Goal: Book appointment/travel/reservation

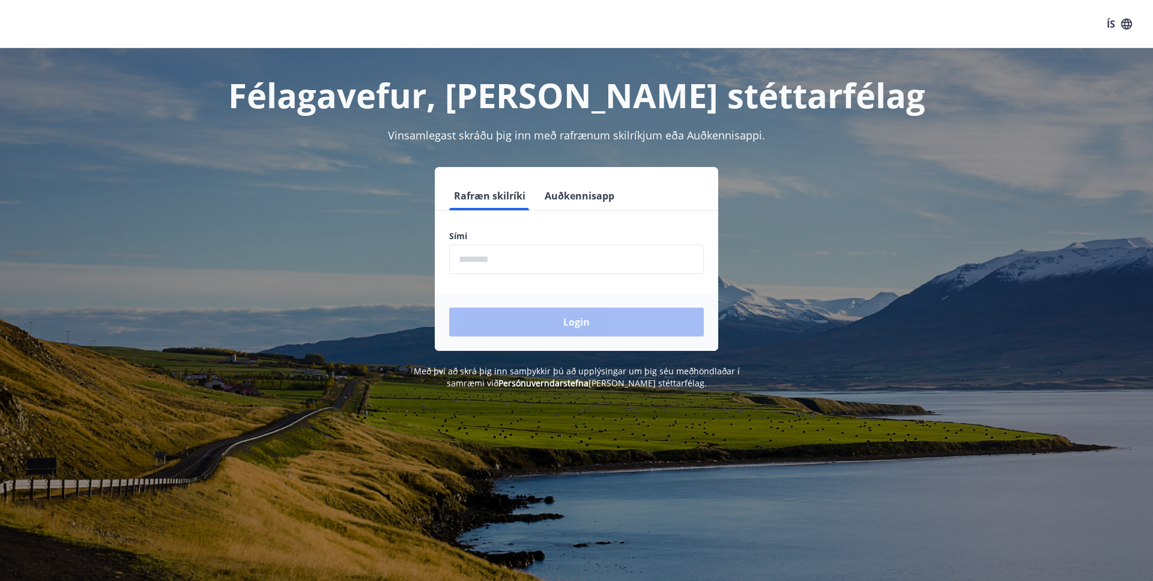
click at [463, 261] on input "phone" at bounding box center [576, 258] width 255 height 29
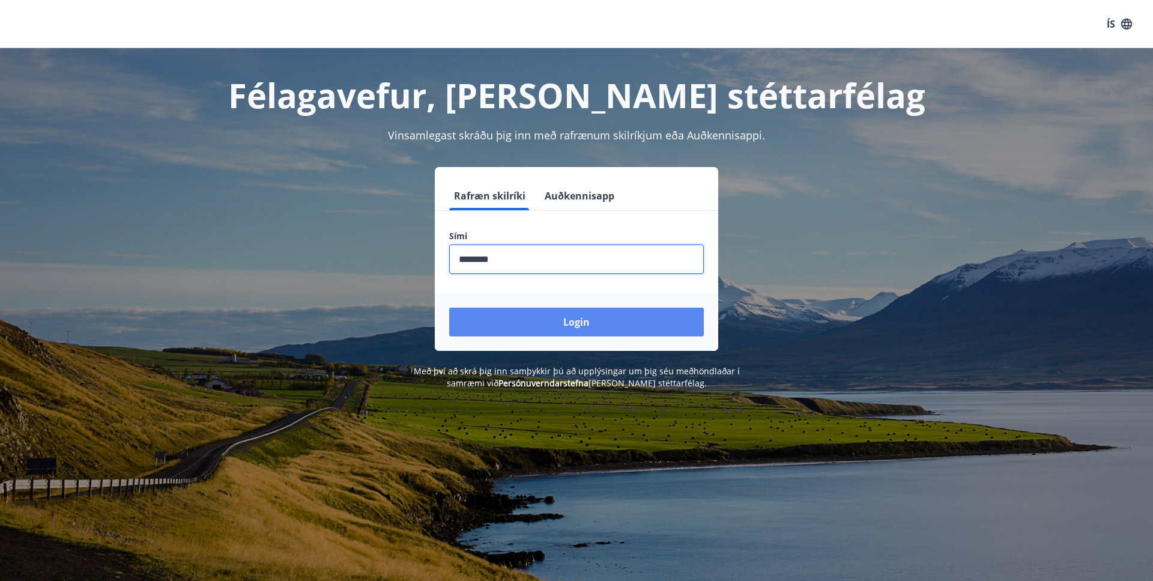
type input "********"
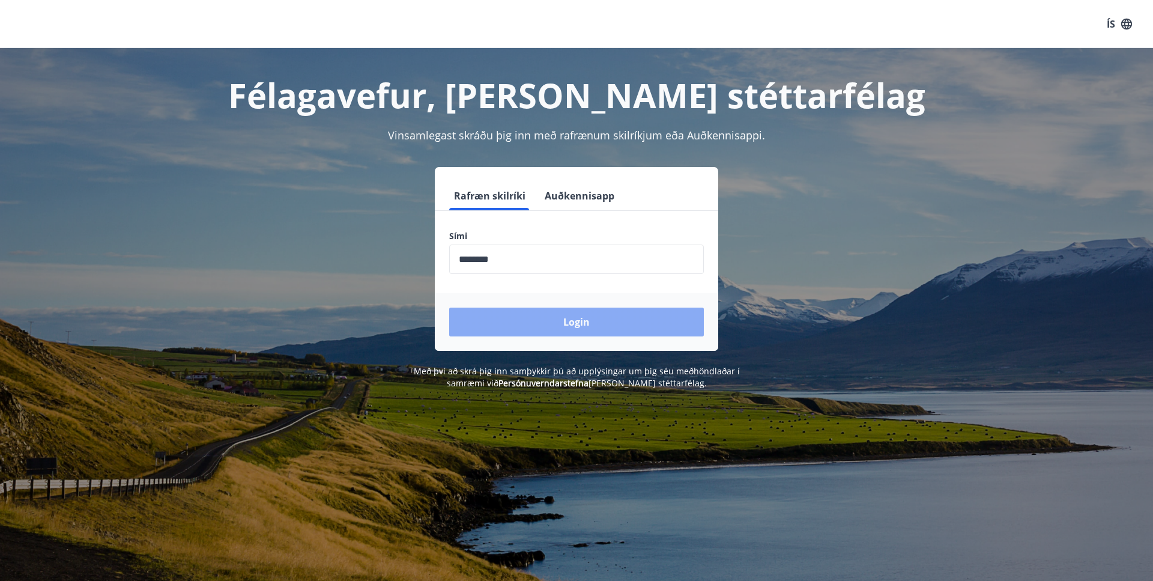
click at [503, 320] on button "Login" at bounding box center [576, 322] width 255 height 29
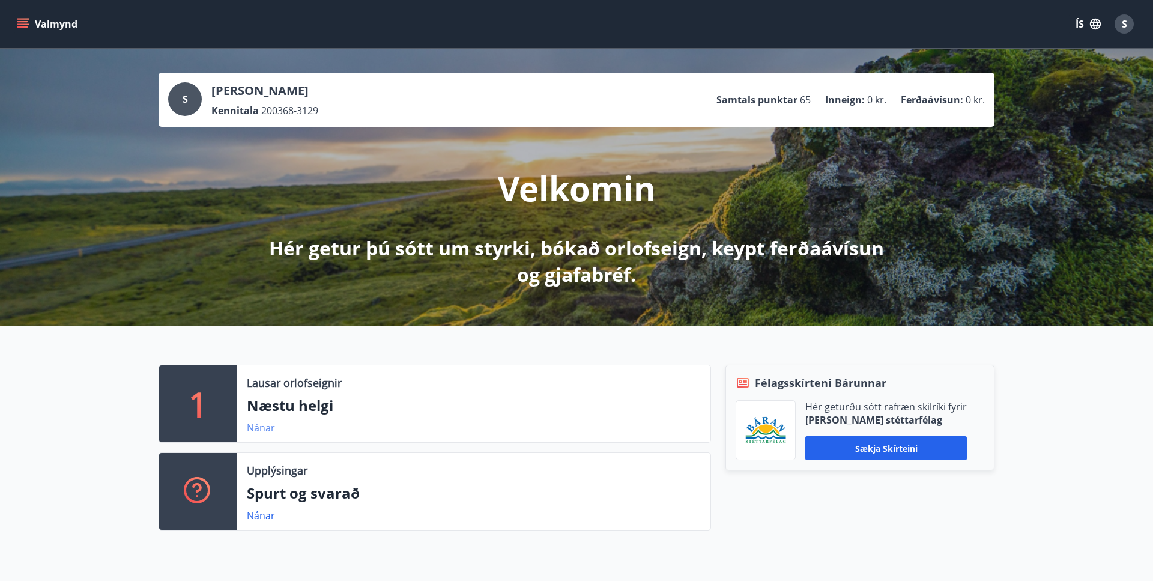
click at [255, 423] on link "Nánar" at bounding box center [261, 427] width 28 height 13
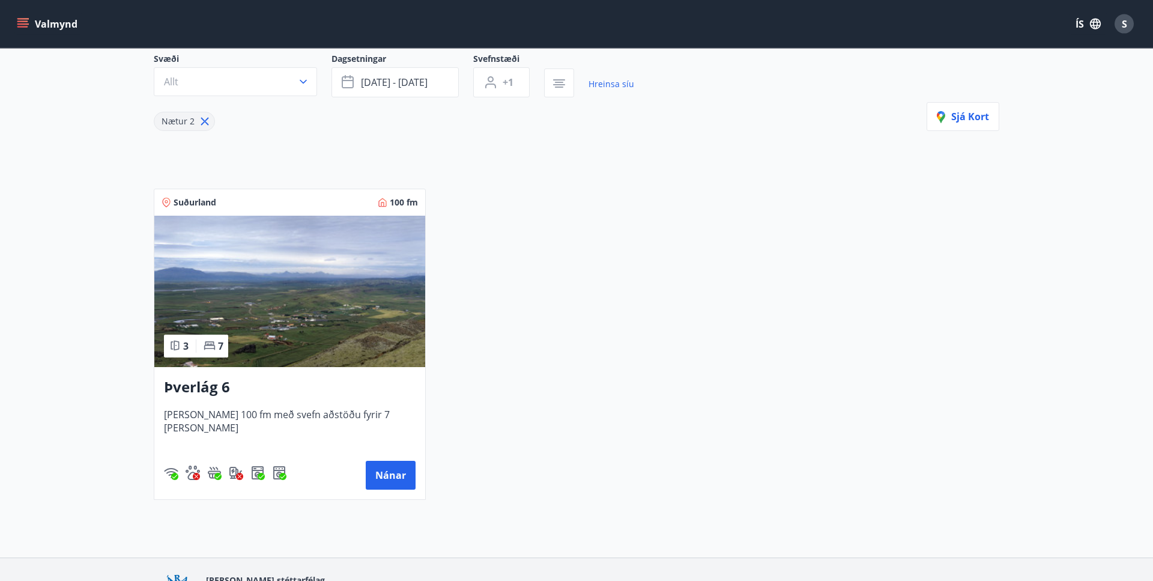
scroll to position [71, 0]
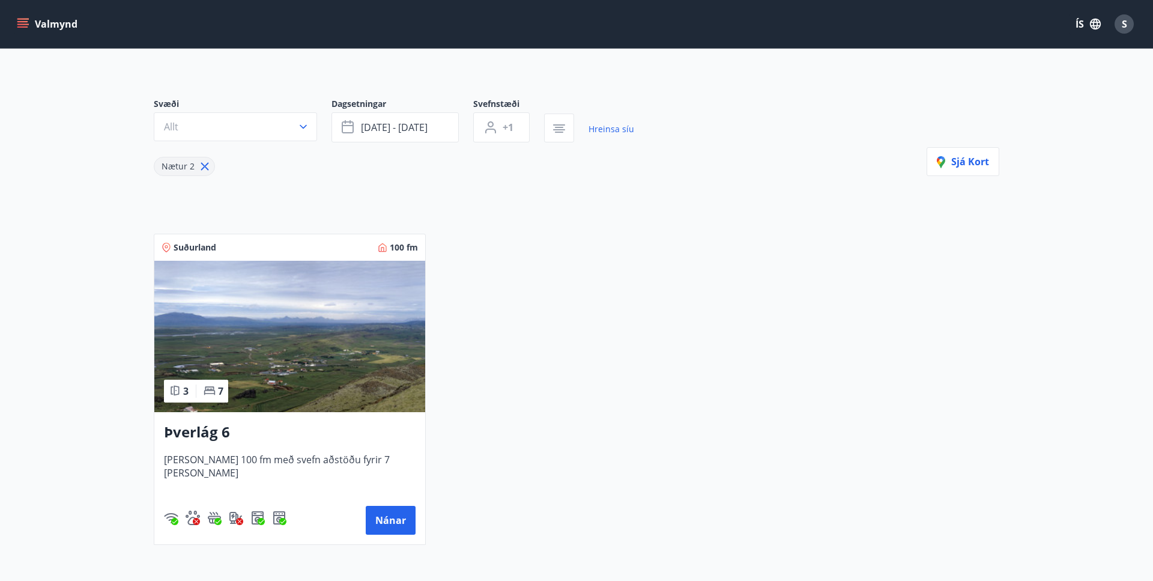
click at [28, 23] on icon "menu" at bounding box center [23, 24] width 12 height 12
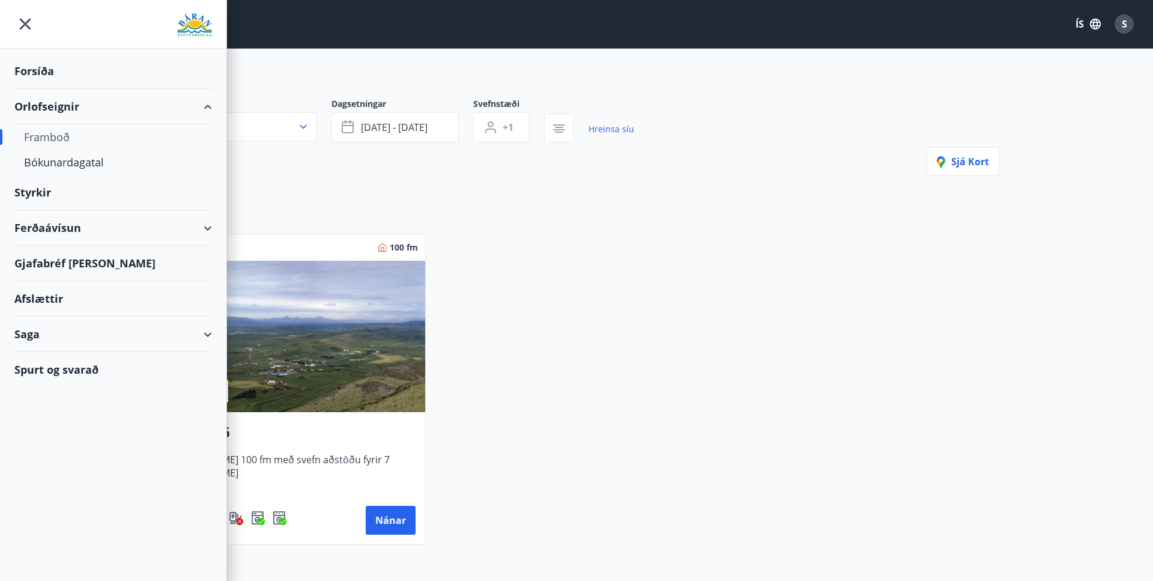
click at [41, 133] on div "Framboð" at bounding box center [113, 136] width 178 height 25
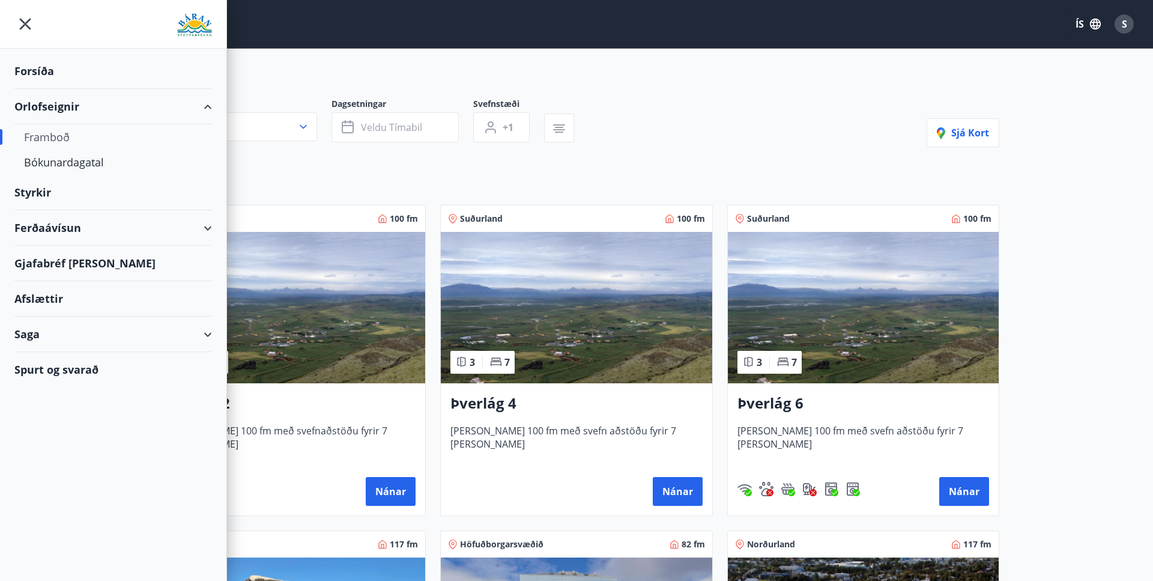
type input "*"
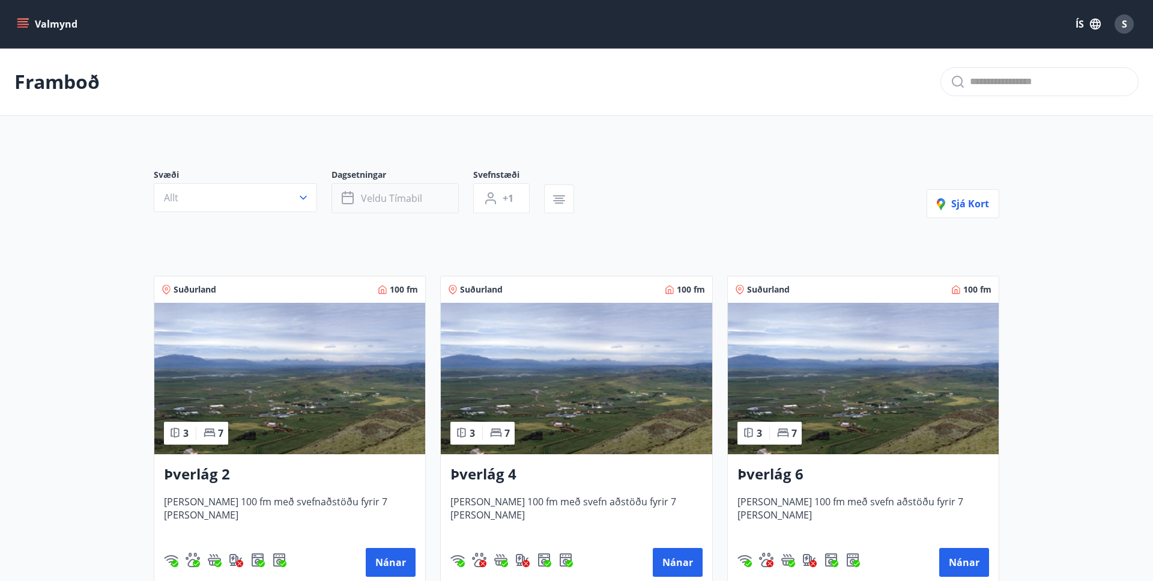
click at [411, 194] on span "Veldu tímabil" at bounding box center [391, 198] width 61 height 13
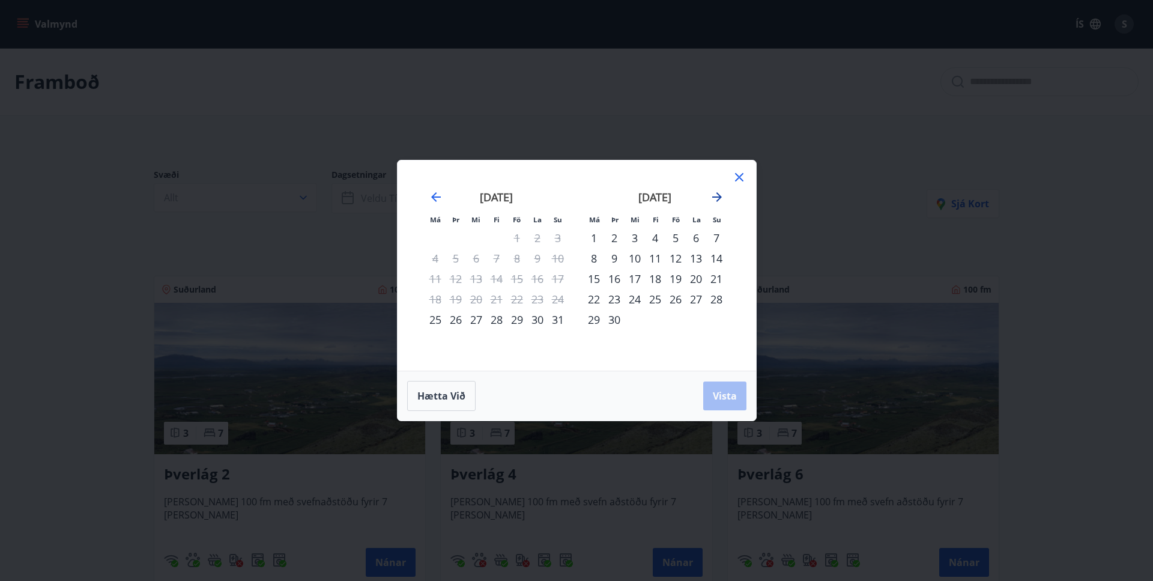
click at [721, 194] on icon "Move forward to switch to the next month." at bounding box center [717, 197] width 14 height 14
click at [634, 297] on div "22" at bounding box center [635, 299] width 20 height 20
click at [654, 300] on div "23" at bounding box center [655, 299] width 20 height 20
click at [678, 299] on div "24" at bounding box center [676, 299] width 20 height 20
click at [698, 300] on div "25" at bounding box center [696, 299] width 20 height 20
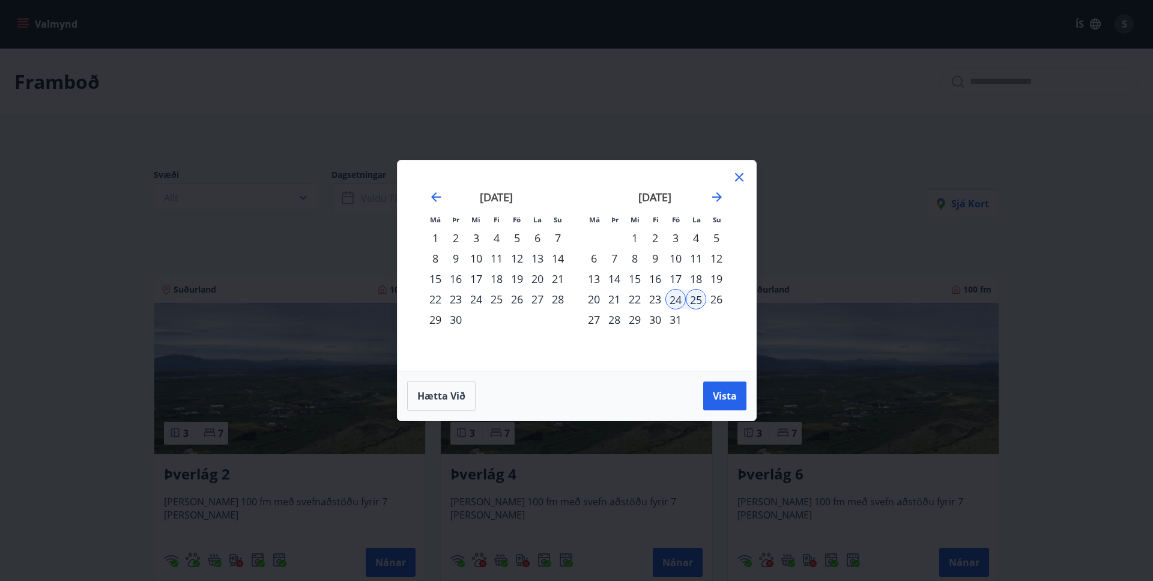
click at [714, 297] on div "26" at bounding box center [716, 299] width 20 height 20
click at [730, 389] on span "Vista" at bounding box center [725, 395] width 24 height 13
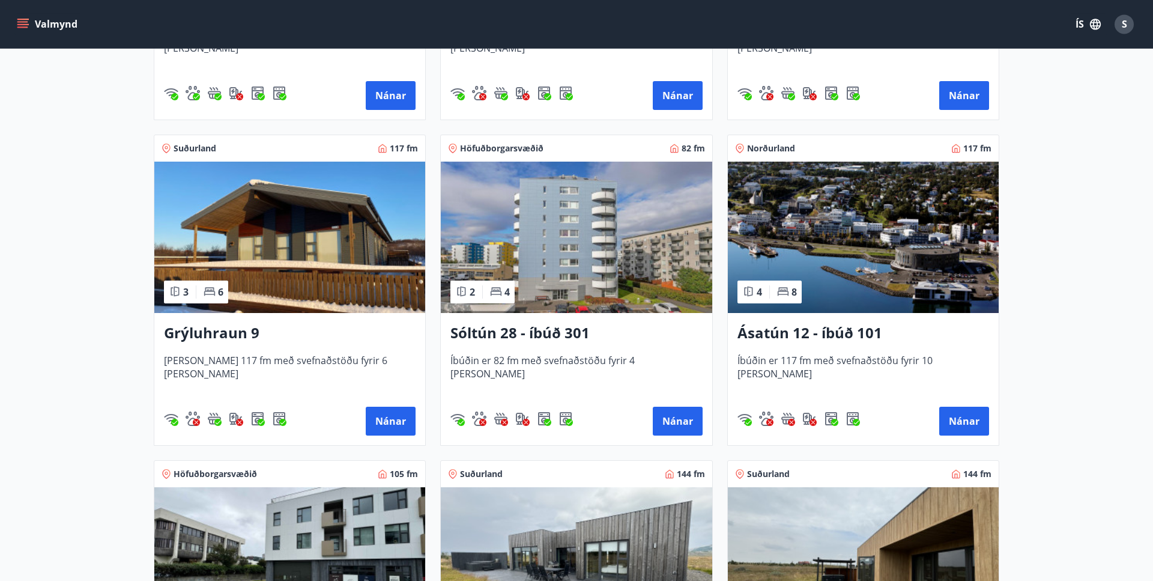
scroll to position [490, 0]
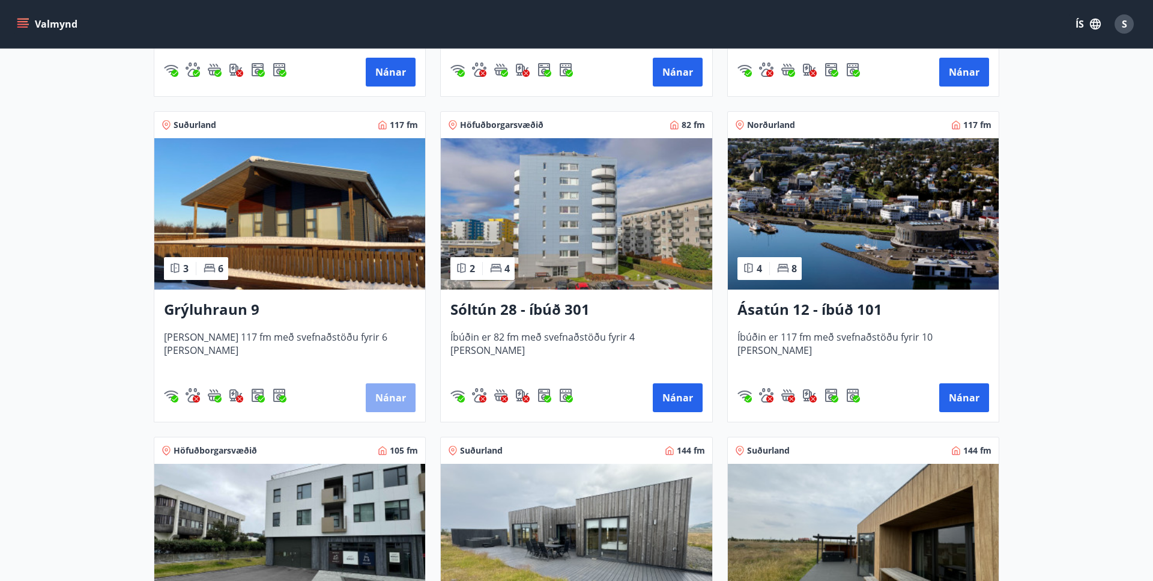
click at [399, 404] on button "Nánar" at bounding box center [391, 397] width 50 height 29
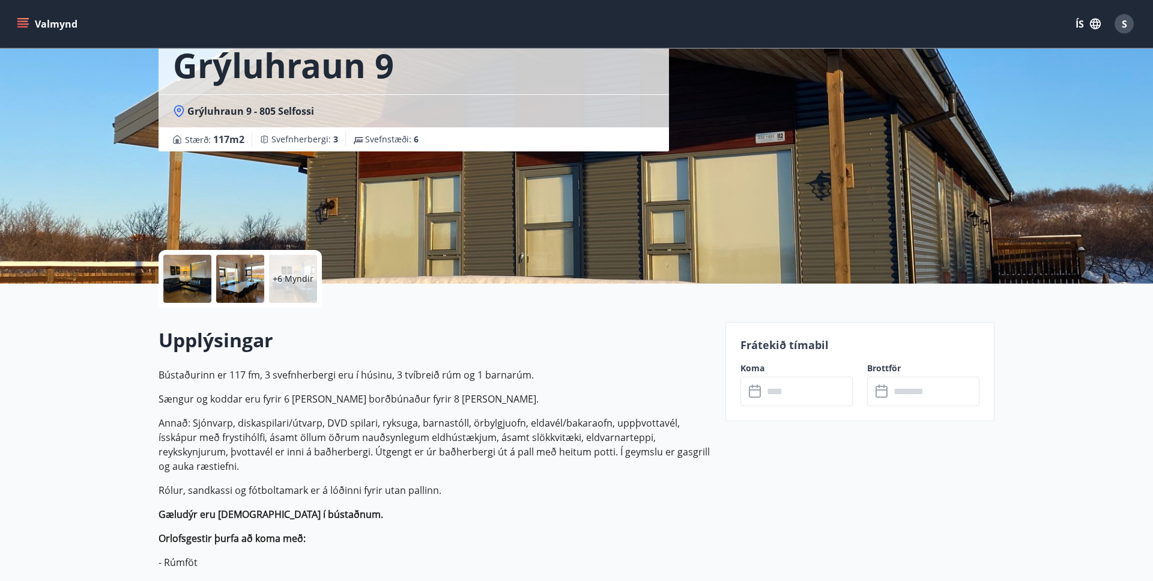
scroll to position [61, 0]
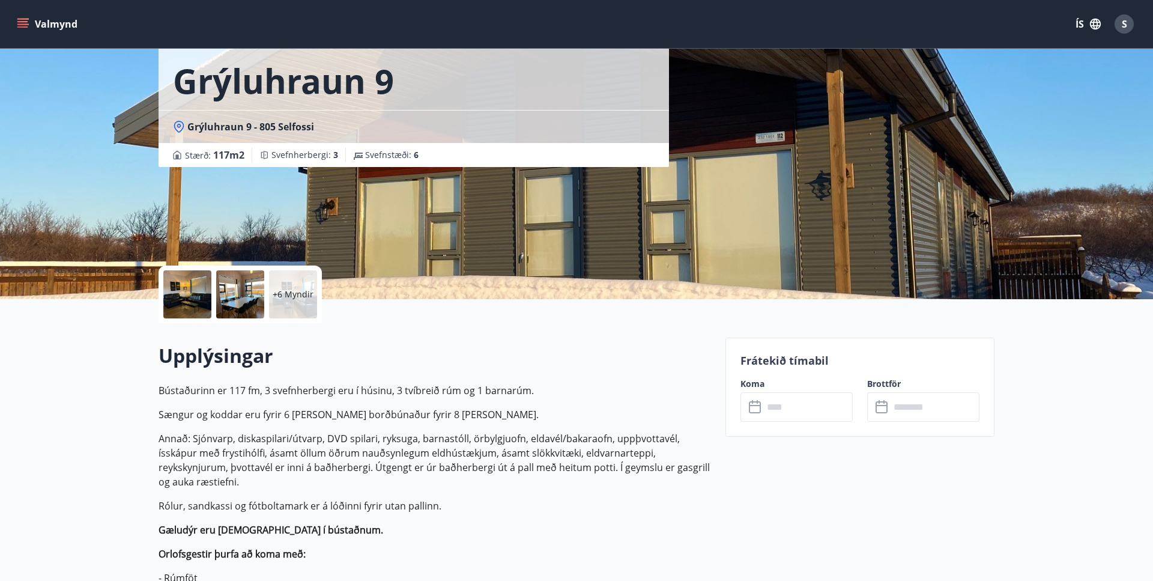
click at [189, 299] on div at bounding box center [187, 294] width 48 height 48
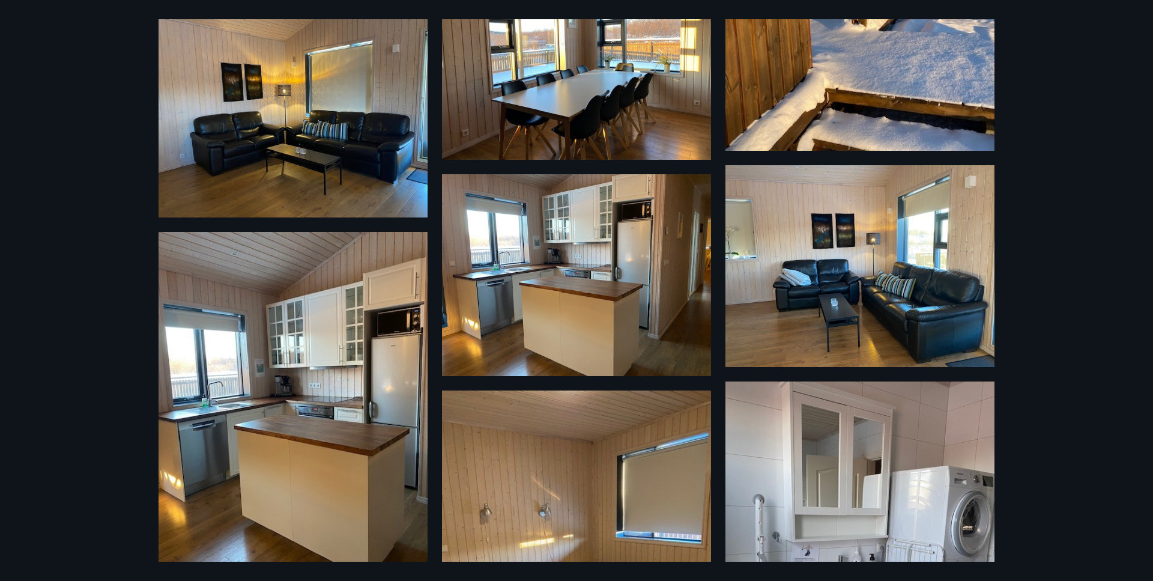
scroll to position [0, 0]
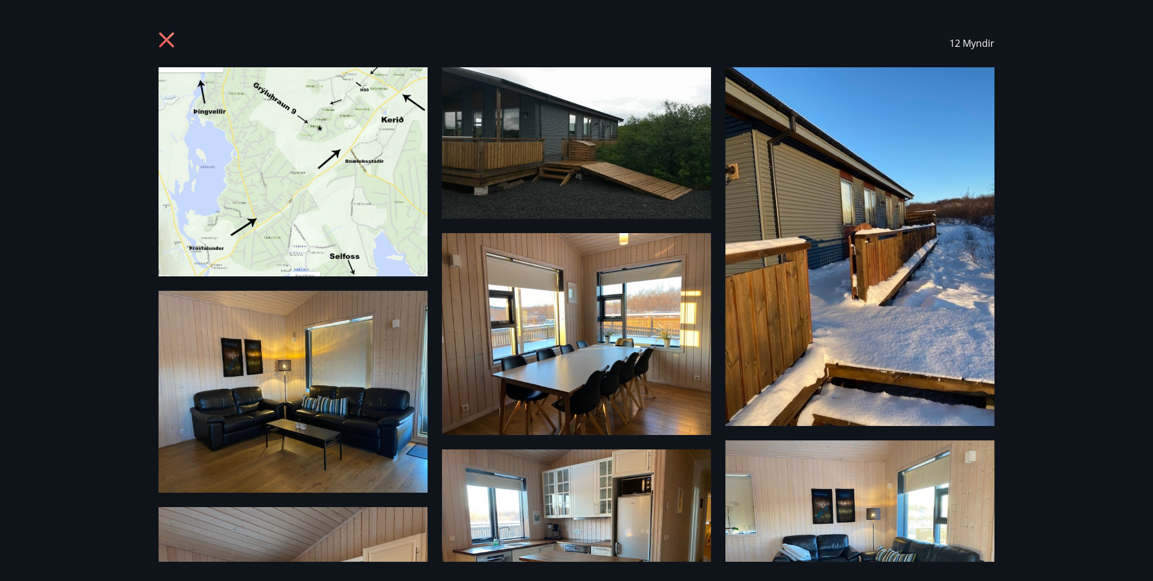
click at [171, 40] on icon at bounding box center [168, 41] width 19 height 19
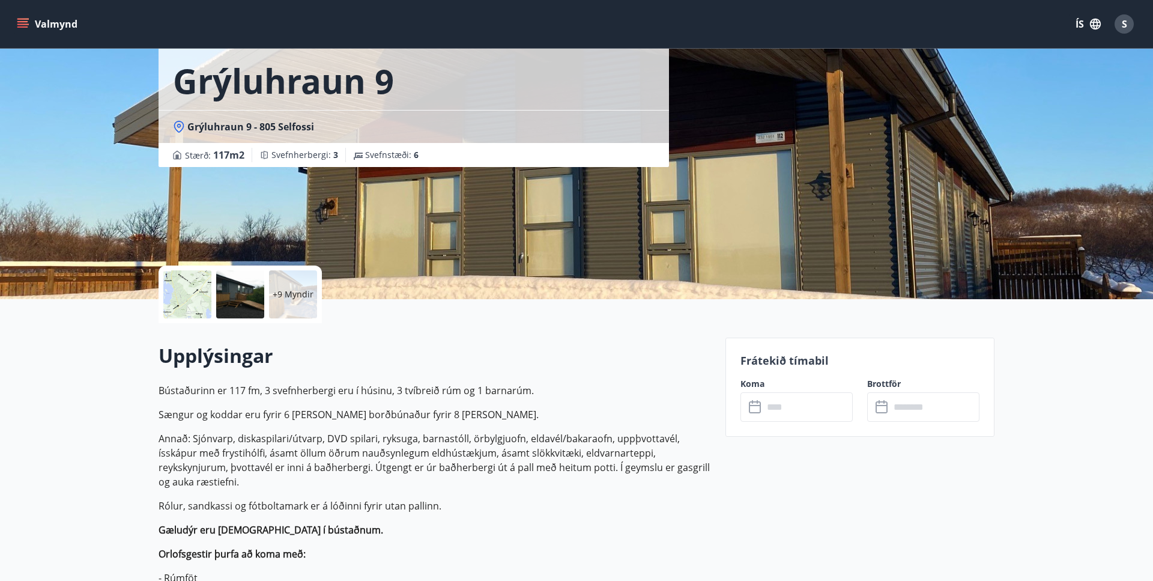
click at [20, 19] on icon "menu" at bounding box center [23, 19] width 13 height 1
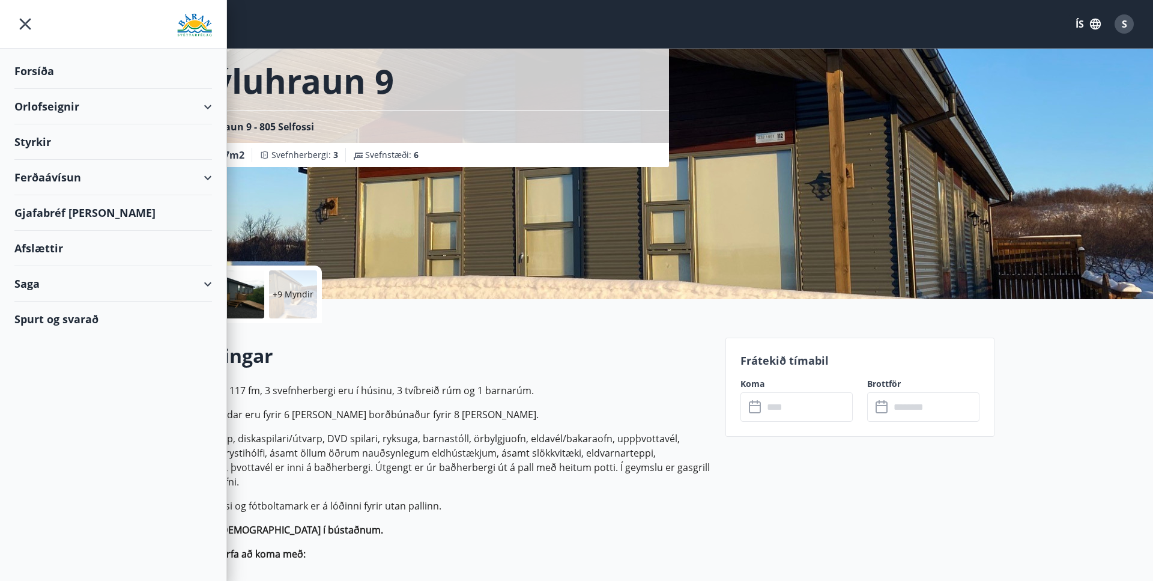
click at [192, 103] on div "Orlofseignir" at bounding box center [113, 106] width 198 height 35
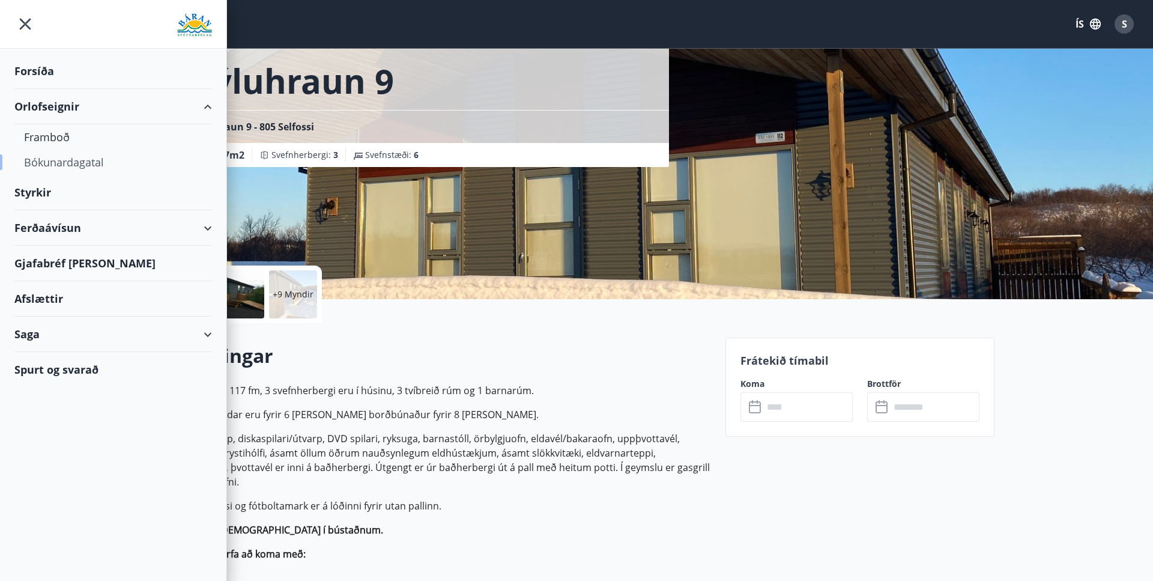
click at [61, 160] on div "Bókunardagatal" at bounding box center [113, 162] width 178 height 25
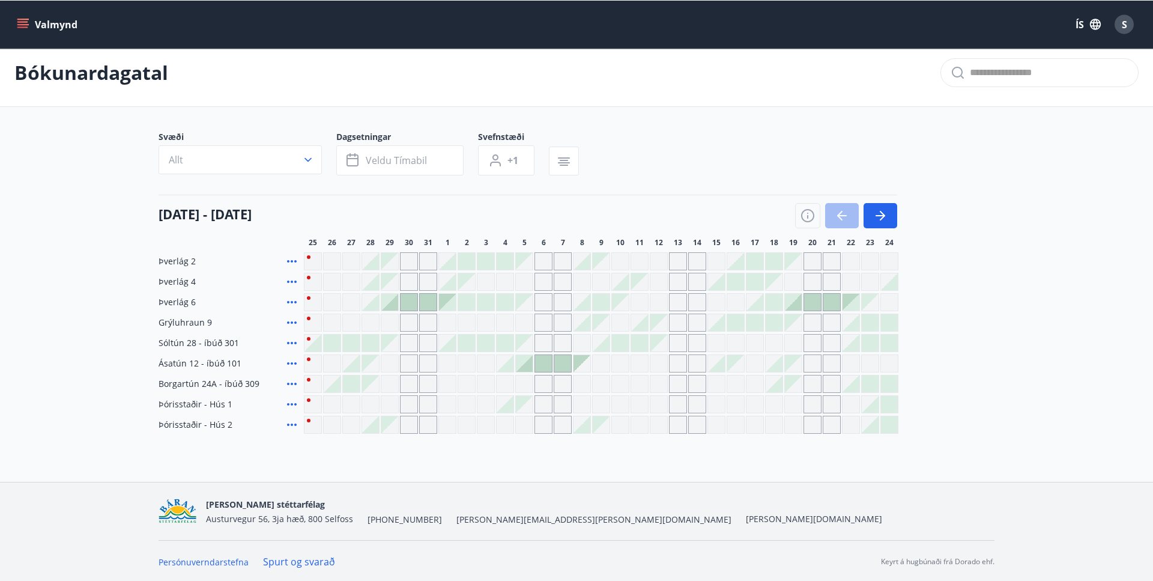
scroll to position [11, 0]
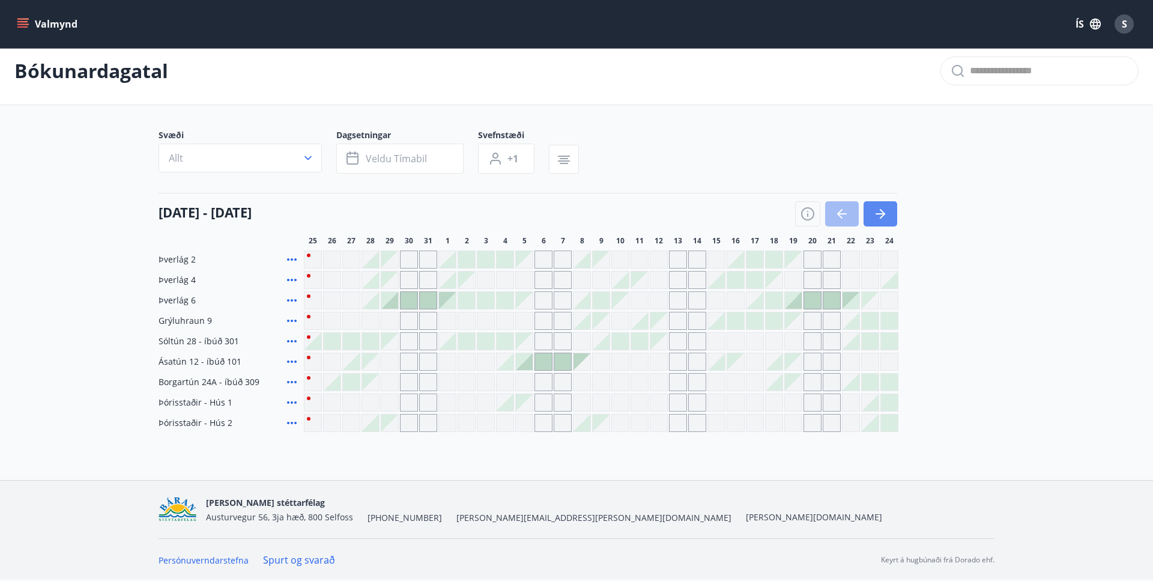
click at [876, 217] on icon "button" at bounding box center [880, 214] width 14 height 14
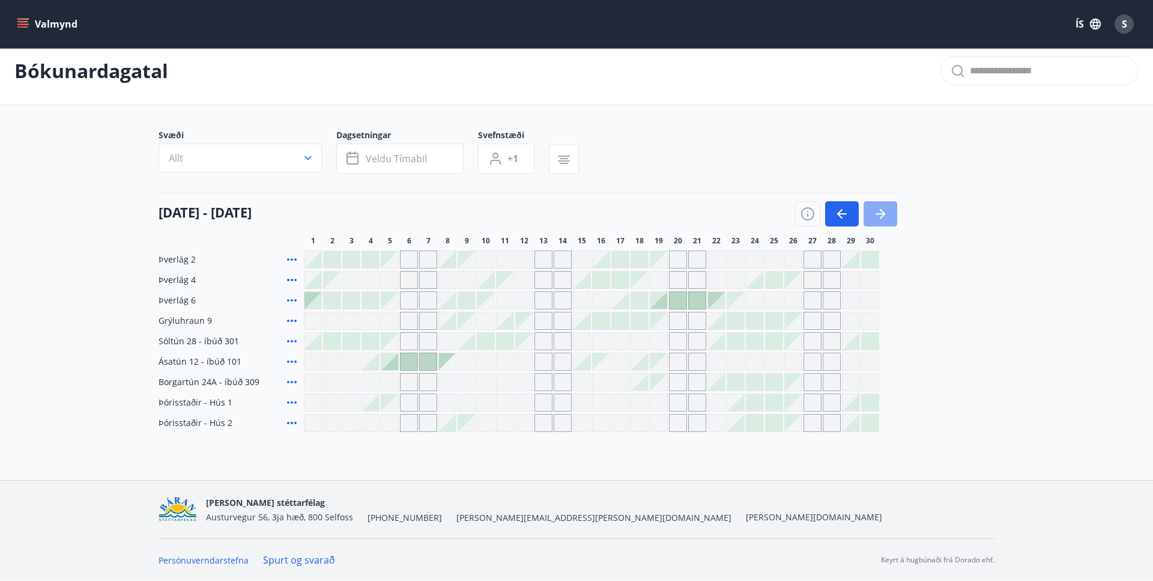
click at [887, 208] on icon "button" at bounding box center [880, 214] width 14 height 14
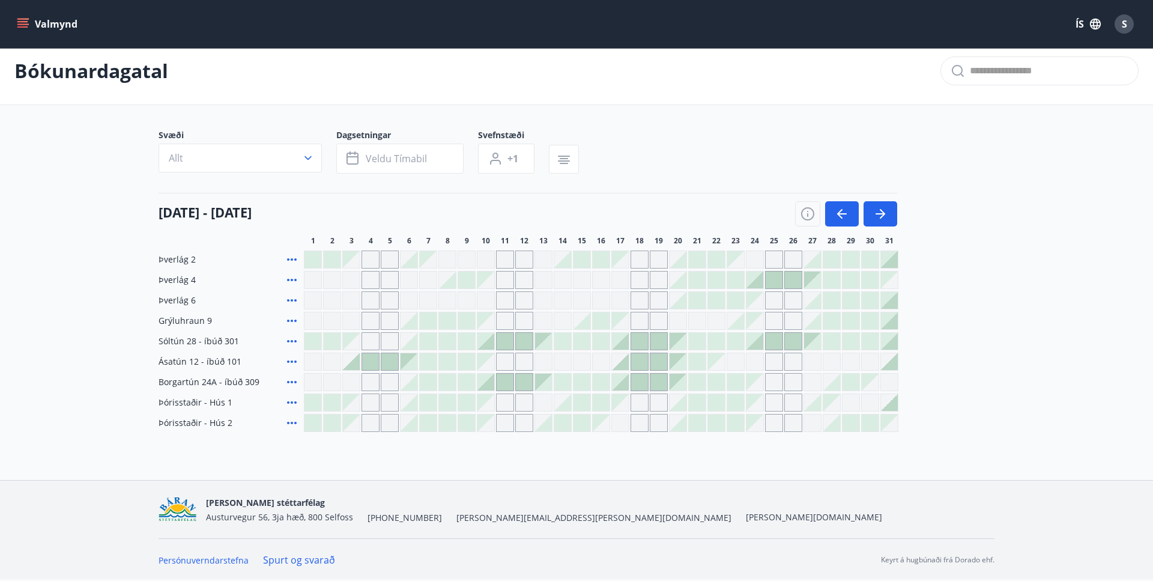
click at [712, 338] on div at bounding box center [716, 341] width 17 height 17
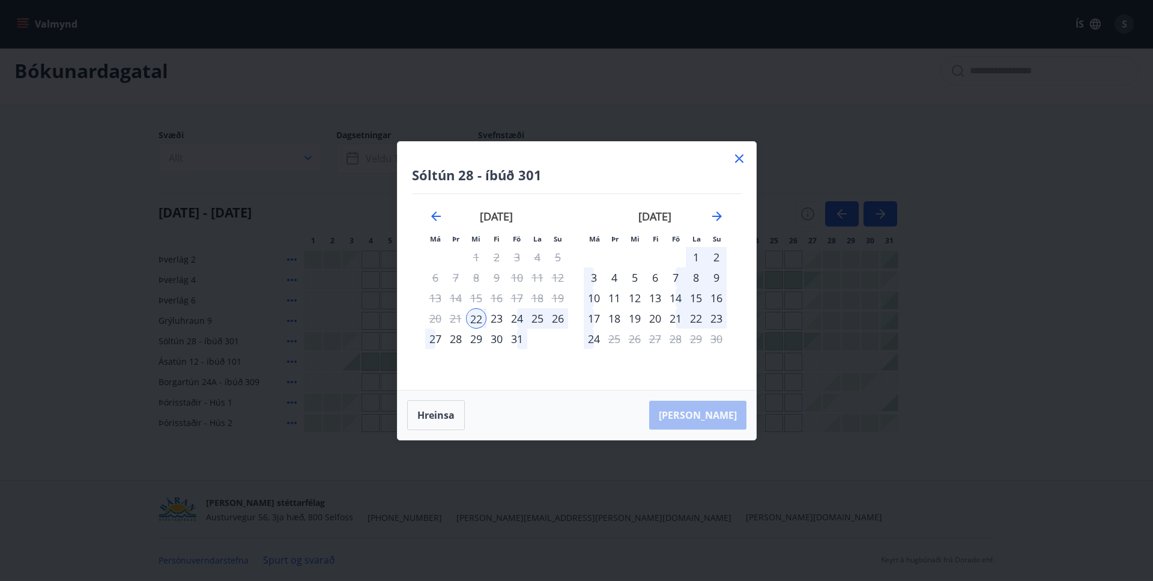
click at [495, 319] on div "23" at bounding box center [497, 318] width 20 height 20
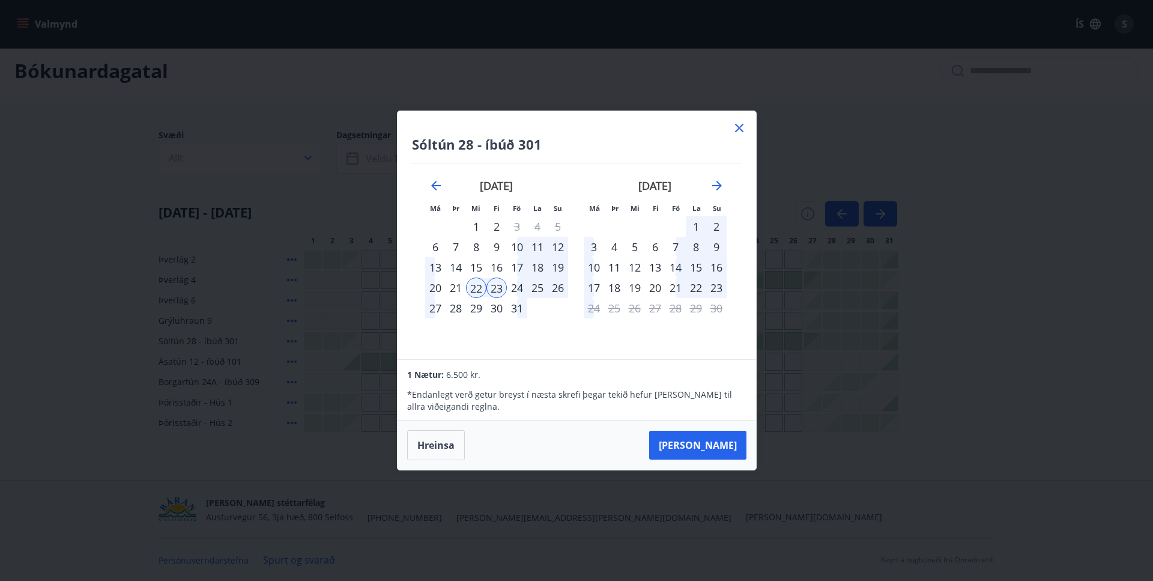
click at [740, 121] on icon at bounding box center [739, 128] width 14 height 14
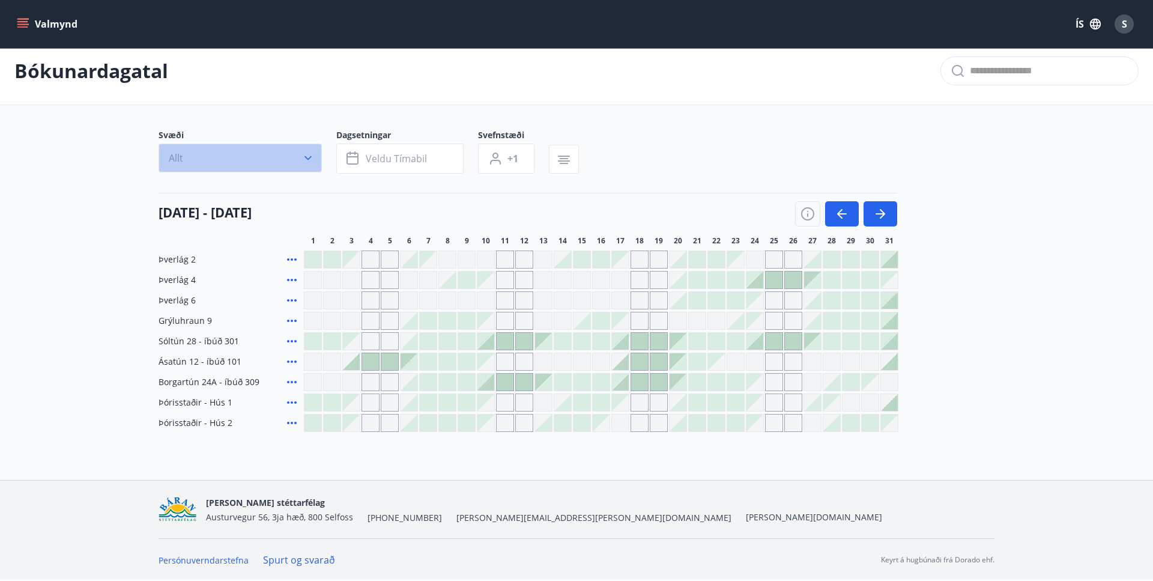
click at [232, 156] on button "Allt" at bounding box center [240, 158] width 163 height 29
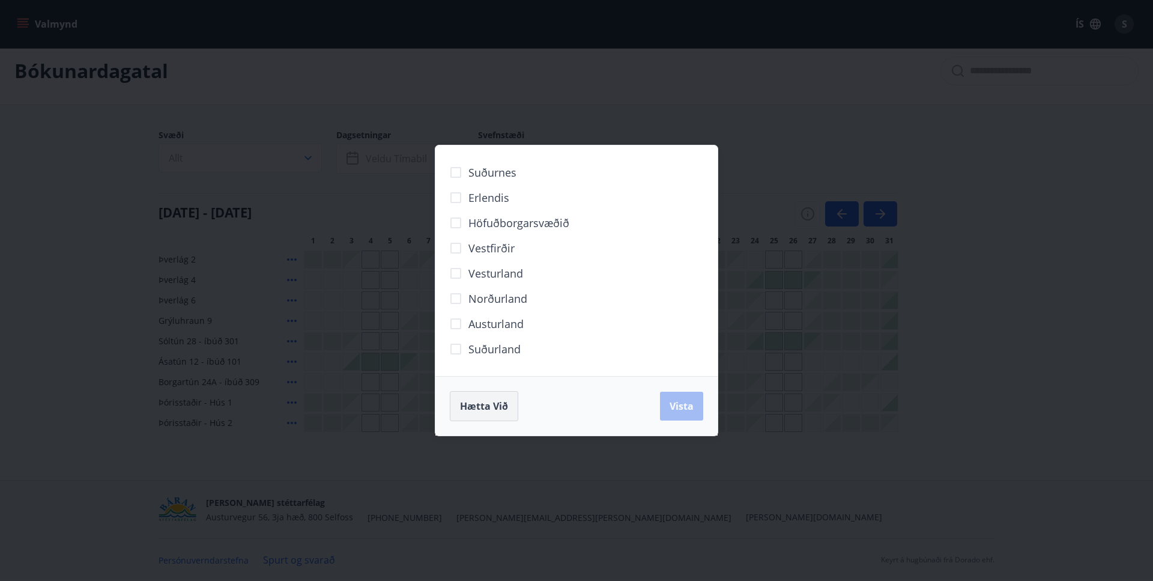
click at [469, 406] on span "Hætta við" at bounding box center [484, 405] width 48 height 13
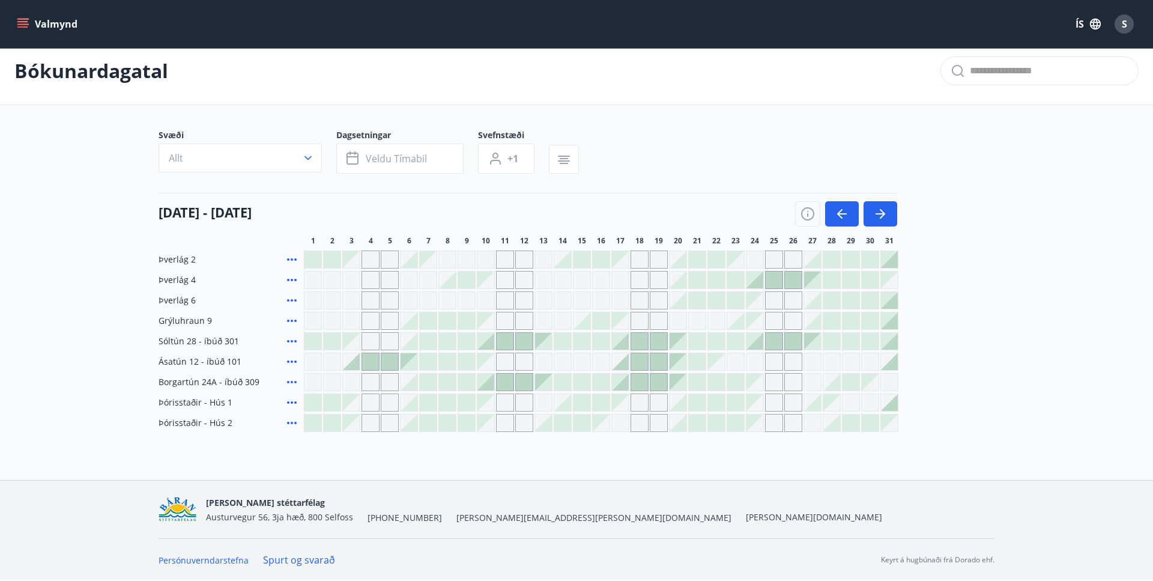
click at [24, 22] on icon "menu" at bounding box center [22, 21] width 11 height 1
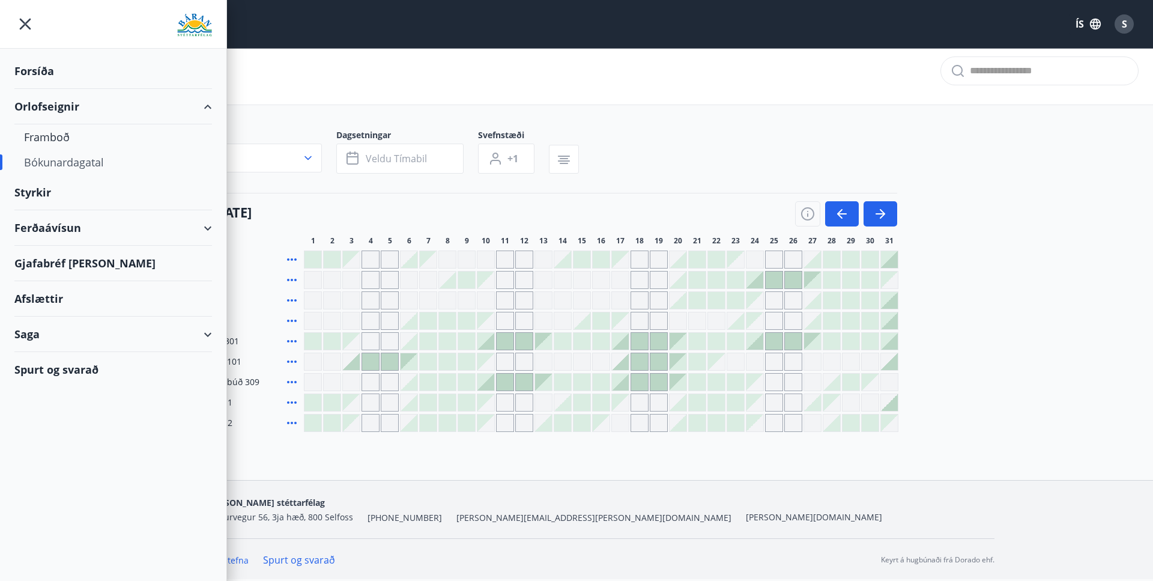
click at [43, 165] on div "Bókunardagatal" at bounding box center [113, 162] width 178 height 25
click at [48, 138] on div "Framboð" at bounding box center [113, 136] width 178 height 25
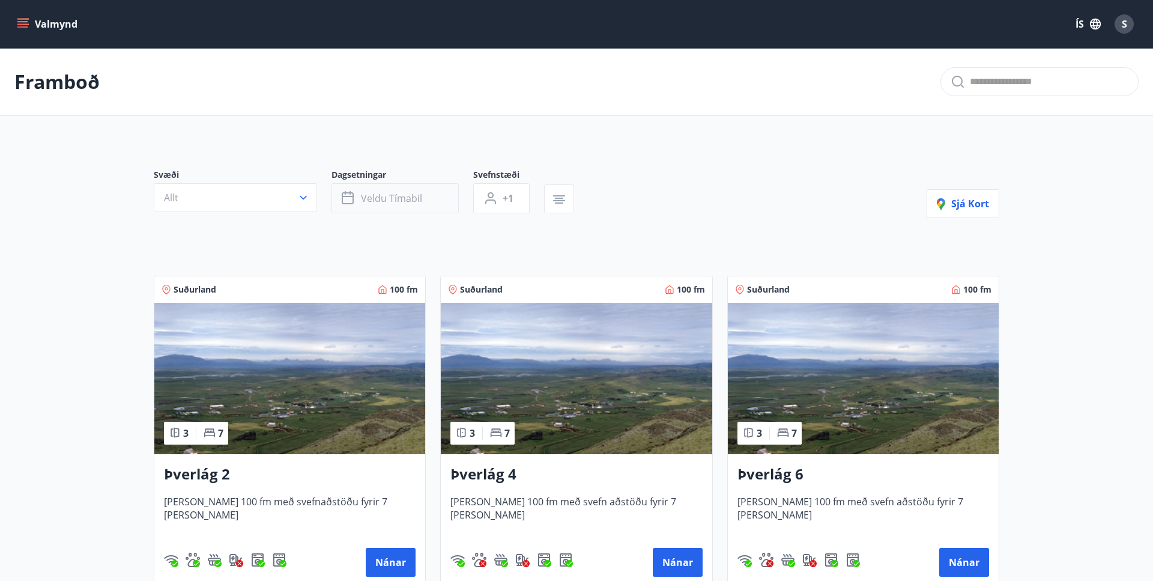
click at [385, 201] on span "Veldu tímabil" at bounding box center [391, 198] width 61 height 13
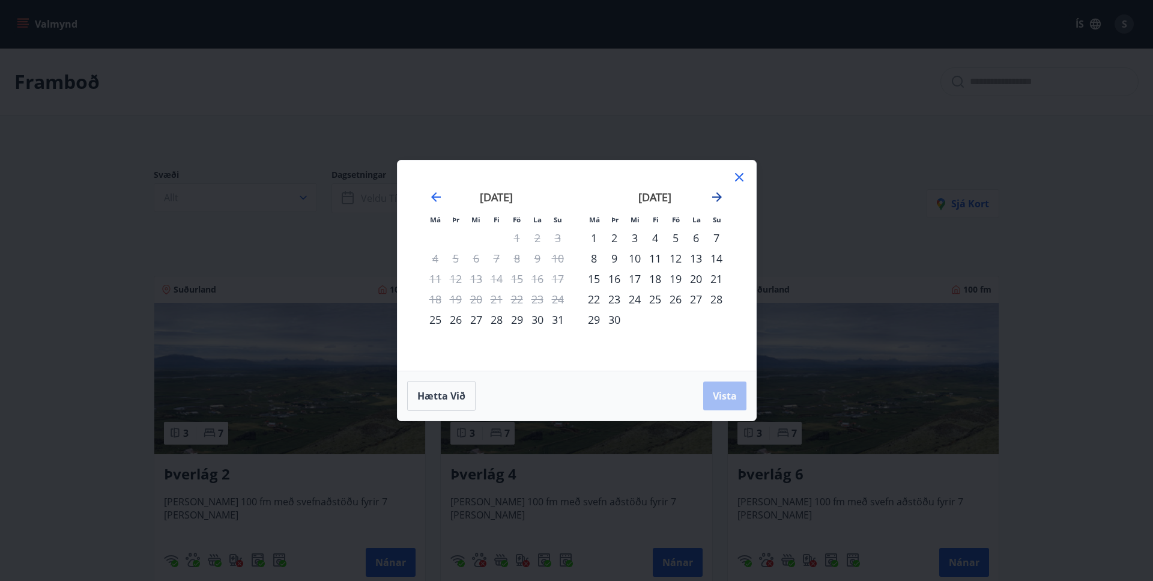
click at [720, 194] on icon "Move forward to switch to the next month." at bounding box center [717, 197] width 14 height 14
click at [428, 196] on div "[DATE]" at bounding box center [496, 201] width 143 height 53
click at [444, 187] on div "[DATE]" at bounding box center [496, 201] width 143 height 53
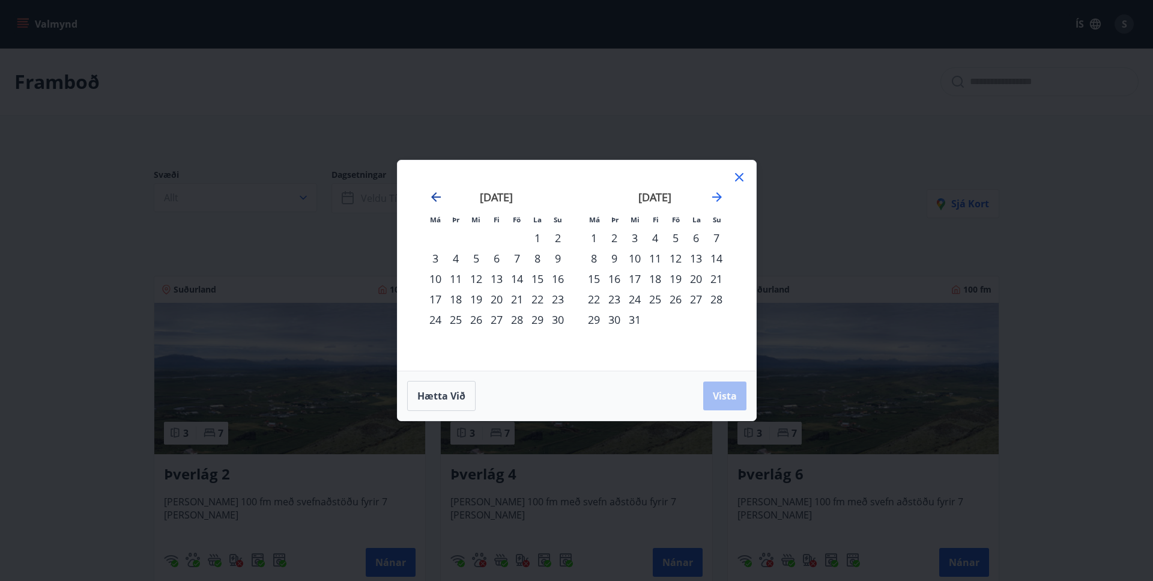
click at [429, 191] on icon "Move backward to switch to the previous month." at bounding box center [436, 197] width 14 height 14
click at [476, 297] on div "22" at bounding box center [476, 299] width 20 height 20
click at [497, 300] on div "23" at bounding box center [497, 299] width 20 height 20
click at [519, 300] on div "24" at bounding box center [517, 299] width 20 height 20
click at [496, 298] on div "23" at bounding box center [497, 299] width 20 height 20
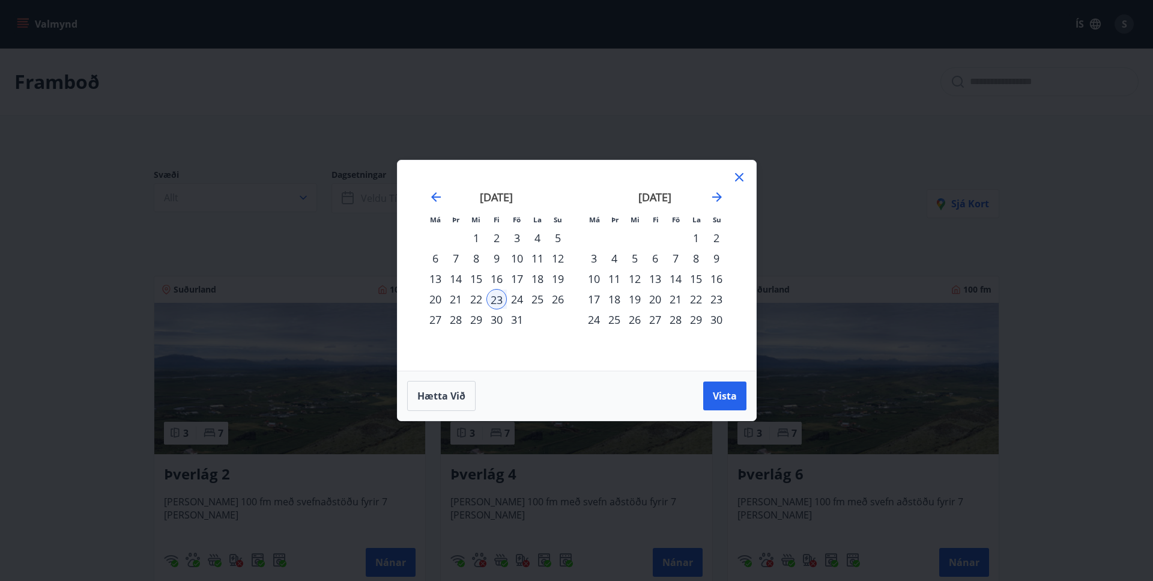
click at [479, 298] on div "22" at bounding box center [476, 299] width 20 height 20
click at [505, 297] on div "23" at bounding box center [497, 299] width 20 height 20
click at [478, 294] on div "22" at bounding box center [476, 299] width 20 height 20
click at [490, 295] on div "23" at bounding box center [497, 299] width 20 height 20
click at [451, 404] on button "Hætta við" at bounding box center [441, 396] width 68 height 30
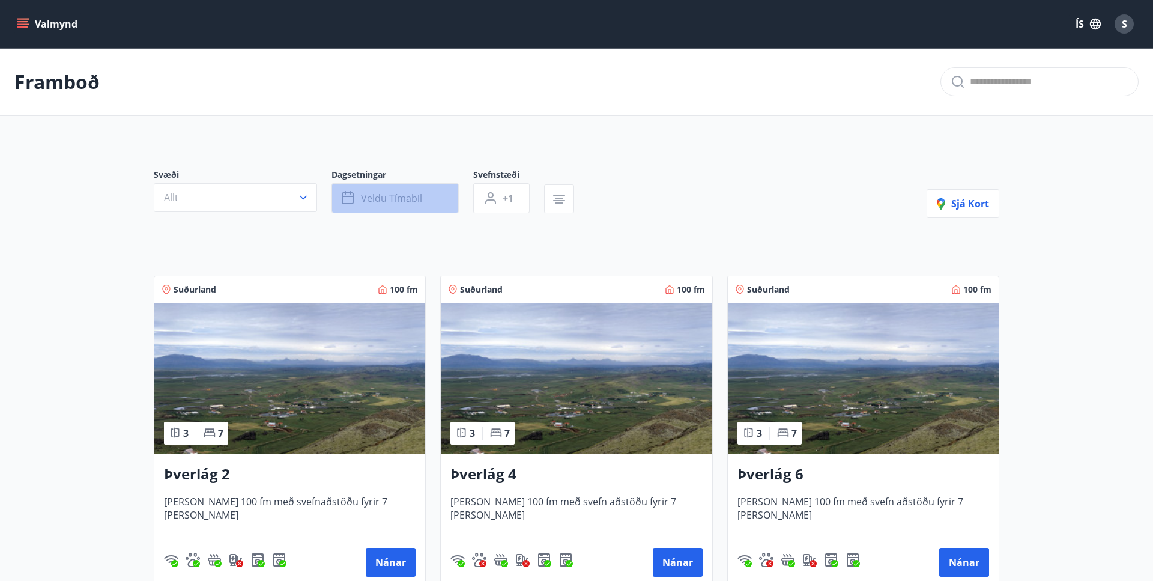
click at [378, 202] on span "Veldu tímabil" at bounding box center [391, 198] width 61 height 13
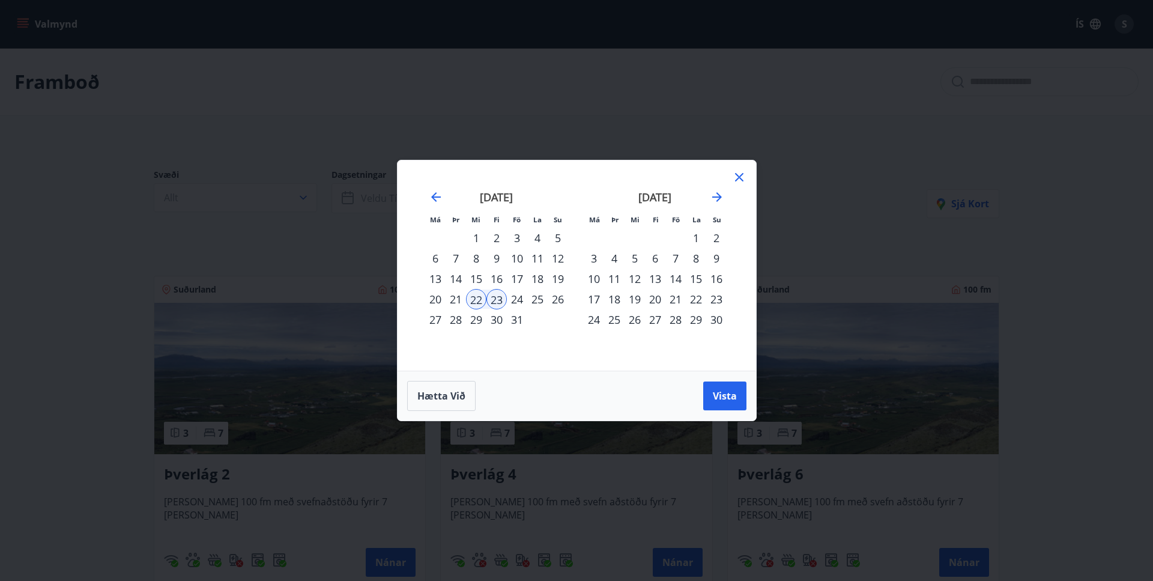
click at [475, 298] on div "22" at bounding box center [476, 299] width 20 height 20
click at [520, 299] on div "24" at bounding box center [517, 299] width 20 height 20
click at [533, 299] on div "25" at bounding box center [537, 299] width 20 height 20
click at [460, 395] on span "Hætta við" at bounding box center [441, 395] width 48 height 13
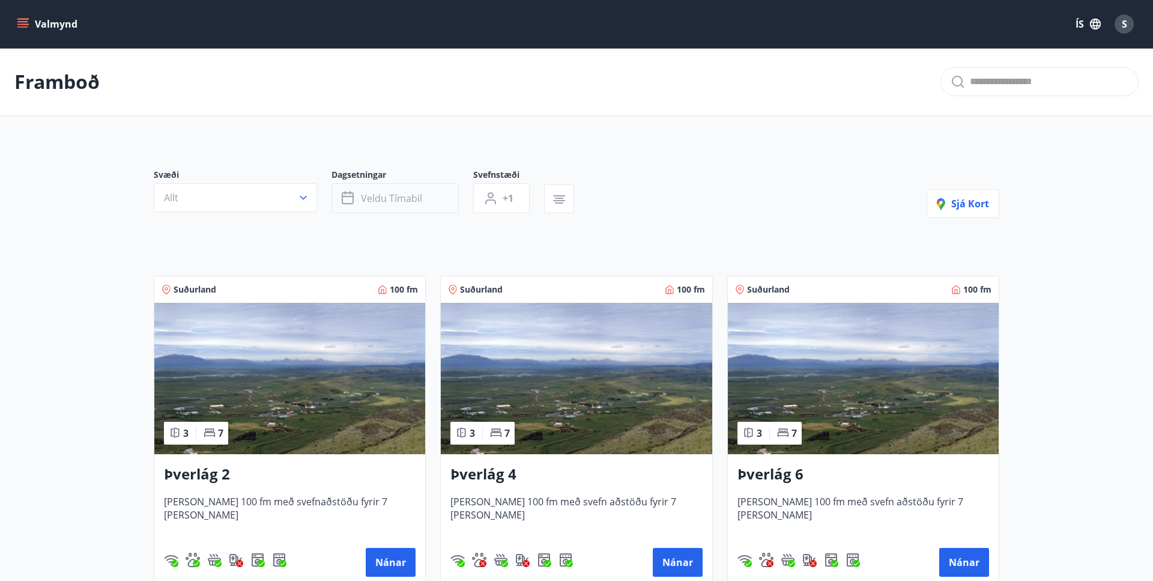
click at [371, 202] on span "Veldu tímabil" at bounding box center [391, 198] width 61 height 13
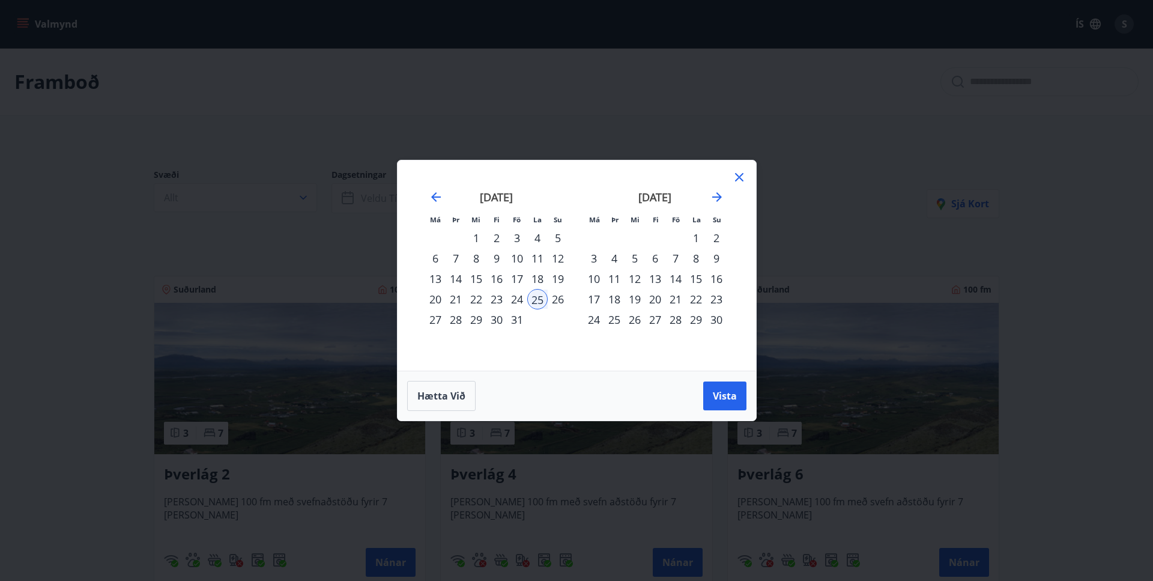
click at [478, 303] on div "22" at bounding box center [476, 299] width 20 height 20
click at [564, 299] on div "26" at bounding box center [558, 299] width 20 height 20
click at [732, 399] on span "Vista" at bounding box center [725, 395] width 24 height 13
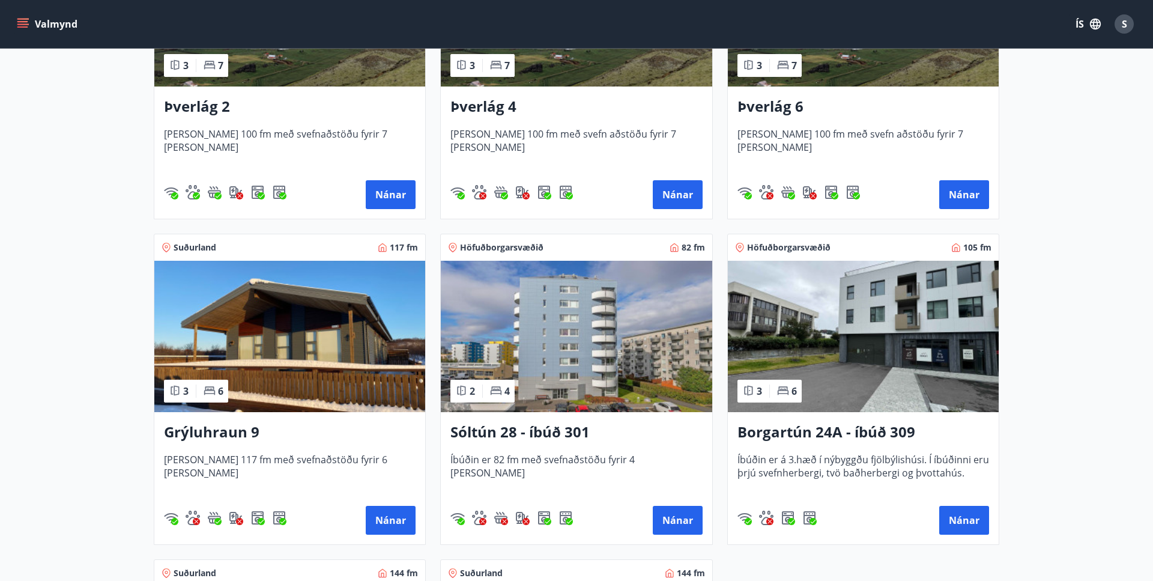
scroll to position [429, 0]
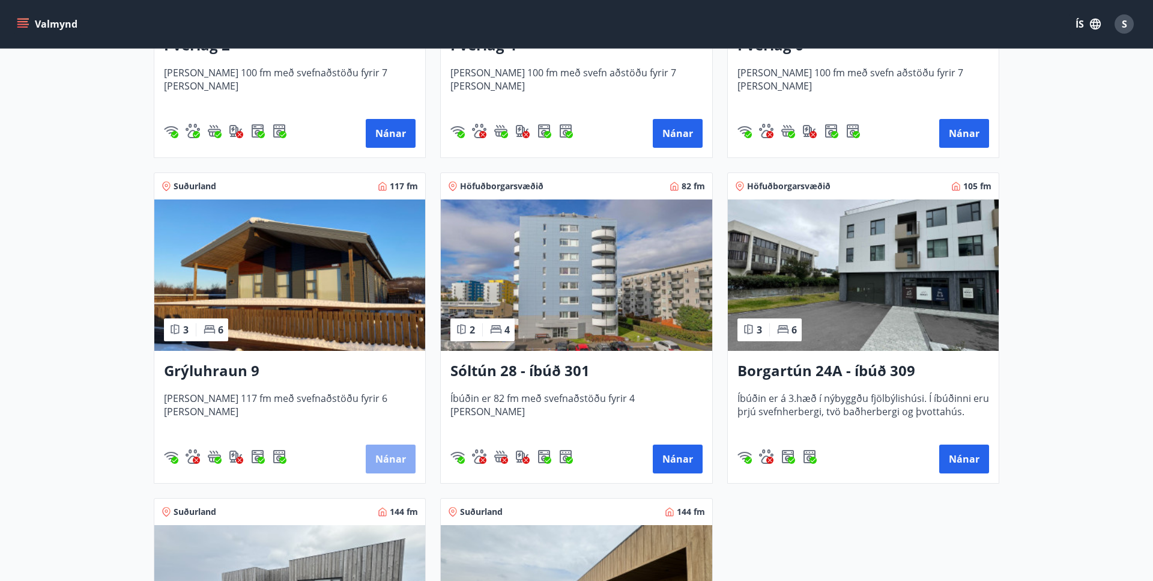
click at [376, 459] on button "Nánar" at bounding box center [391, 458] width 50 height 29
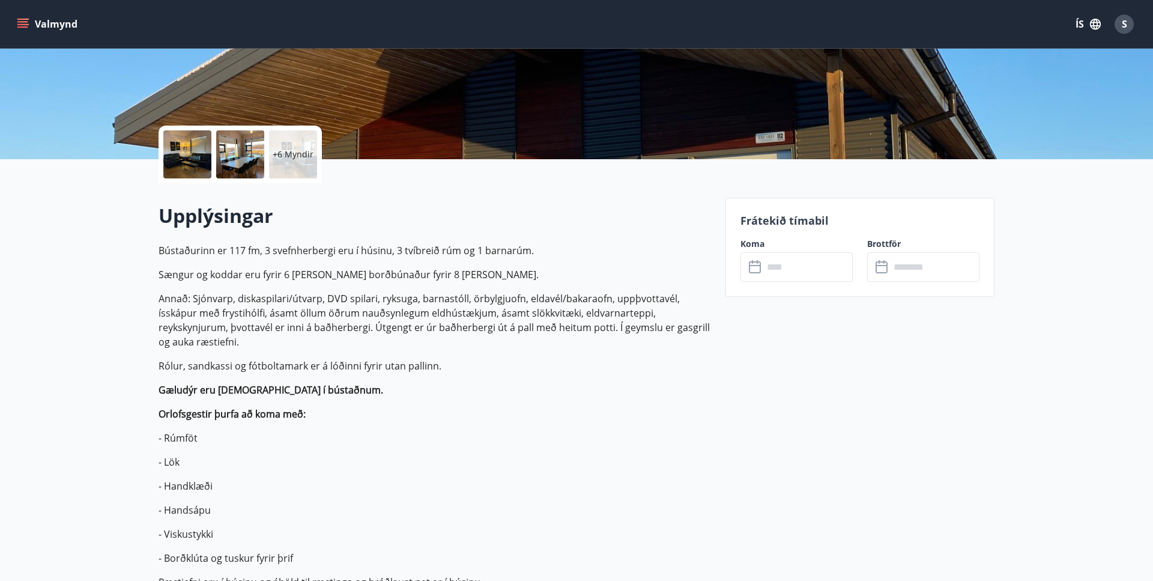
scroll to position [184, 0]
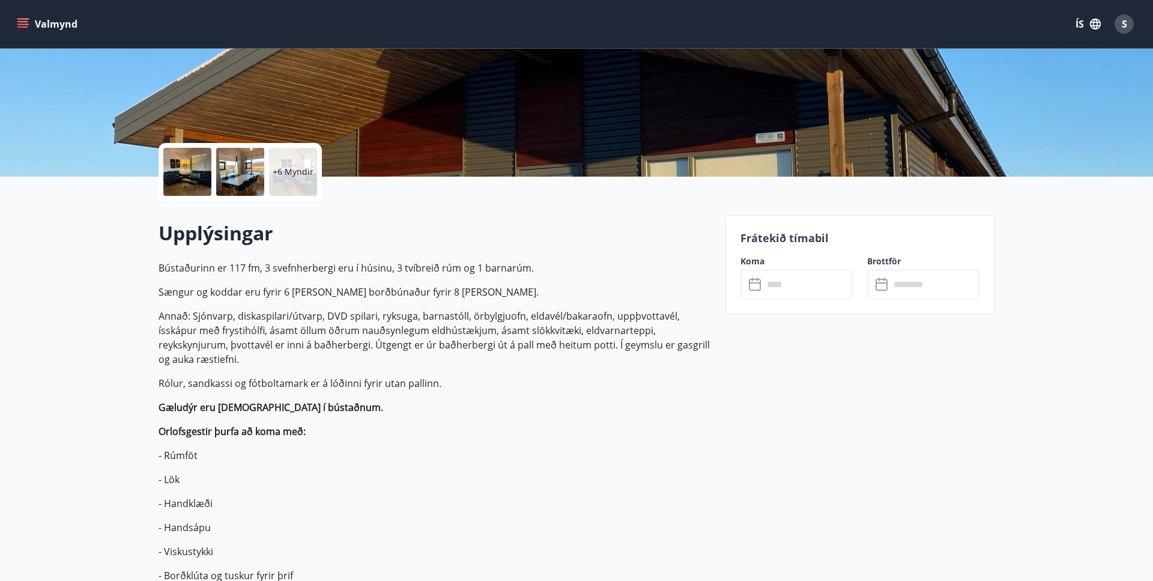
click at [759, 286] on icon at bounding box center [756, 285] width 14 height 14
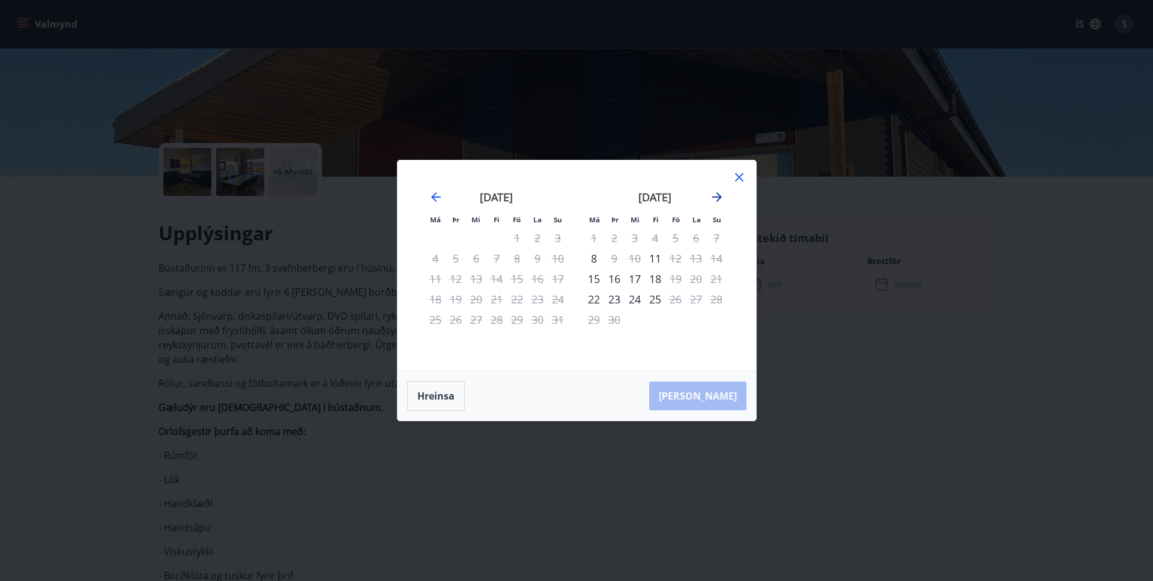
click at [714, 198] on icon "Move forward to switch to the next month." at bounding box center [717, 197] width 10 height 10
click at [736, 174] on icon at bounding box center [739, 177] width 8 height 8
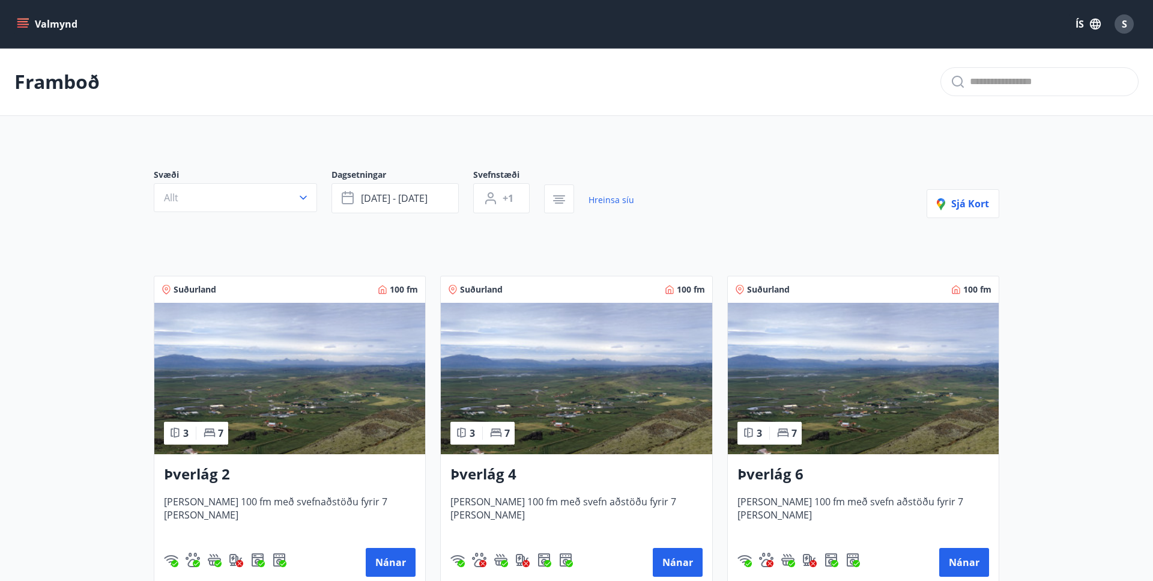
click at [820, 403] on img at bounding box center [863, 378] width 271 height 151
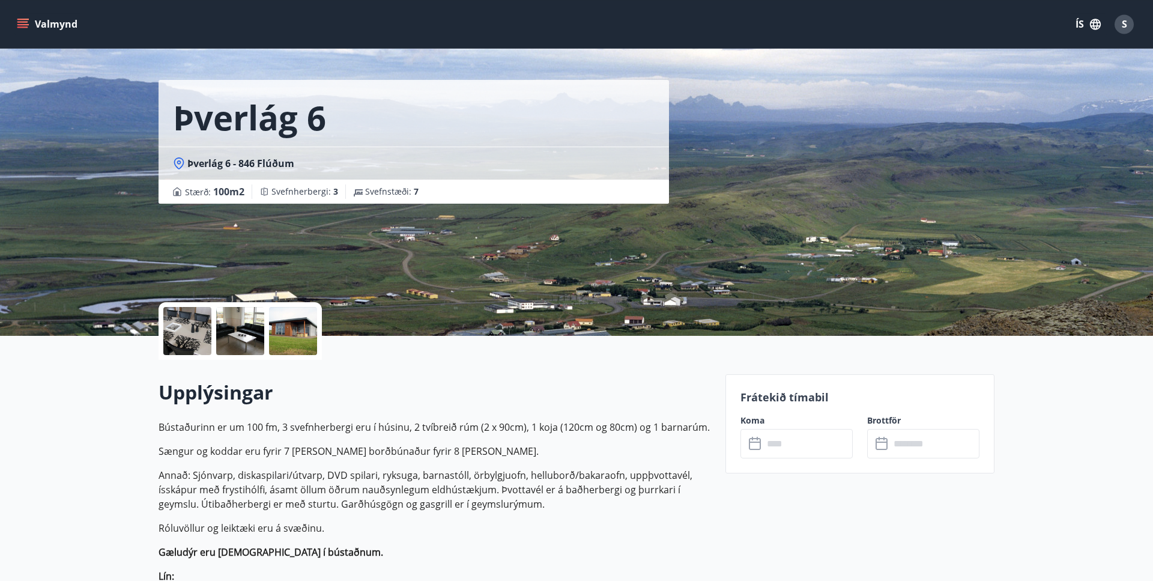
scroll to position [61, 0]
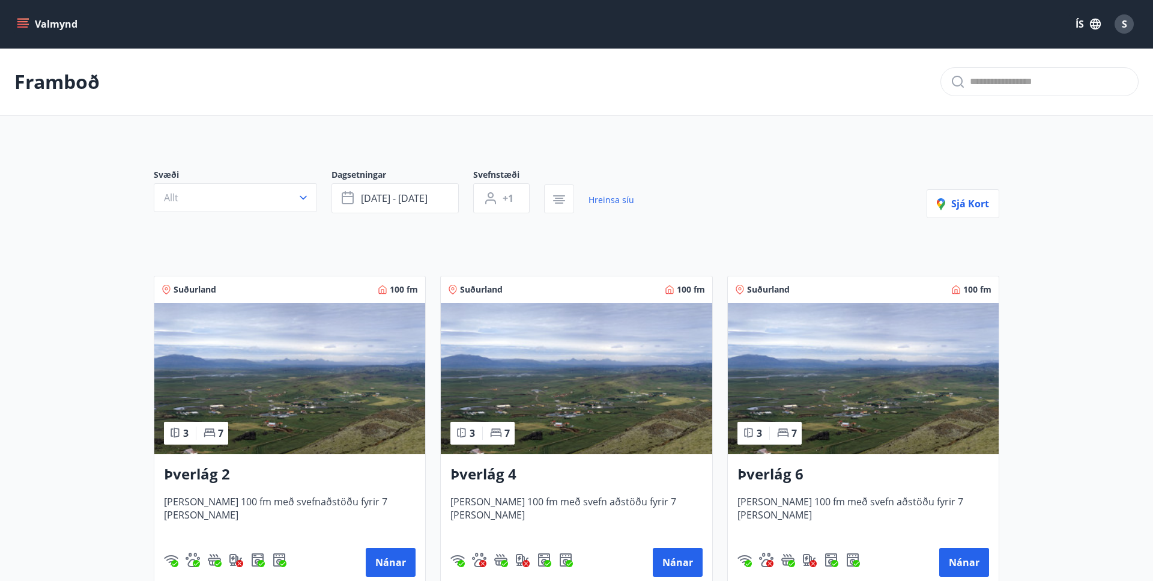
click at [492, 396] on img at bounding box center [576, 378] width 271 height 151
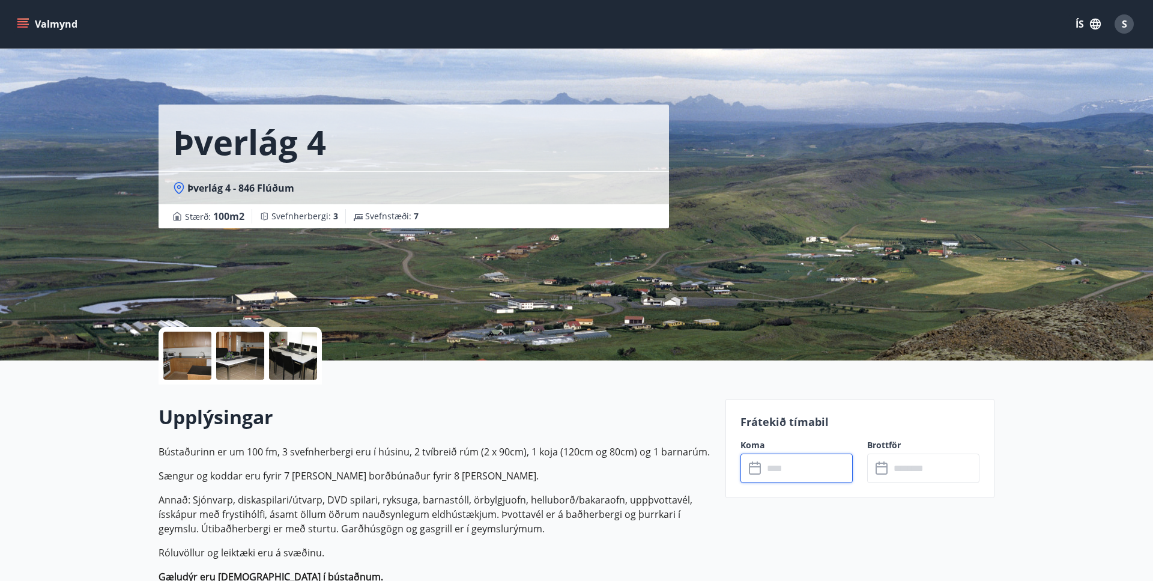
click at [781, 467] on input "text" at bounding box center [807, 467] width 89 height 29
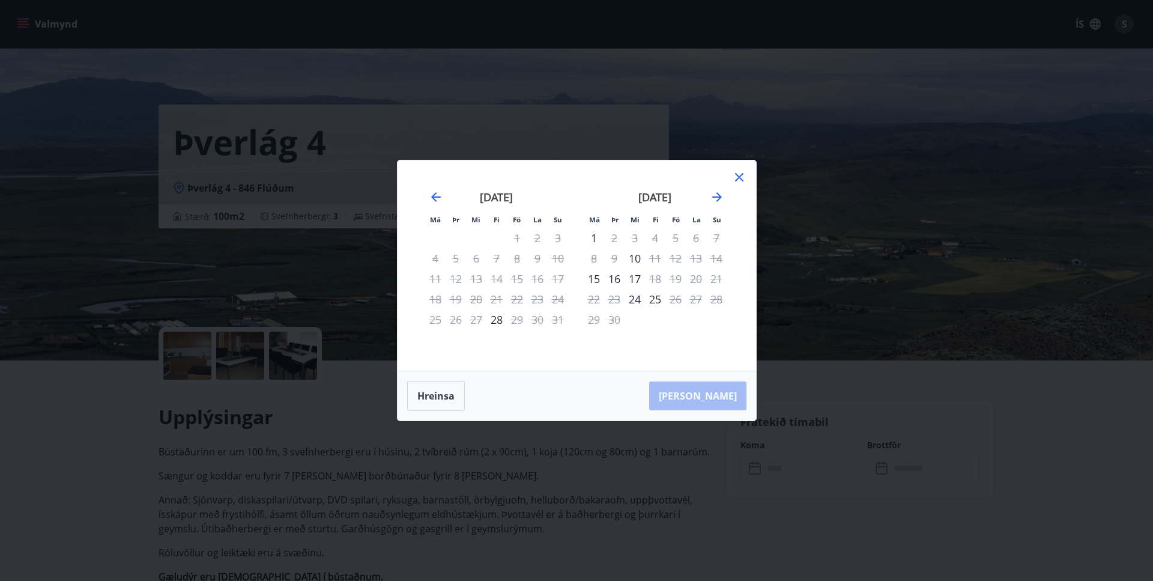
click at [741, 173] on icon at bounding box center [739, 177] width 14 height 14
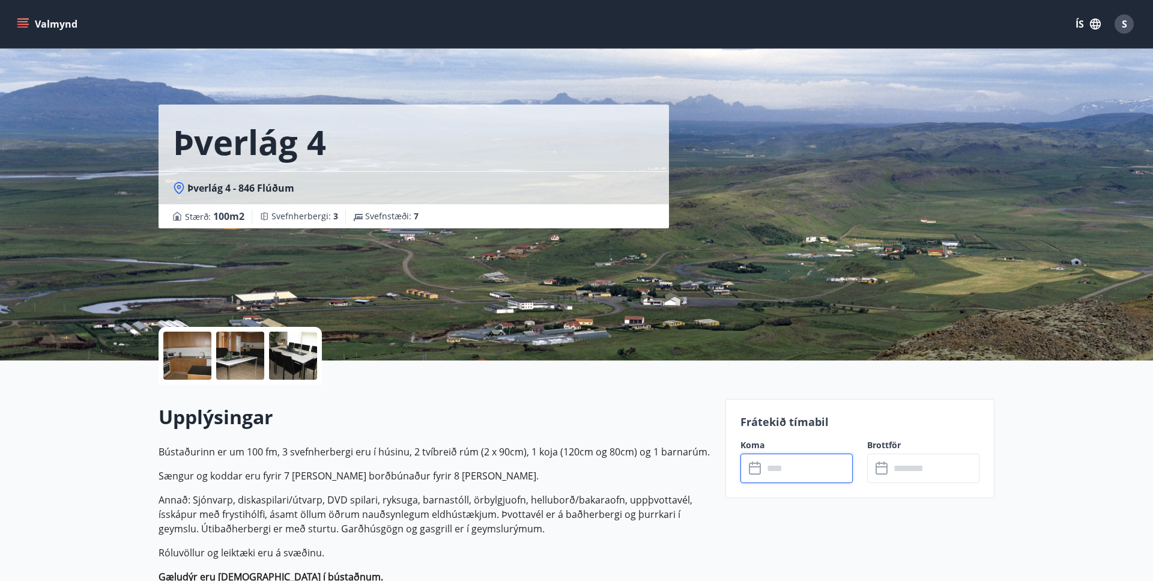
click at [777, 472] on input "text" at bounding box center [807, 467] width 89 height 29
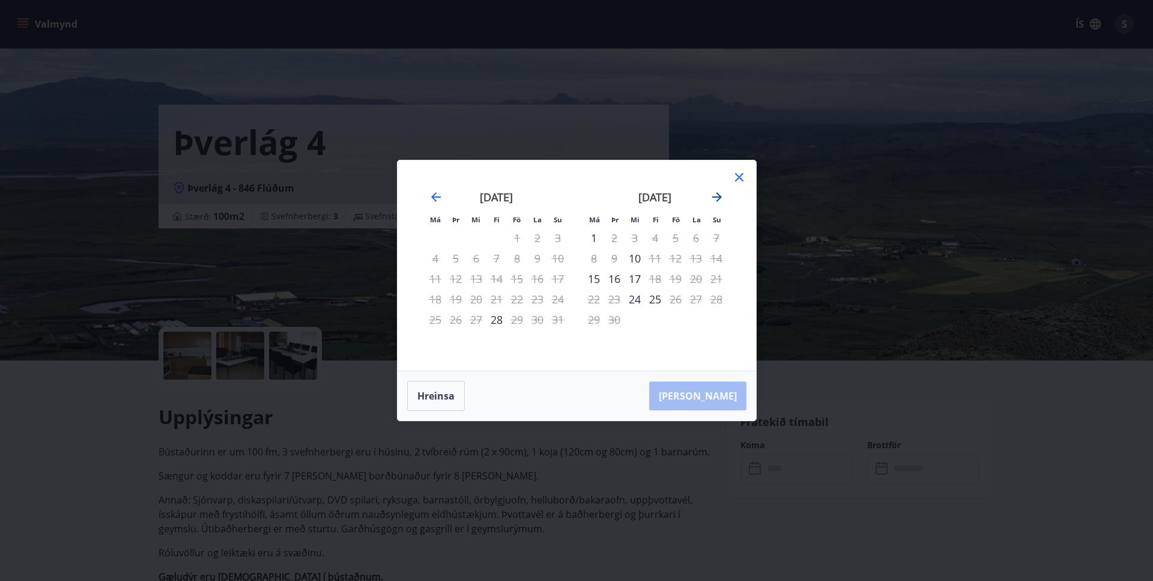
click at [715, 194] on icon "Move forward to switch to the next month." at bounding box center [717, 197] width 14 height 14
click at [634, 300] on div "22" at bounding box center [635, 299] width 20 height 20
click at [716, 297] on div "26" at bounding box center [716, 299] width 20 height 20
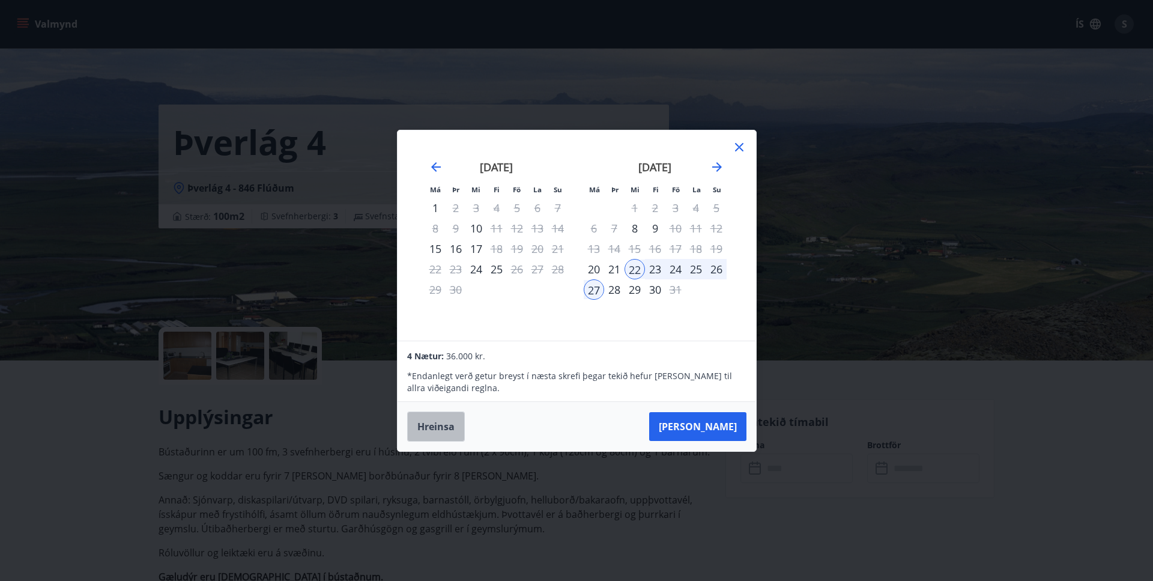
click at [429, 428] on button "Hreinsa" at bounding box center [436, 426] width 58 height 30
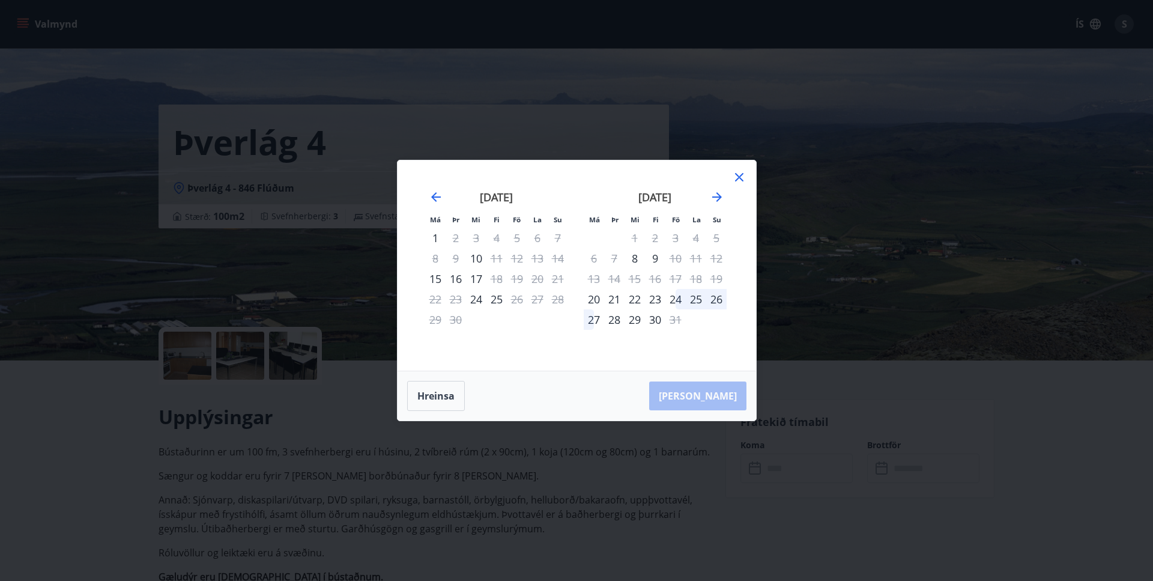
click at [737, 173] on icon at bounding box center [739, 177] width 14 height 14
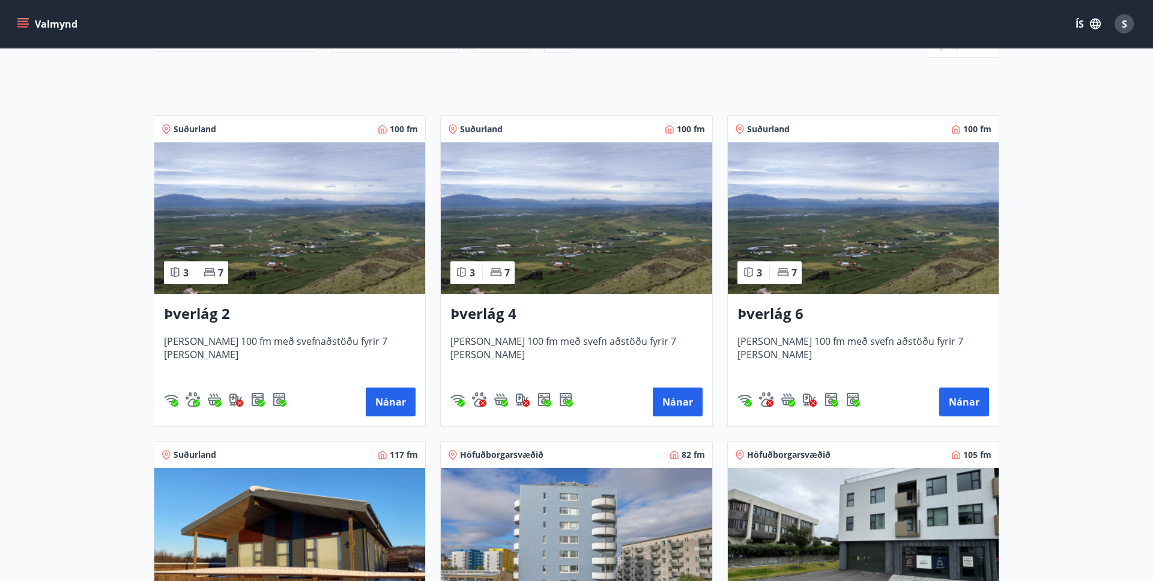
scroll to position [184, 0]
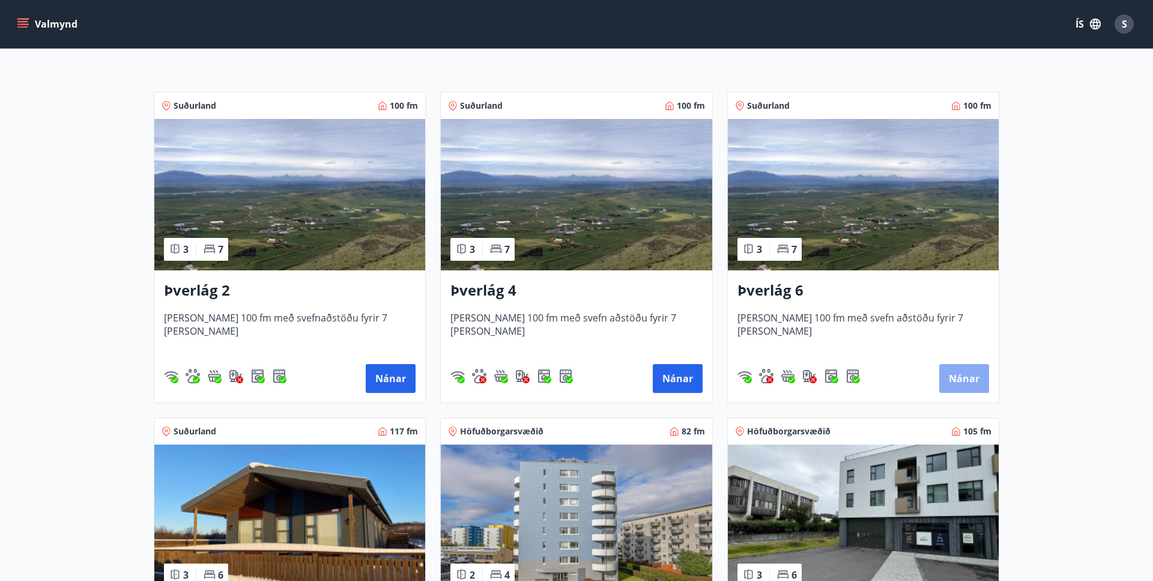
click at [966, 385] on button "Nánar" at bounding box center [964, 378] width 50 height 29
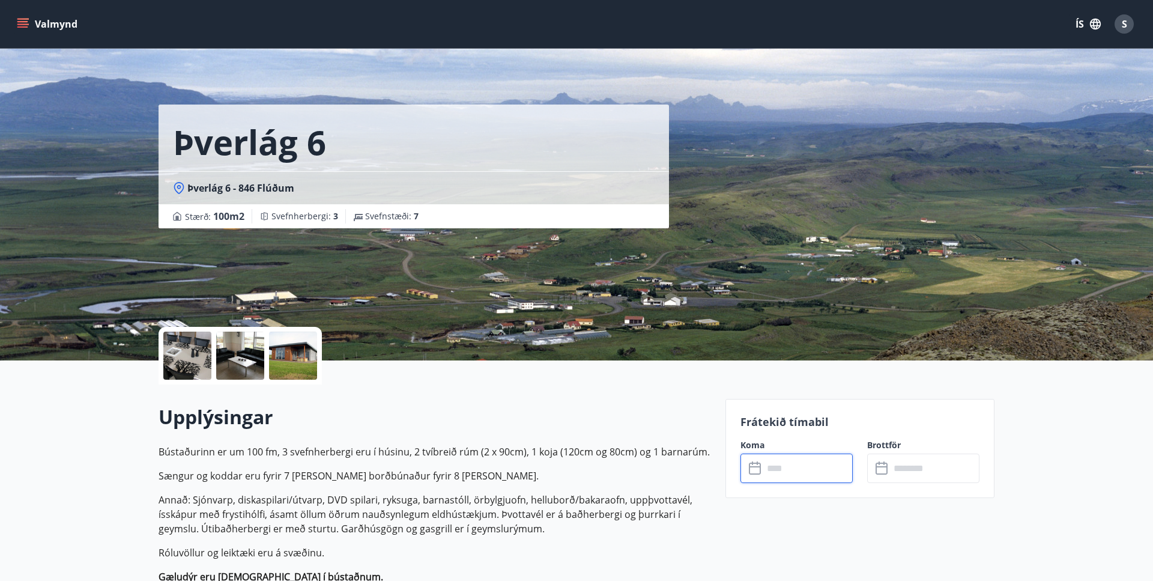
click at [812, 479] on input "text" at bounding box center [807, 467] width 89 height 29
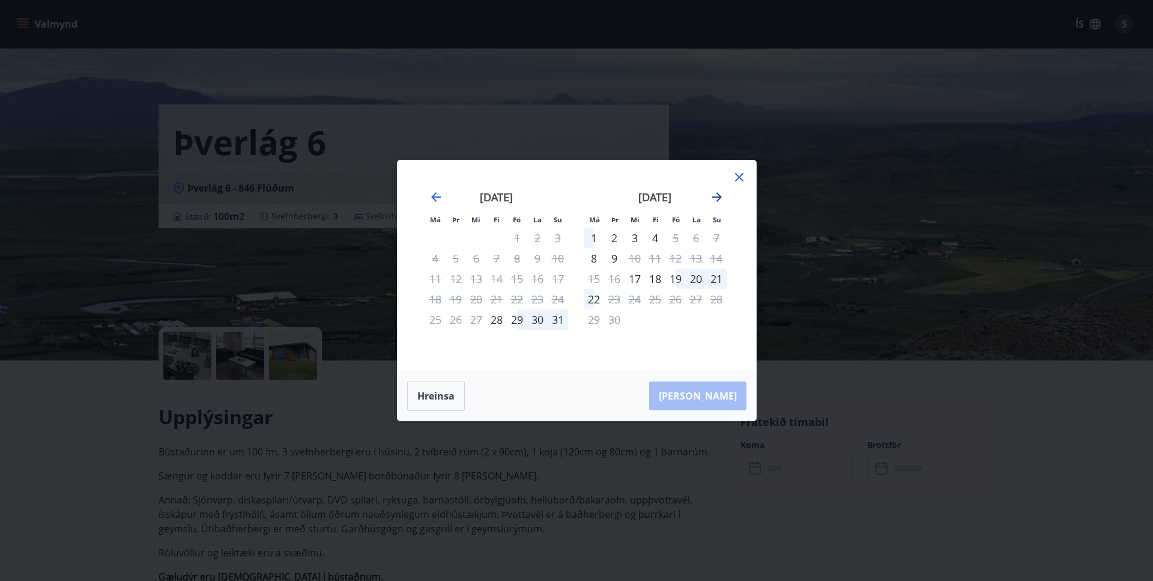
click at [715, 196] on icon "Move forward to switch to the next month." at bounding box center [717, 197] width 14 height 14
click at [736, 178] on icon at bounding box center [739, 177] width 14 height 14
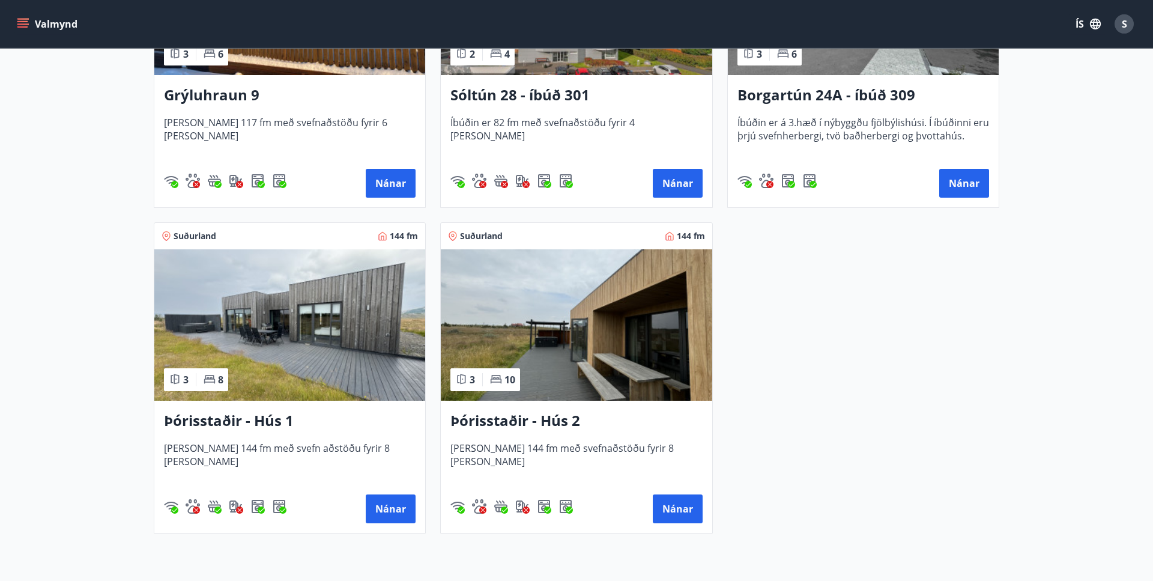
scroll to position [735, 0]
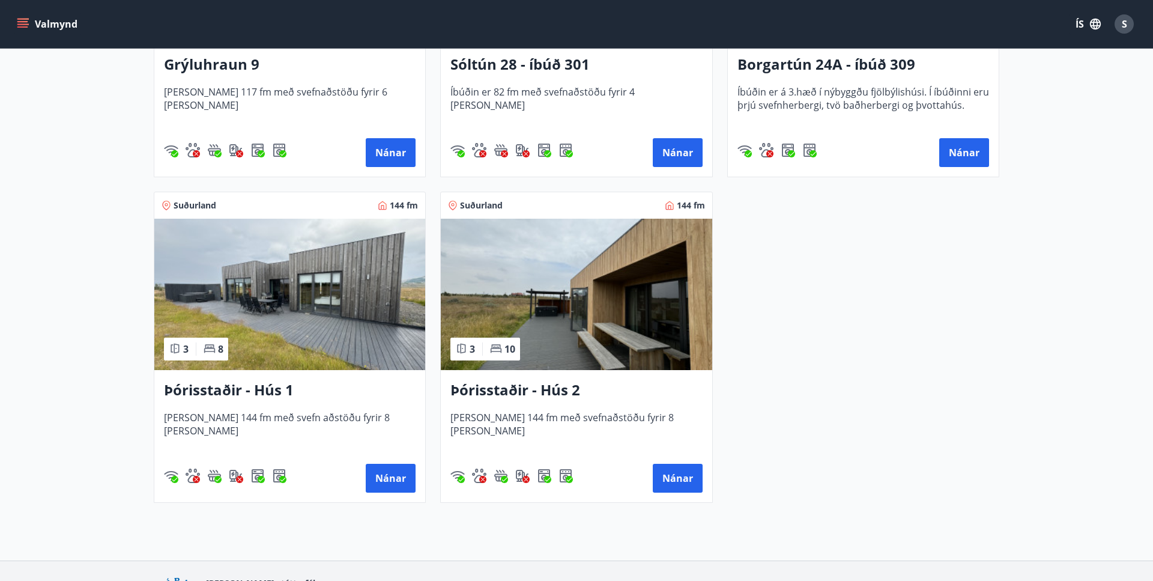
click at [310, 320] on img at bounding box center [289, 294] width 271 height 151
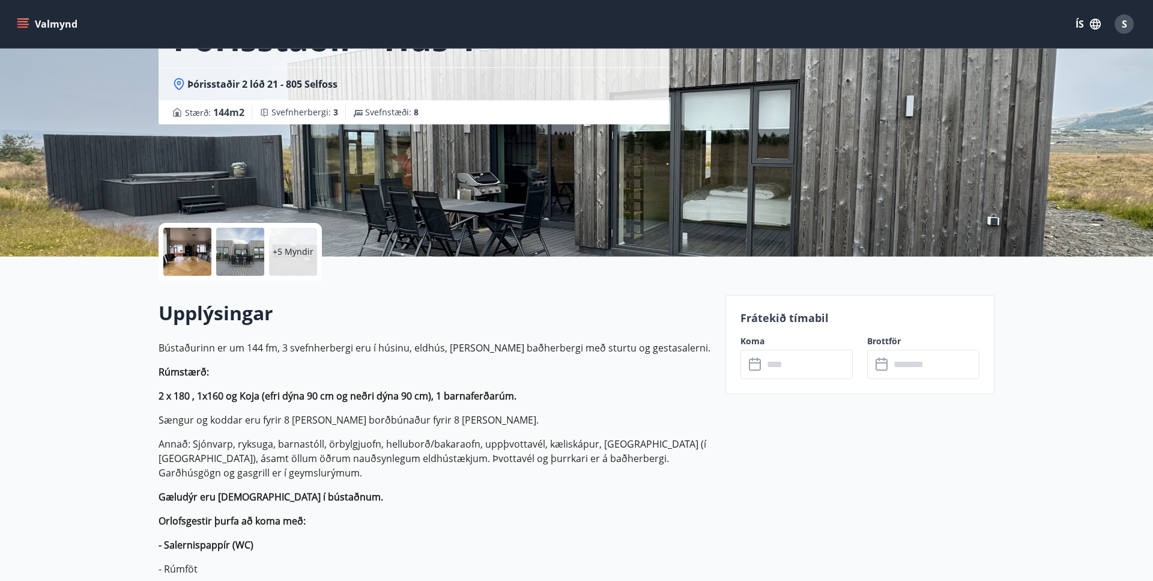
scroll to position [123, 0]
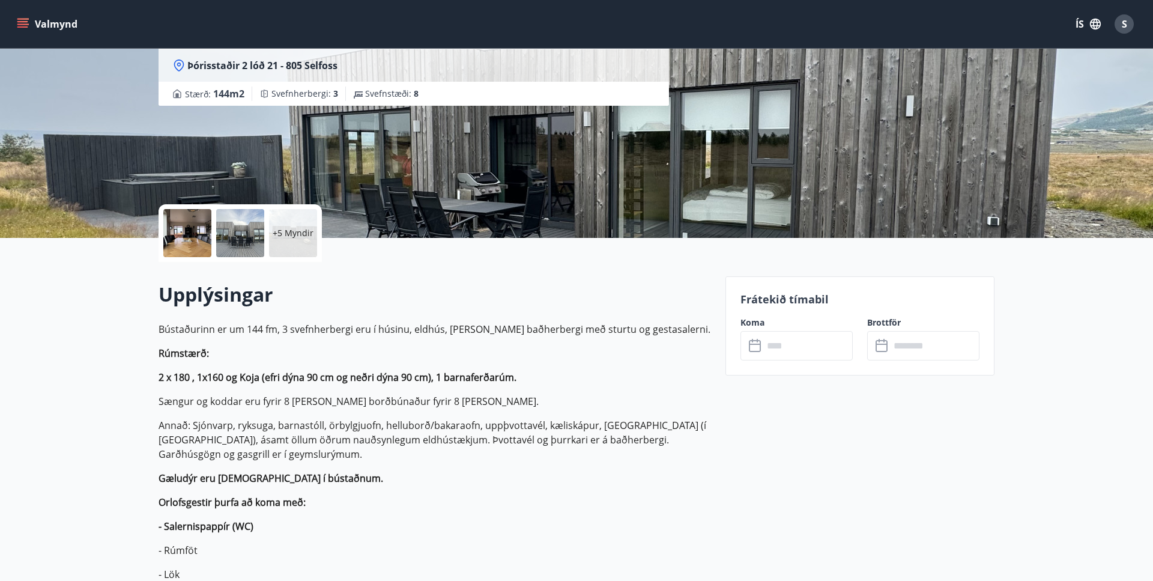
click at [196, 233] on div at bounding box center [187, 233] width 48 height 48
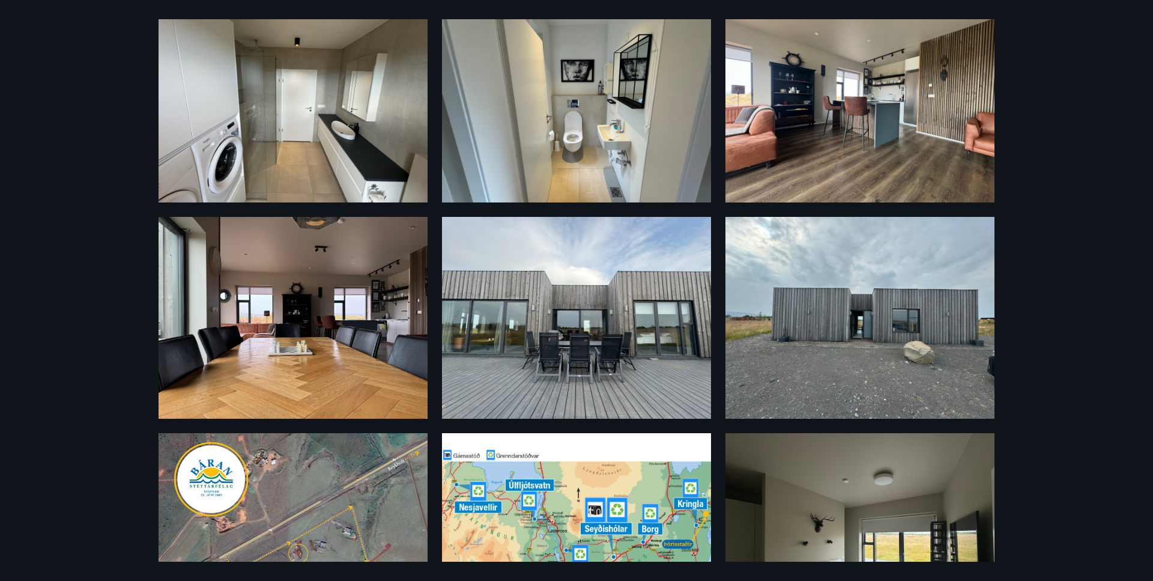
scroll to position [0, 0]
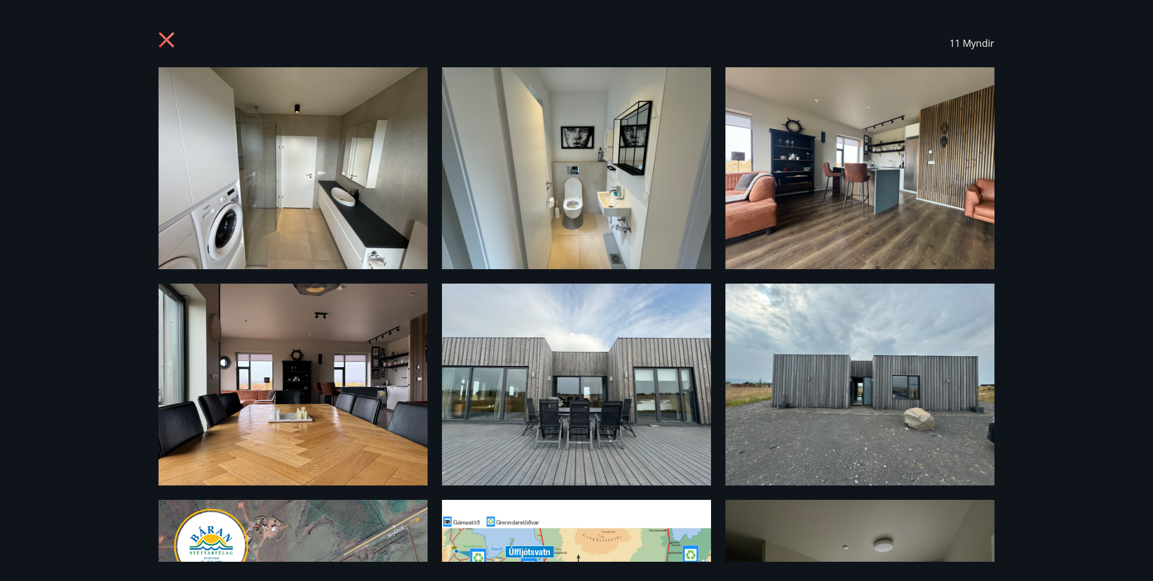
click at [255, 154] on img at bounding box center [293, 168] width 269 height 202
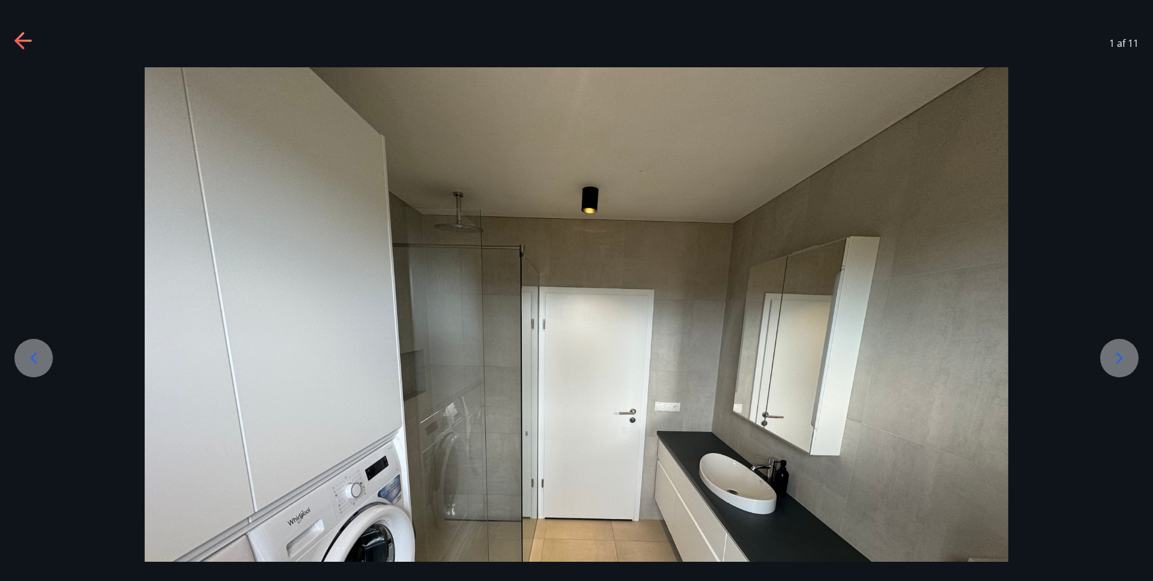
click at [1112, 351] on icon at bounding box center [1119, 357] width 19 height 19
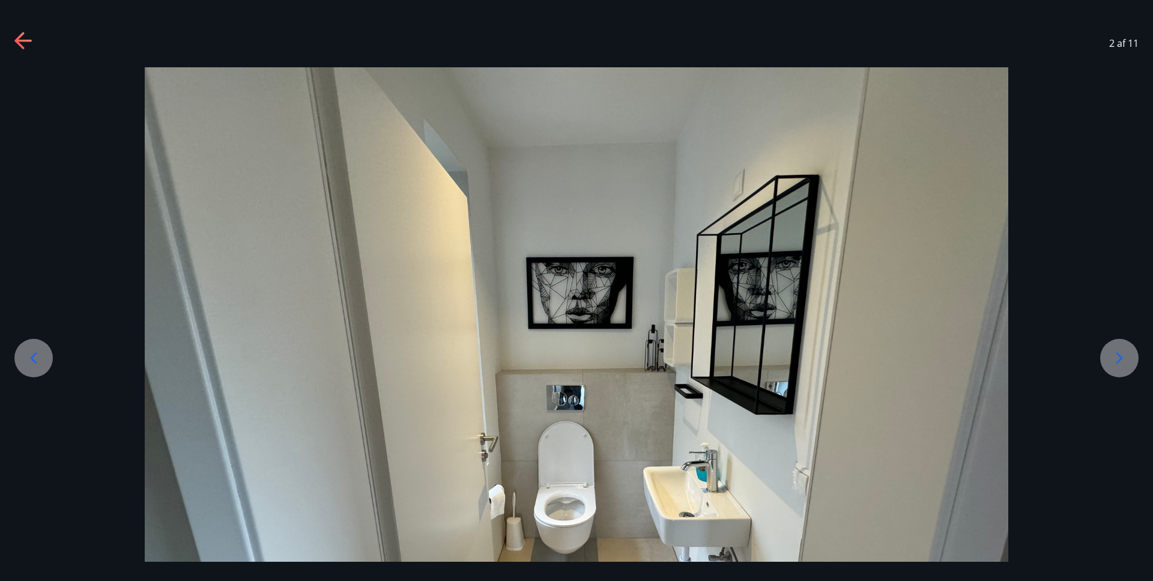
click at [1112, 351] on icon at bounding box center [1119, 357] width 19 height 19
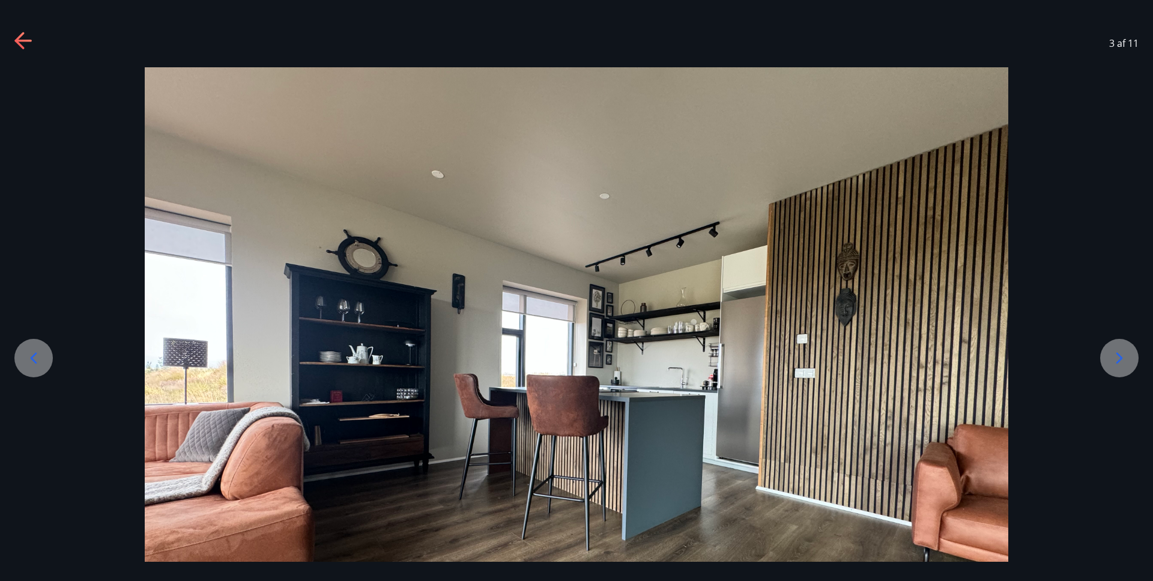
click at [1127, 357] on icon at bounding box center [1119, 357] width 19 height 19
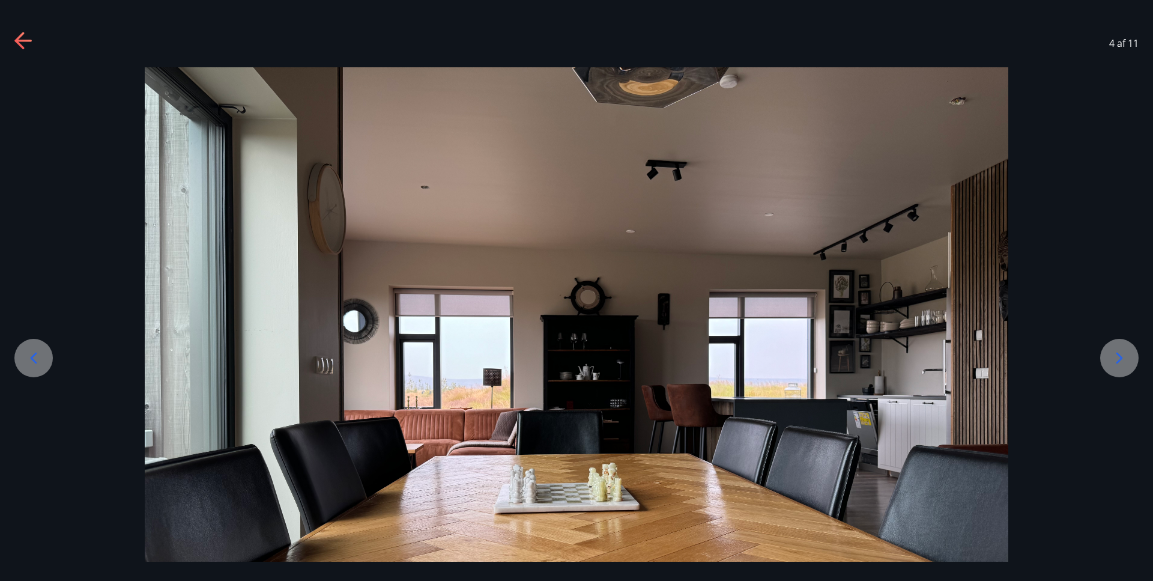
click at [1112, 368] on div at bounding box center [1119, 358] width 38 height 38
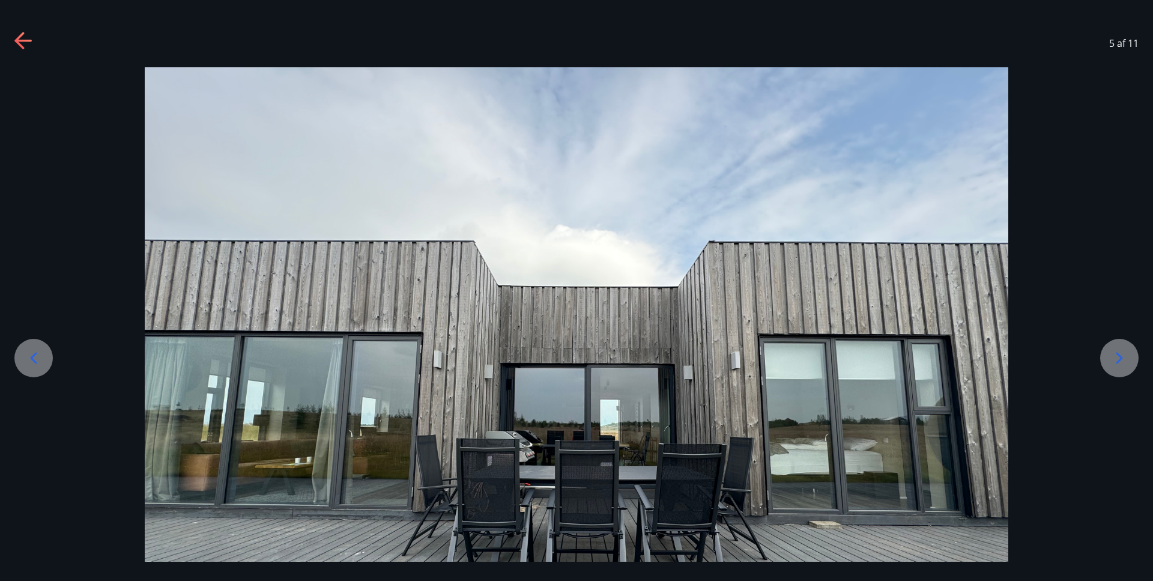
click at [1120, 354] on icon at bounding box center [1119, 357] width 19 height 19
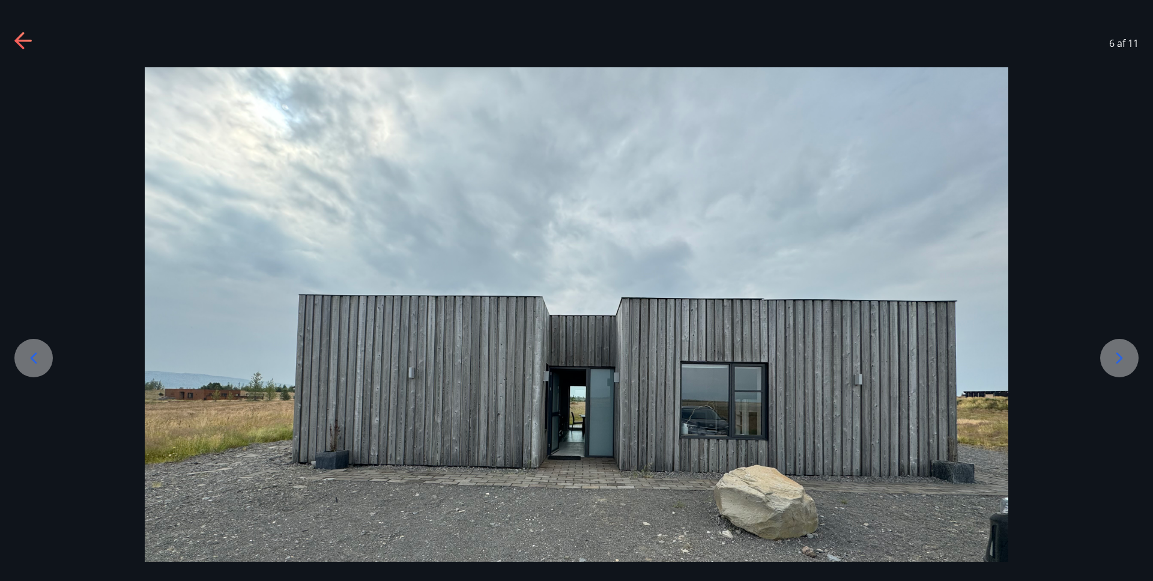
click at [1120, 354] on icon at bounding box center [1119, 357] width 19 height 19
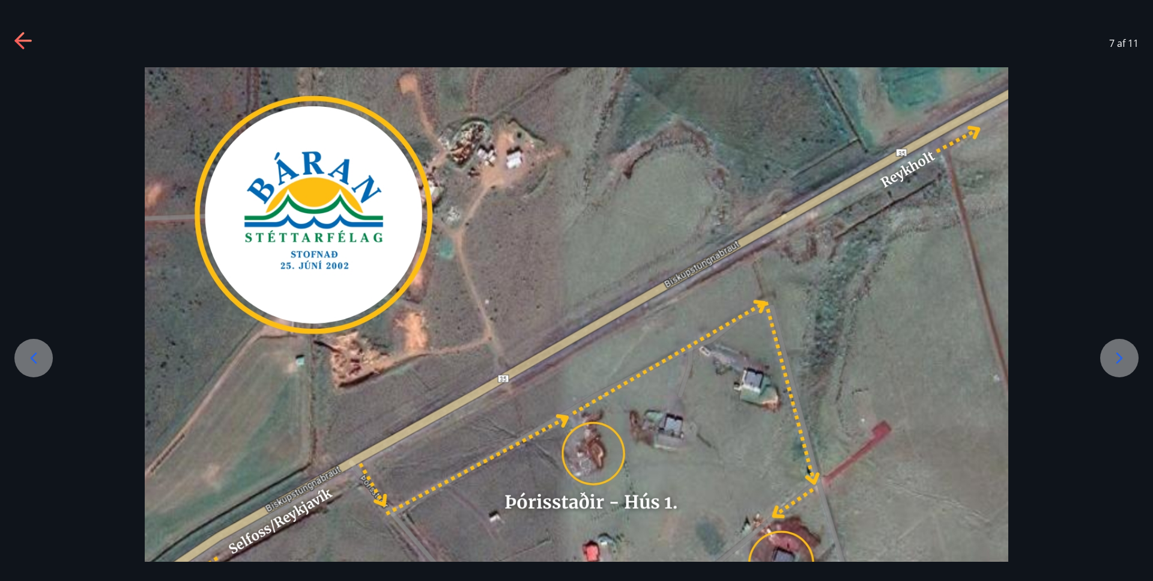
click at [1120, 354] on icon at bounding box center [1119, 357] width 19 height 19
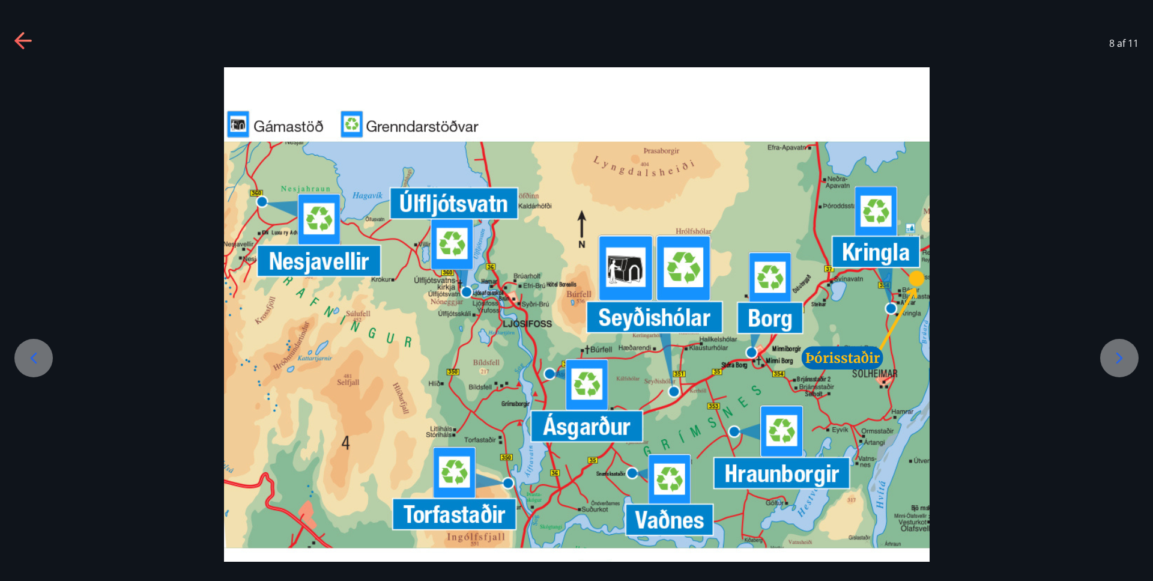
click at [1117, 357] on icon at bounding box center [1119, 357] width 19 height 19
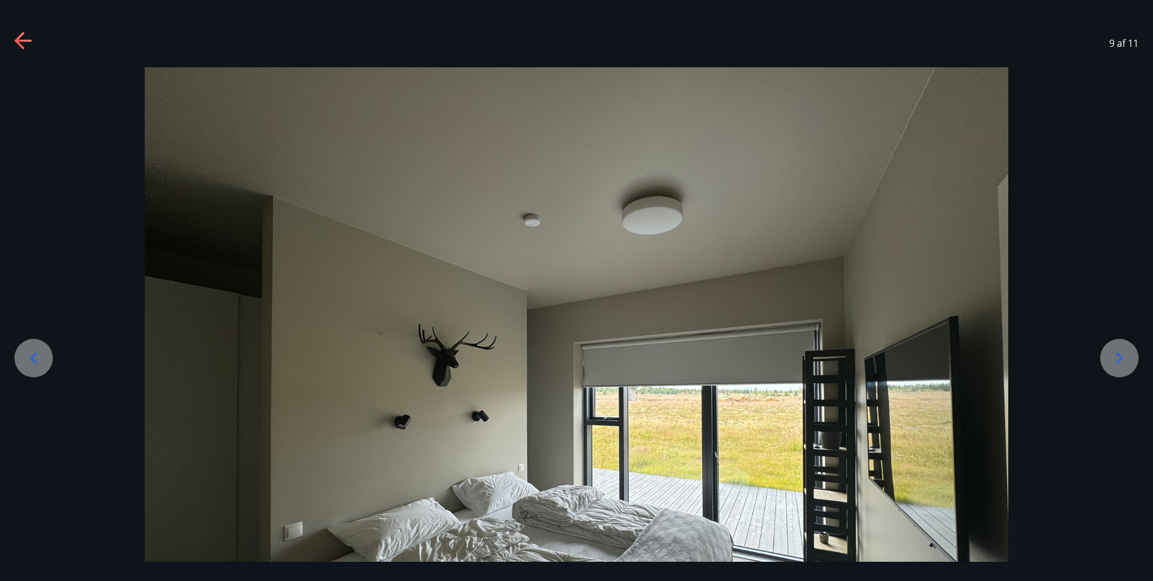
click at [1117, 357] on icon at bounding box center [1119, 357] width 19 height 19
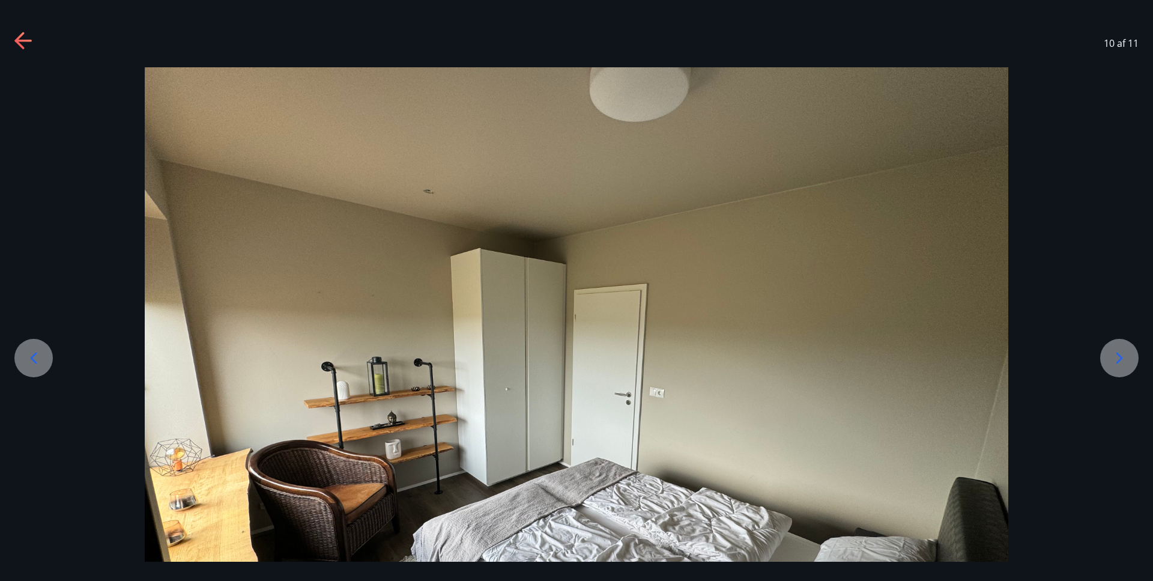
click at [1117, 357] on icon at bounding box center [1119, 357] width 19 height 19
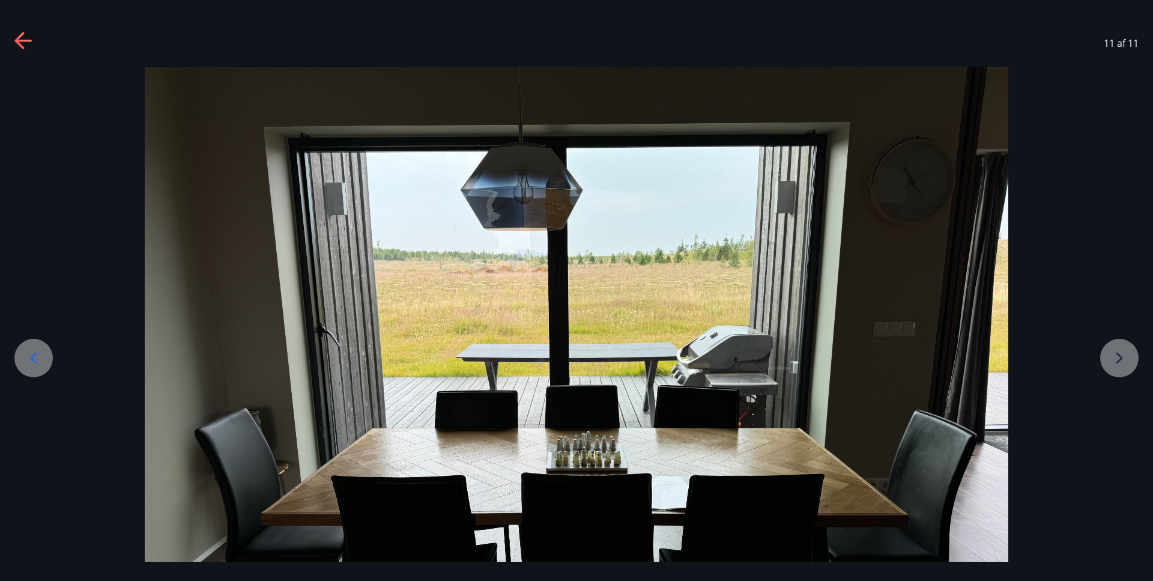
click at [1117, 357] on div at bounding box center [576, 391] width 1153 height 648
click at [1117, 356] on div at bounding box center [576, 391] width 1153 height 648
click at [25, 44] on icon at bounding box center [23, 41] width 19 height 19
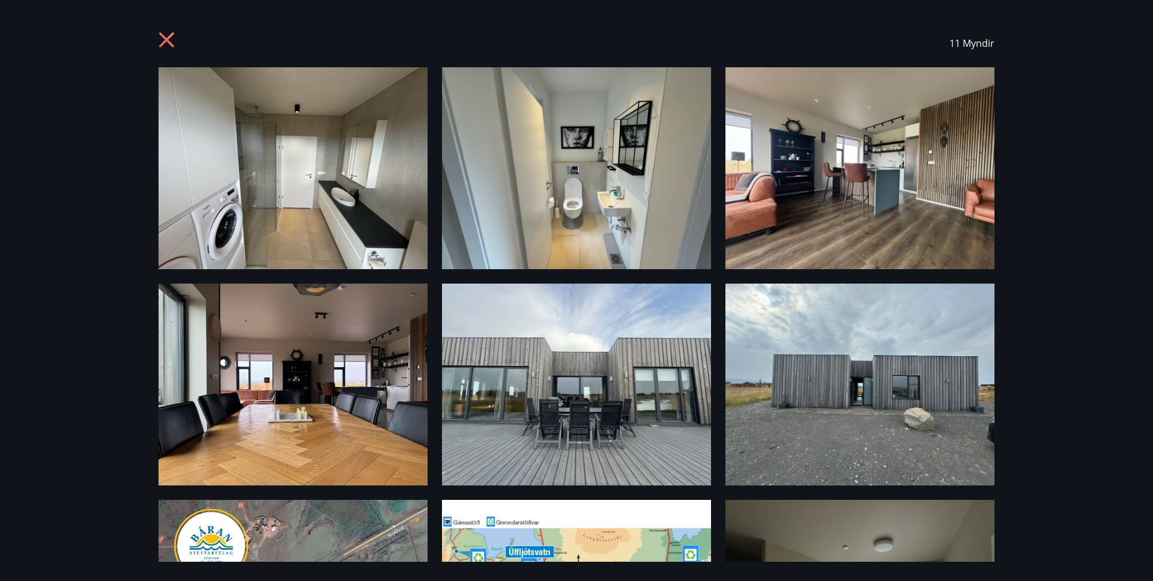
click at [166, 40] on icon at bounding box center [168, 41] width 19 height 19
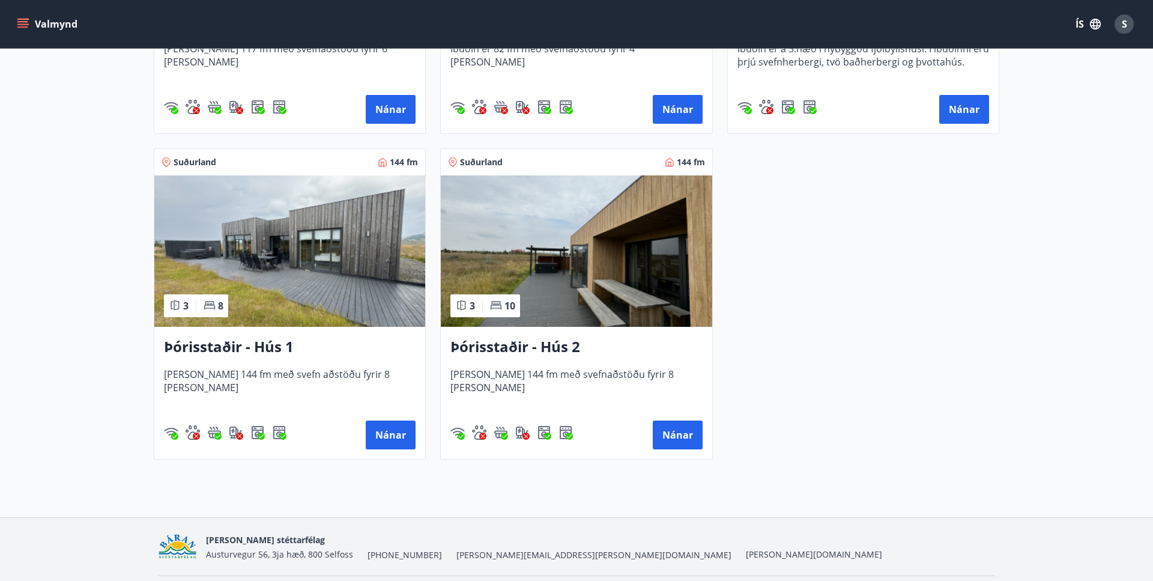
scroll to position [796, 0]
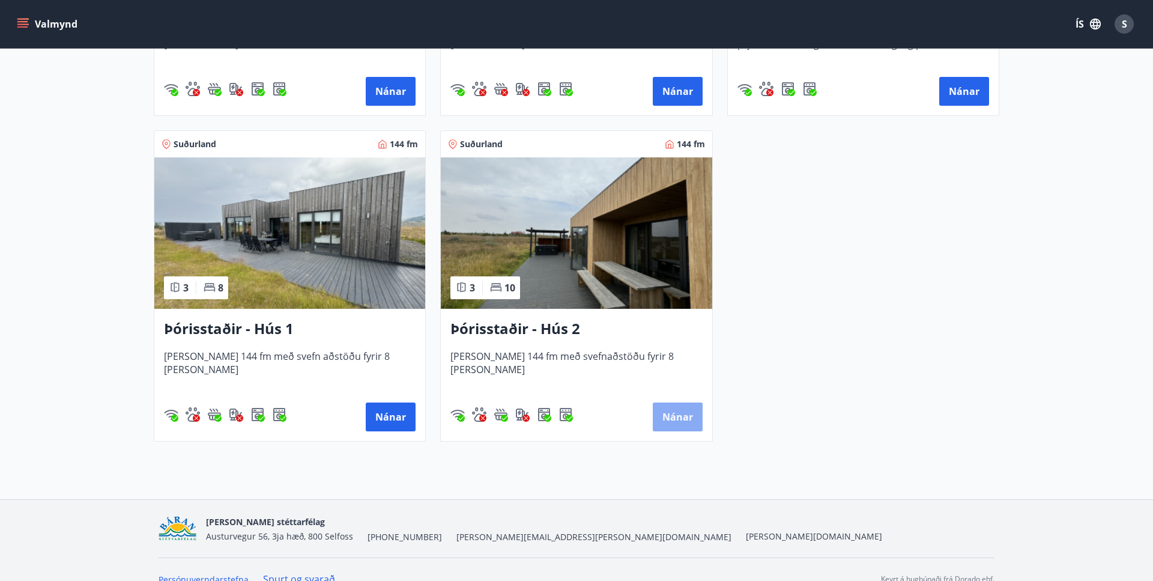
click at [667, 426] on button "Nánar" at bounding box center [678, 416] width 50 height 29
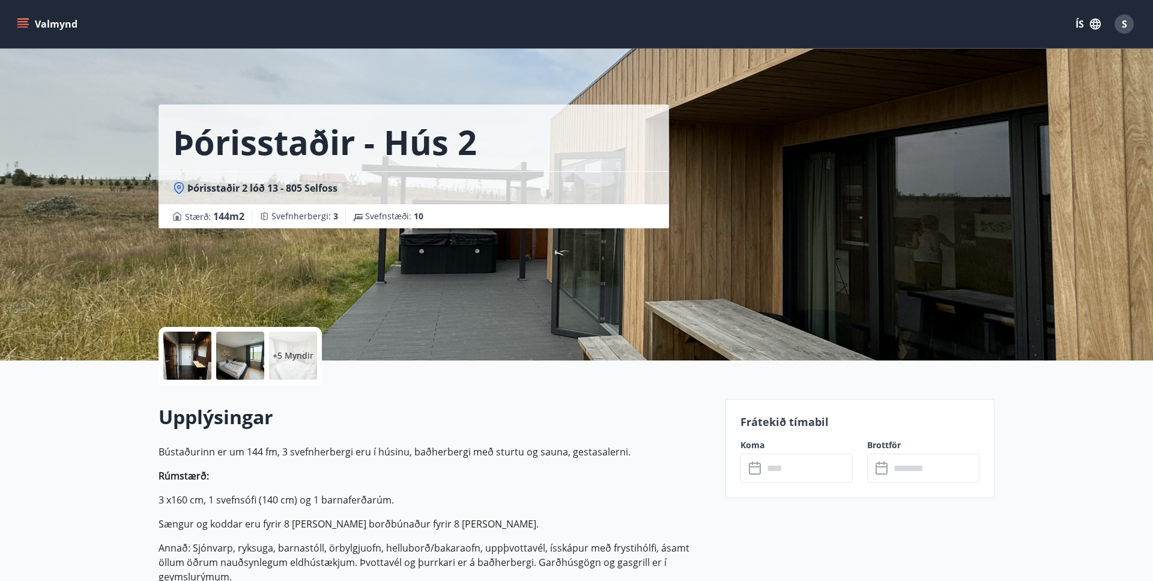
click at [186, 363] on div at bounding box center [187, 356] width 48 height 48
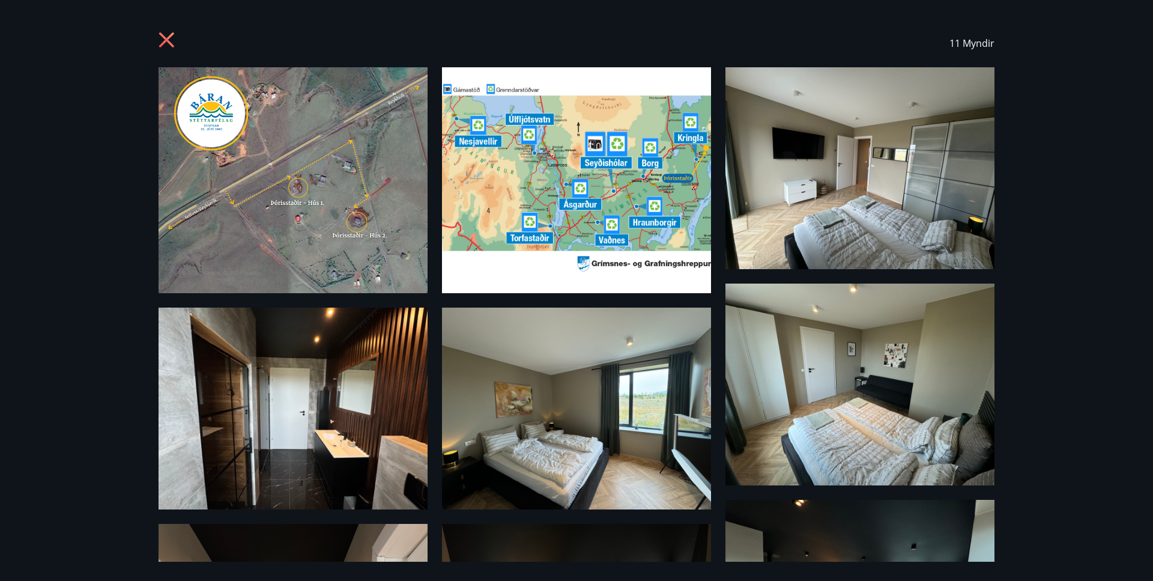
click at [345, 210] on img at bounding box center [293, 180] width 269 height 226
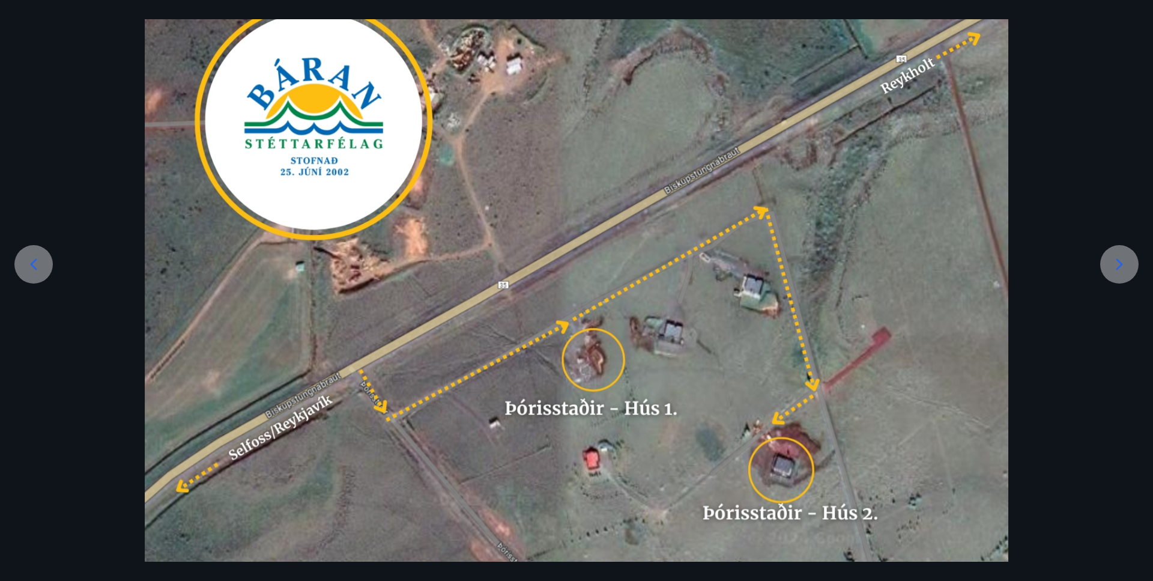
scroll to position [159, 0]
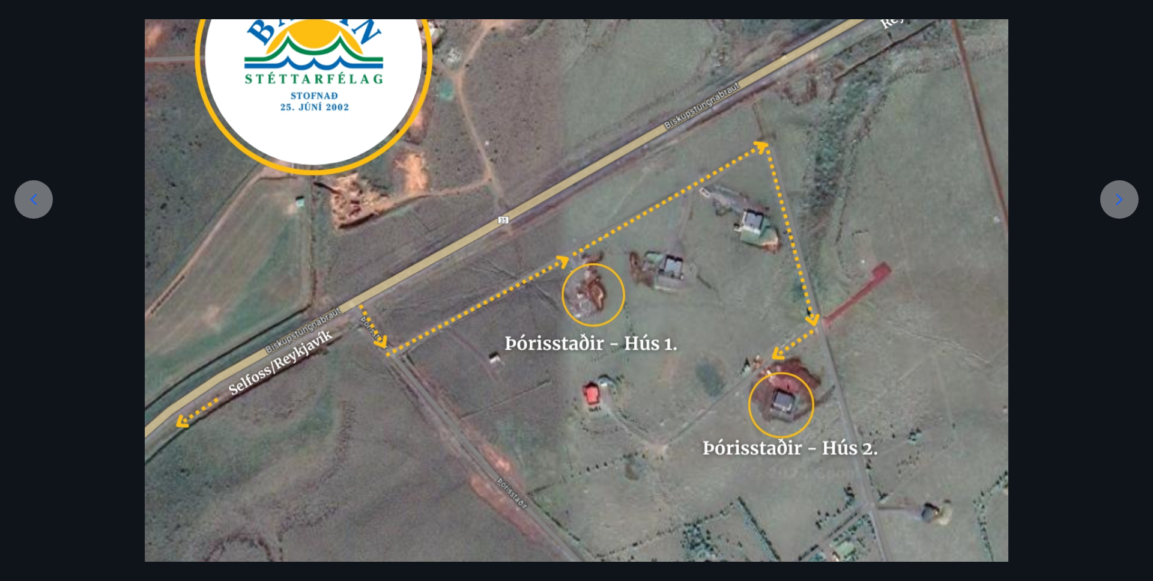
click at [1120, 199] on icon at bounding box center [1119, 199] width 19 height 19
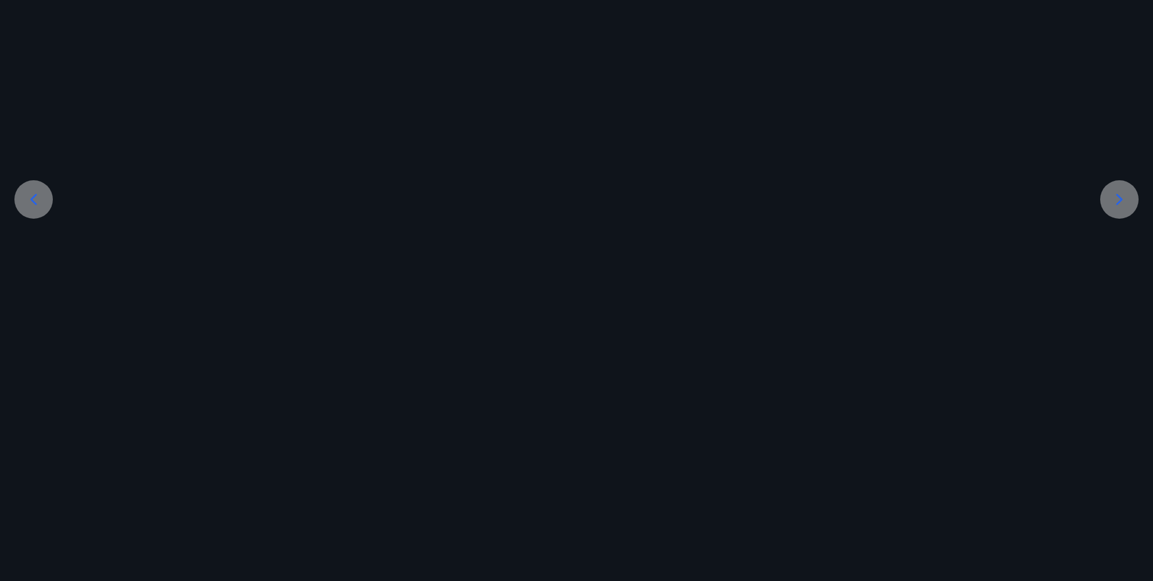
scroll to position [97, 0]
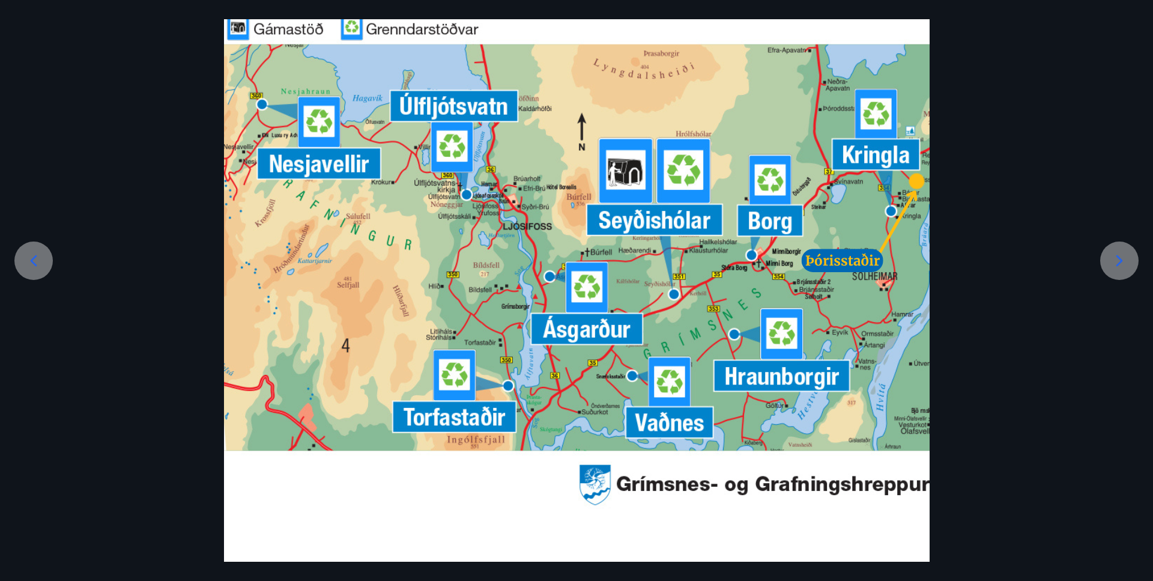
click at [1120, 199] on div at bounding box center [576, 266] width 1153 height 592
click at [1119, 261] on icon at bounding box center [1119, 260] width 19 height 19
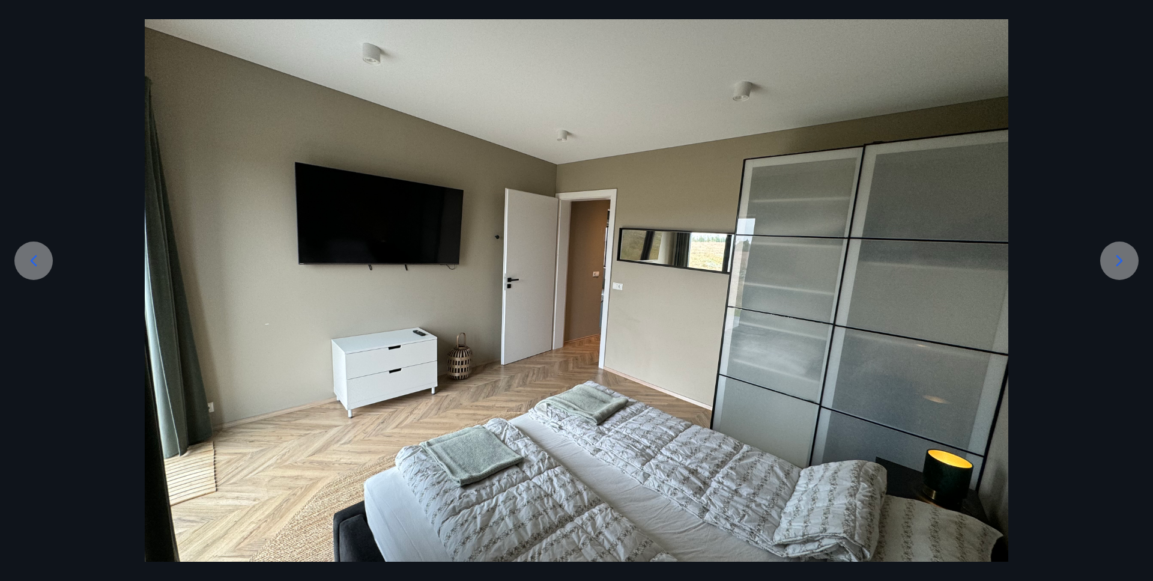
click at [1118, 261] on icon at bounding box center [1119, 260] width 19 height 19
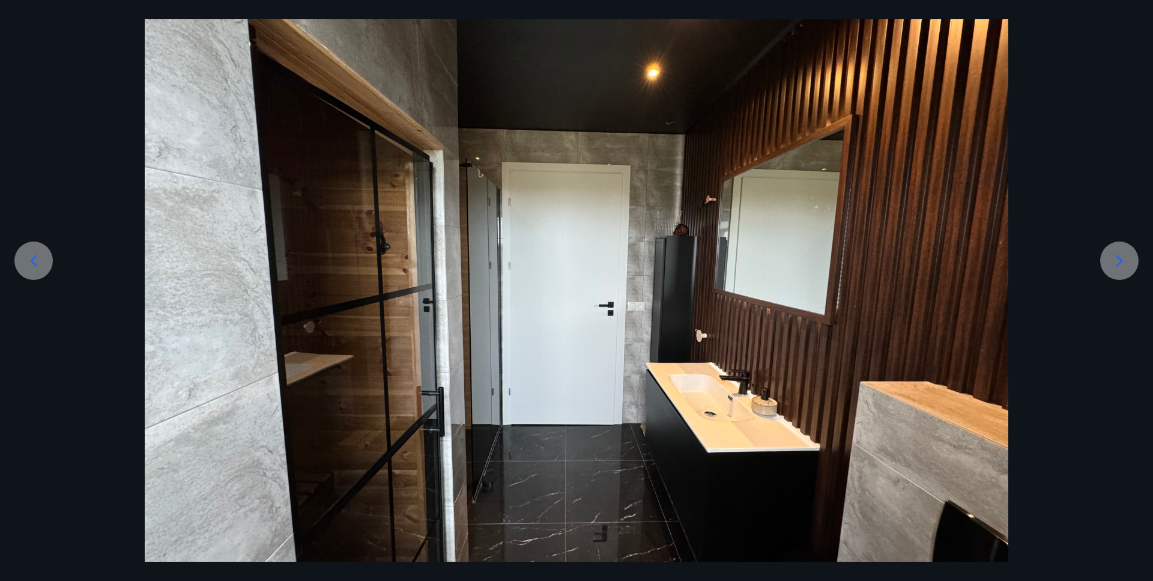
click at [1118, 261] on icon at bounding box center [1119, 260] width 19 height 19
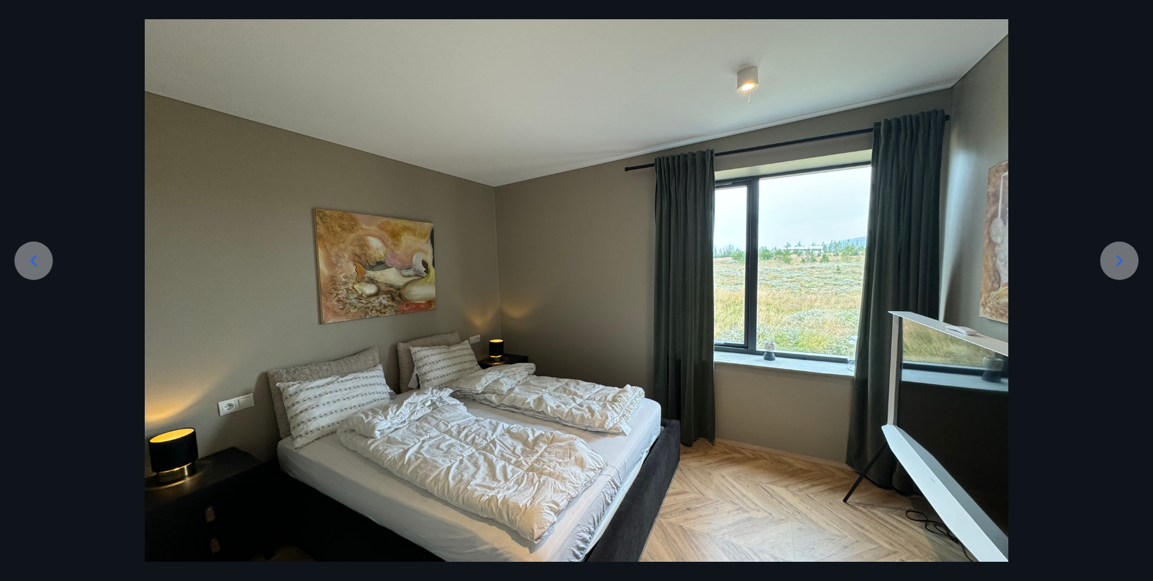
click at [1126, 263] on icon at bounding box center [1119, 260] width 19 height 19
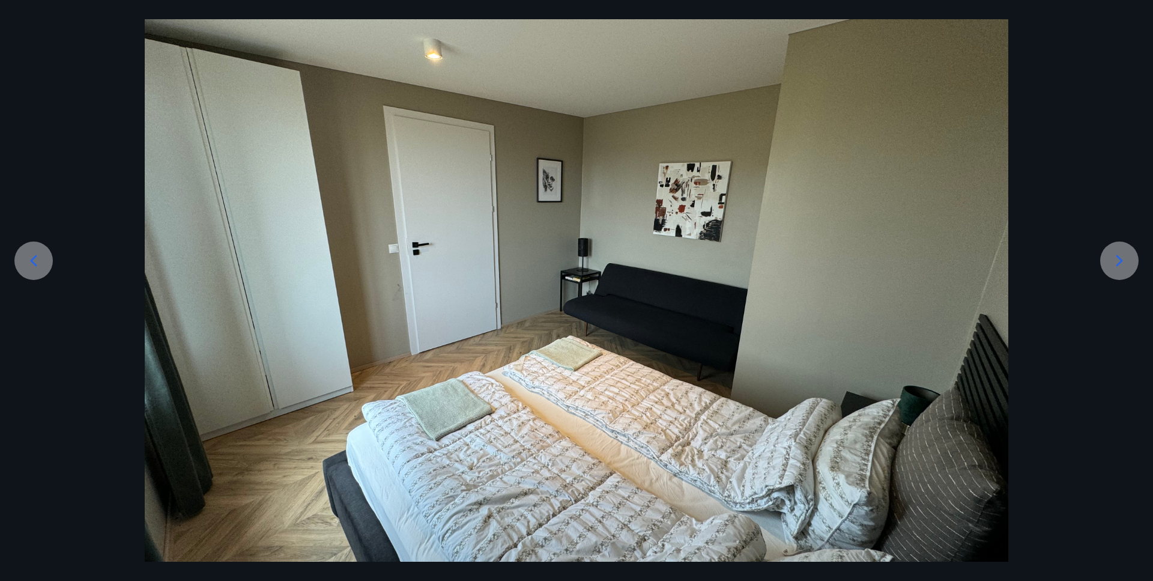
click at [1126, 263] on icon at bounding box center [1119, 260] width 19 height 19
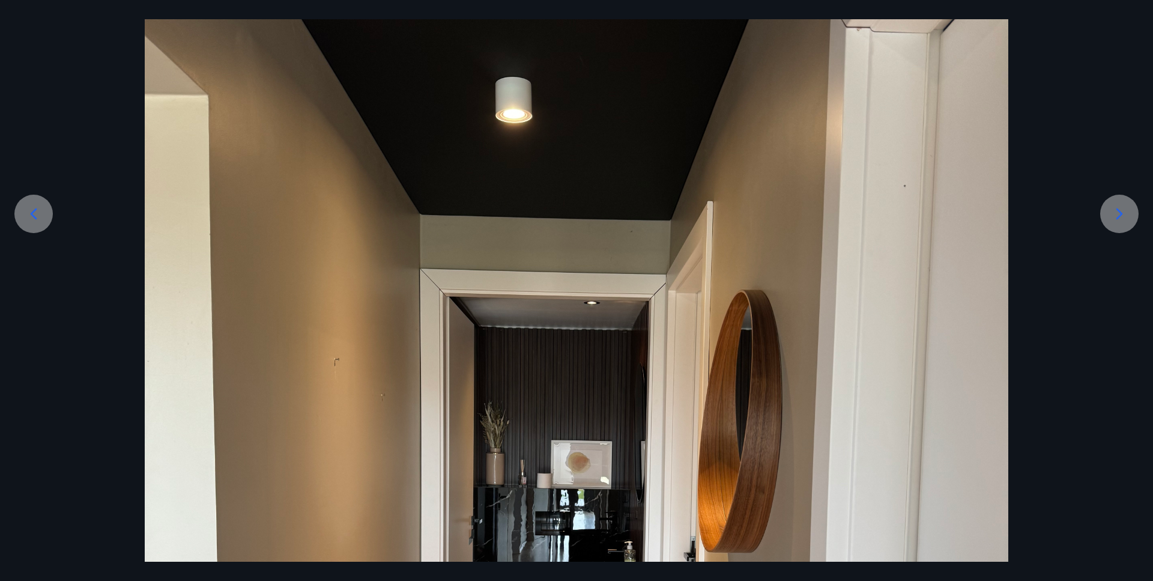
scroll to position [102, 0]
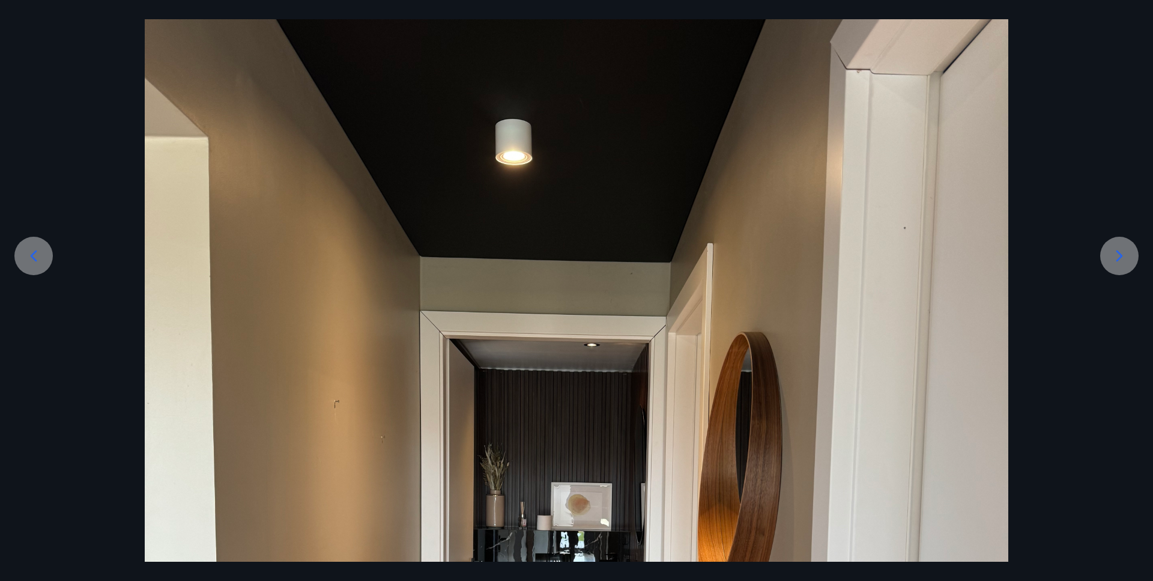
click at [1122, 255] on icon at bounding box center [1119, 255] width 19 height 19
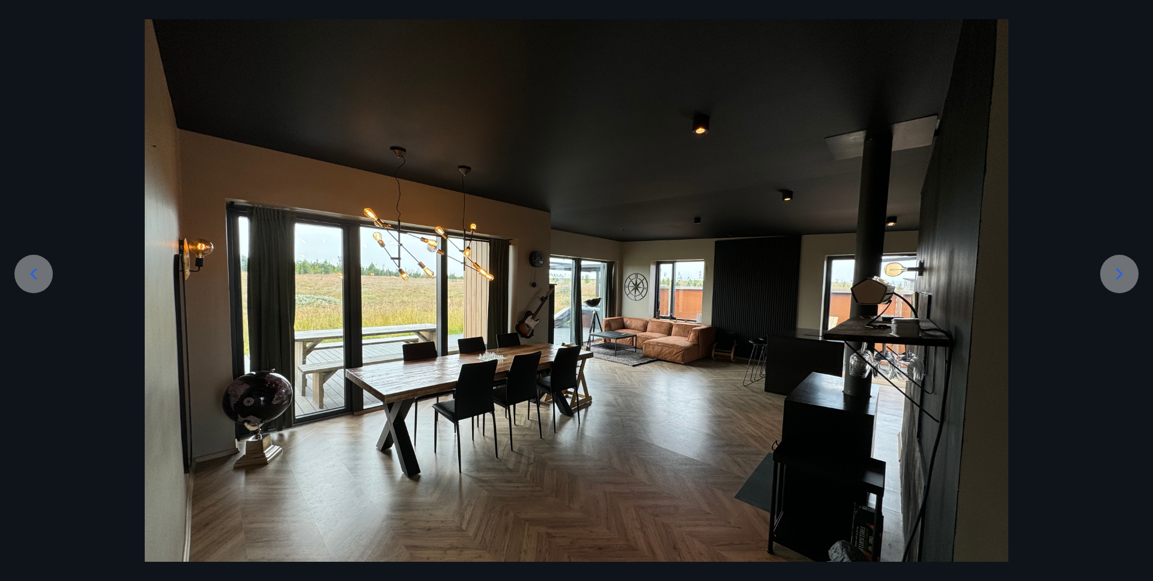
scroll to position [154, 0]
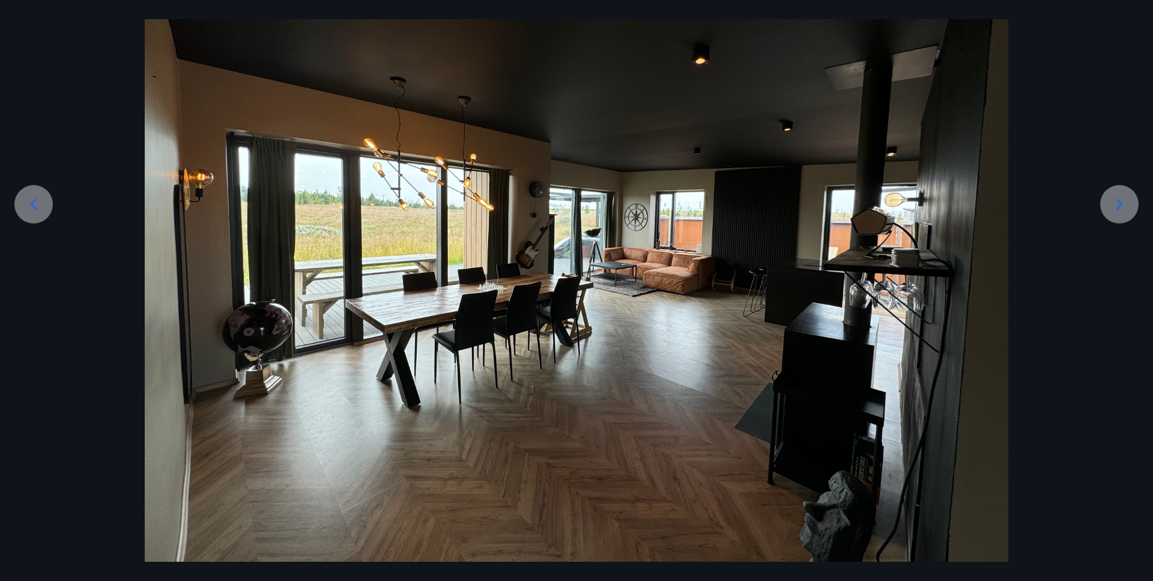
click at [1125, 208] on icon at bounding box center [1119, 204] width 19 height 19
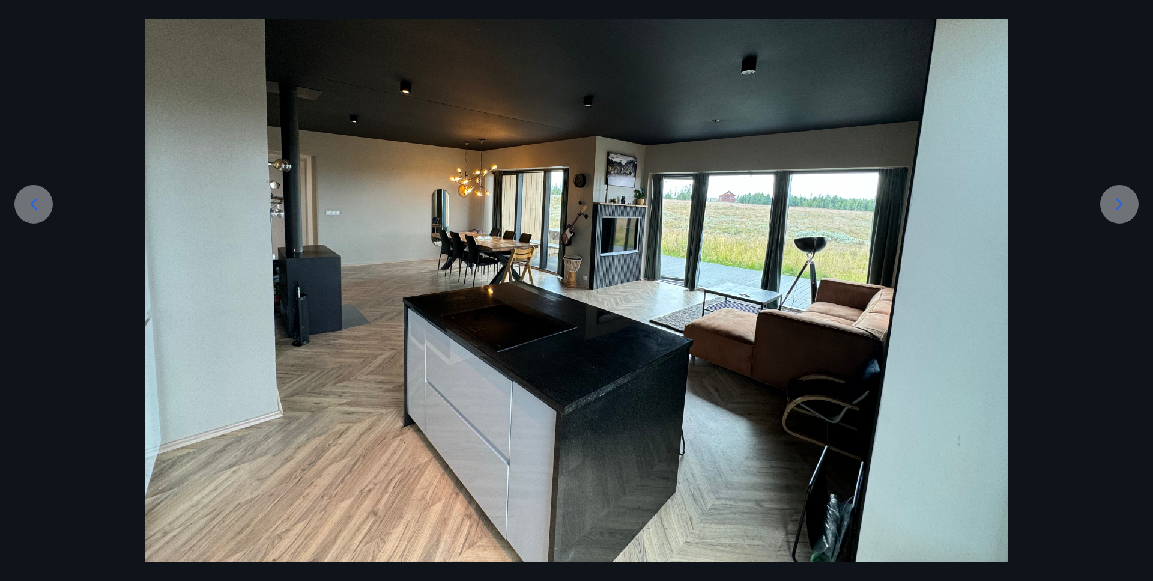
click at [1125, 208] on icon at bounding box center [1119, 204] width 19 height 19
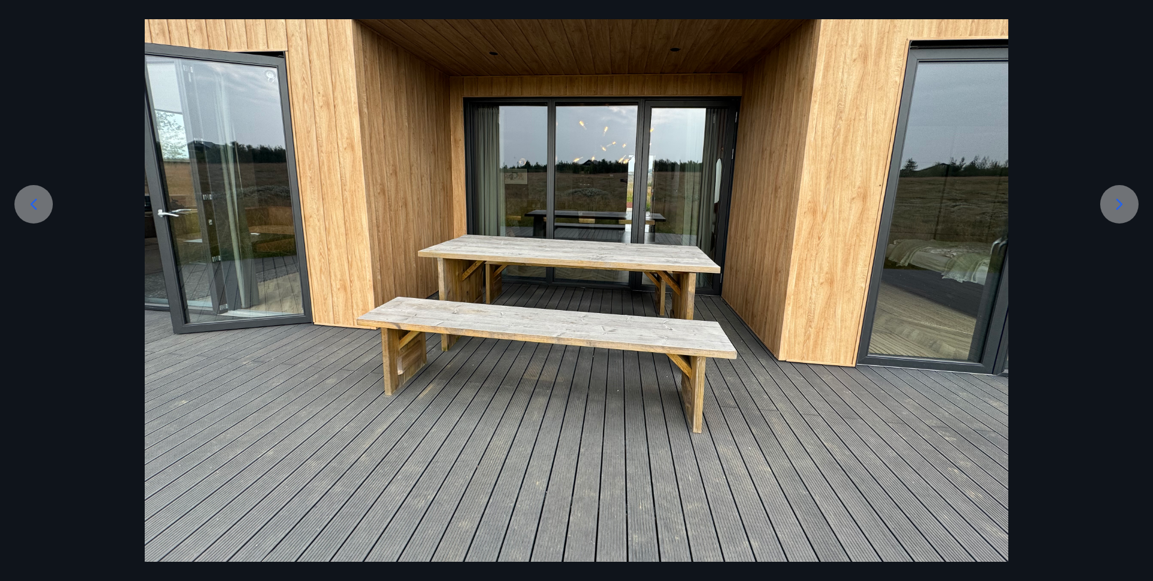
click at [1125, 208] on icon at bounding box center [1119, 204] width 19 height 19
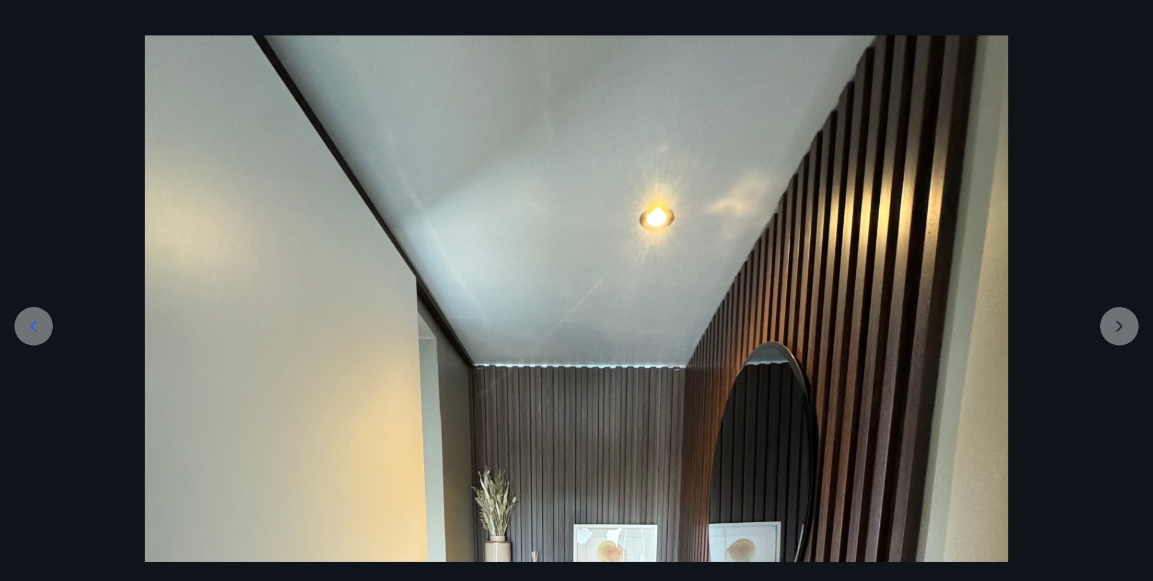
scroll to position [0, 0]
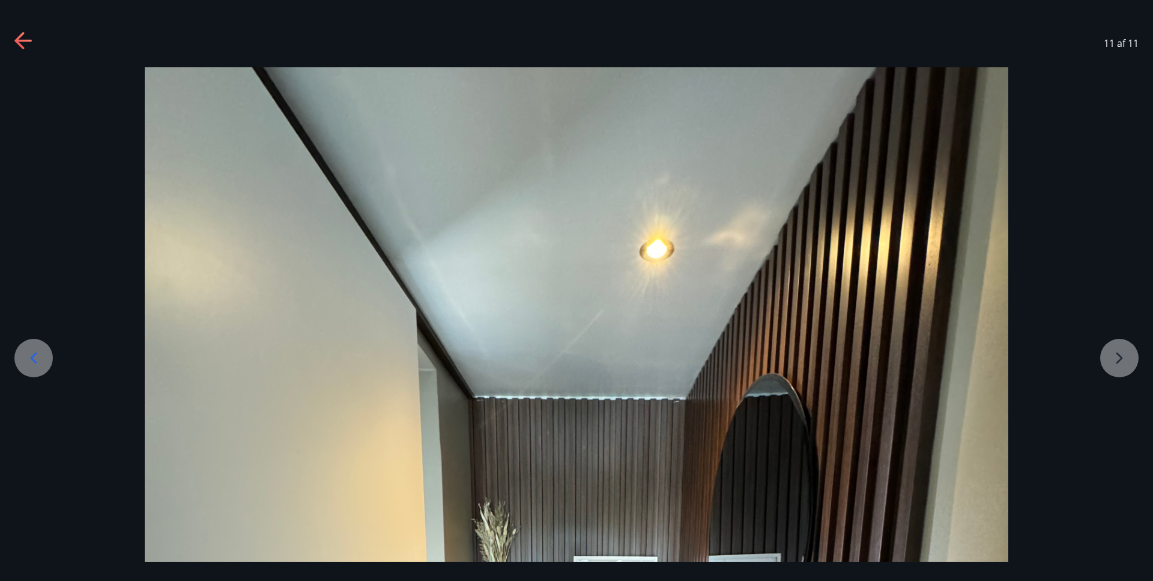
click at [27, 356] on icon at bounding box center [33, 357] width 19 height 19
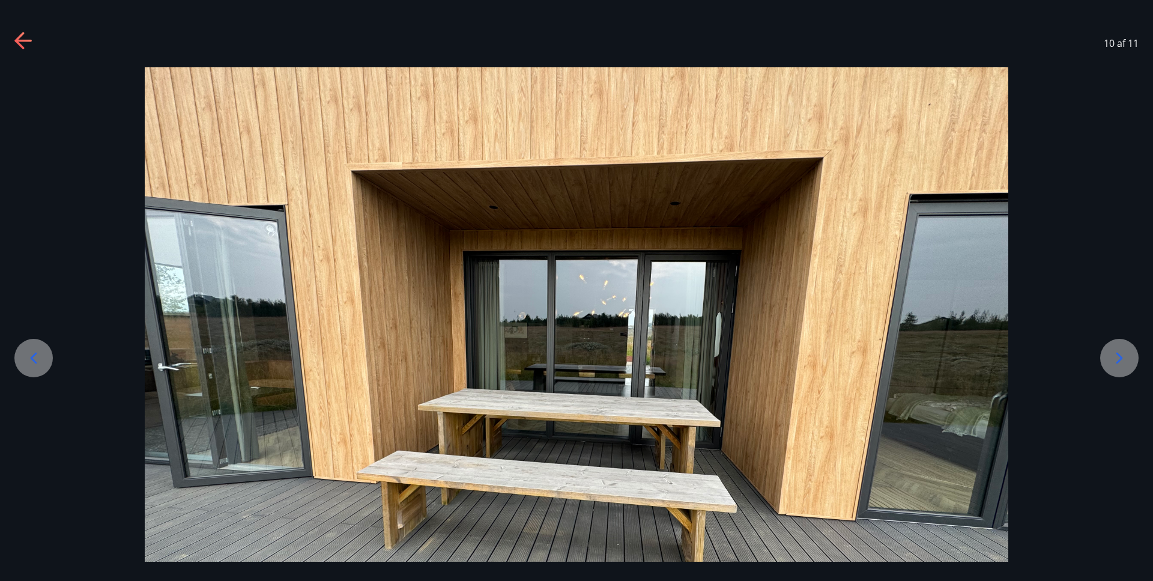
click at [46, 358] on div at bounding box center [33, 358] width 38 height 38
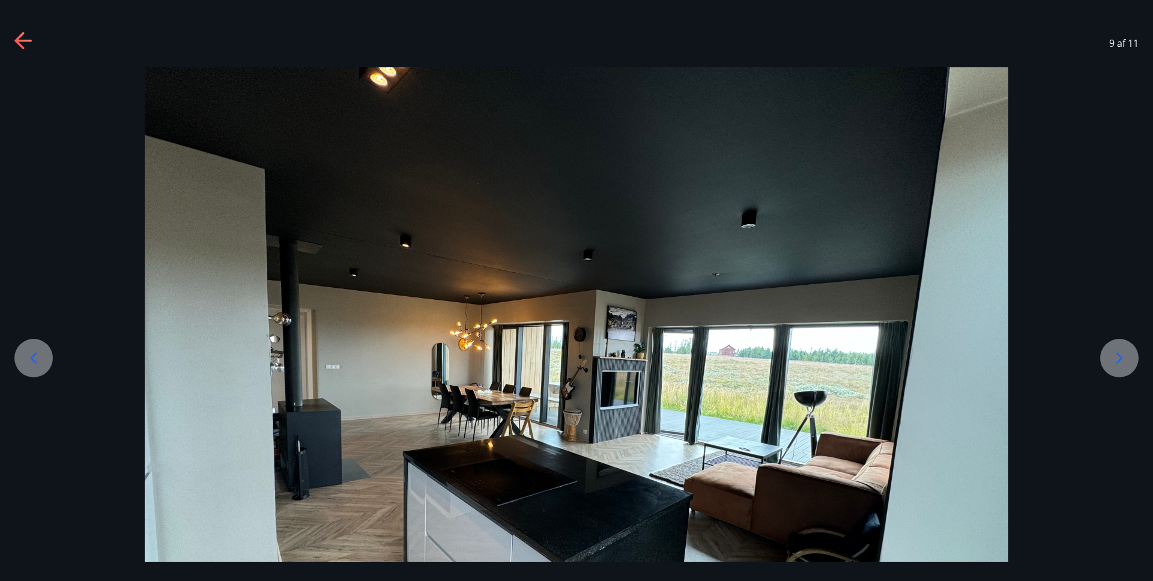
click at [32, 360] on icon at bounding box center [33, 357] width 19 height 19
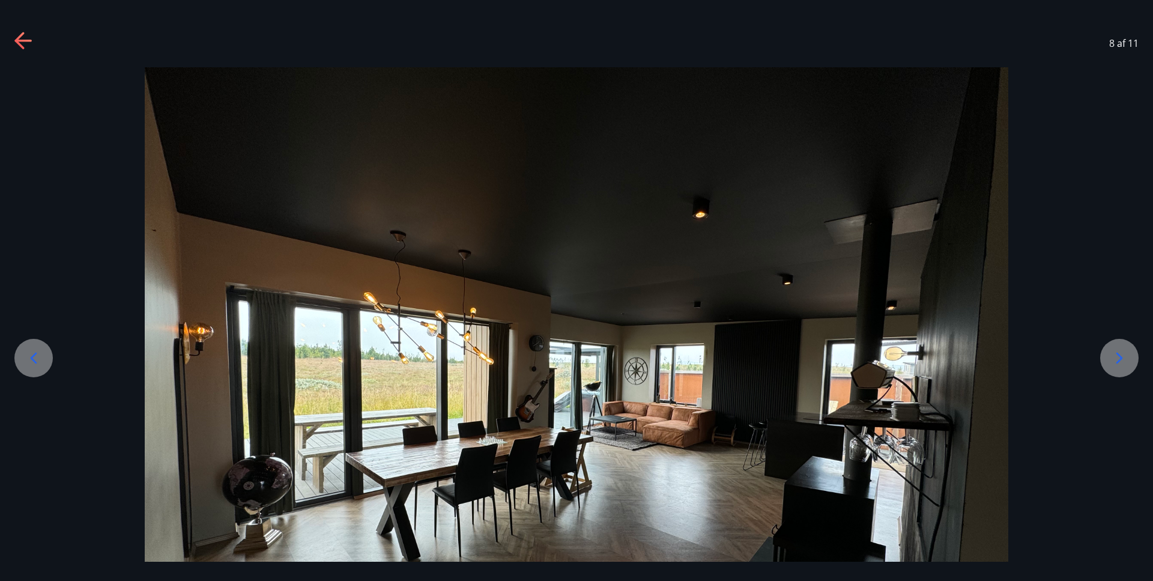
click at [32, 360] on icon at bounding box center [33, 357] width 19 height 19
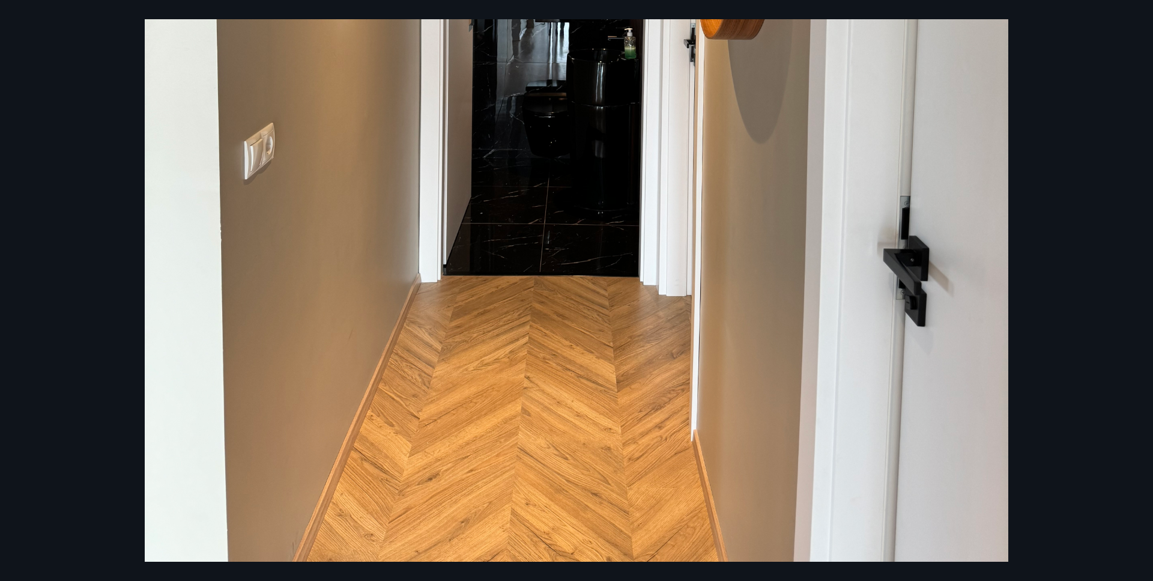
scroll to position [340, 0]
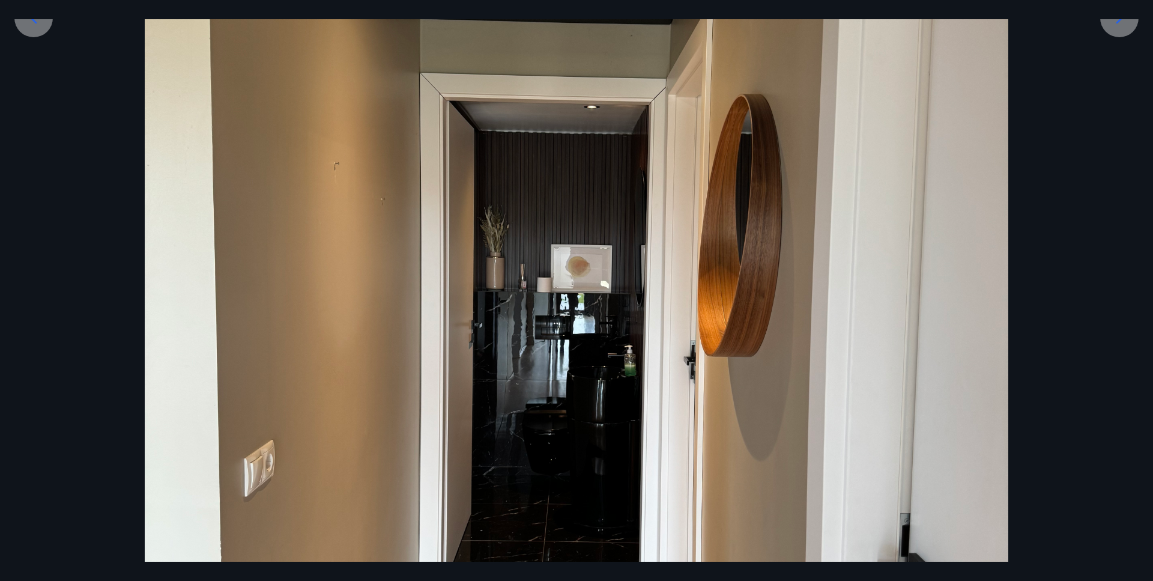
click at [90, 299] on div at bounding box center [576, 302] width 1153 height 1151
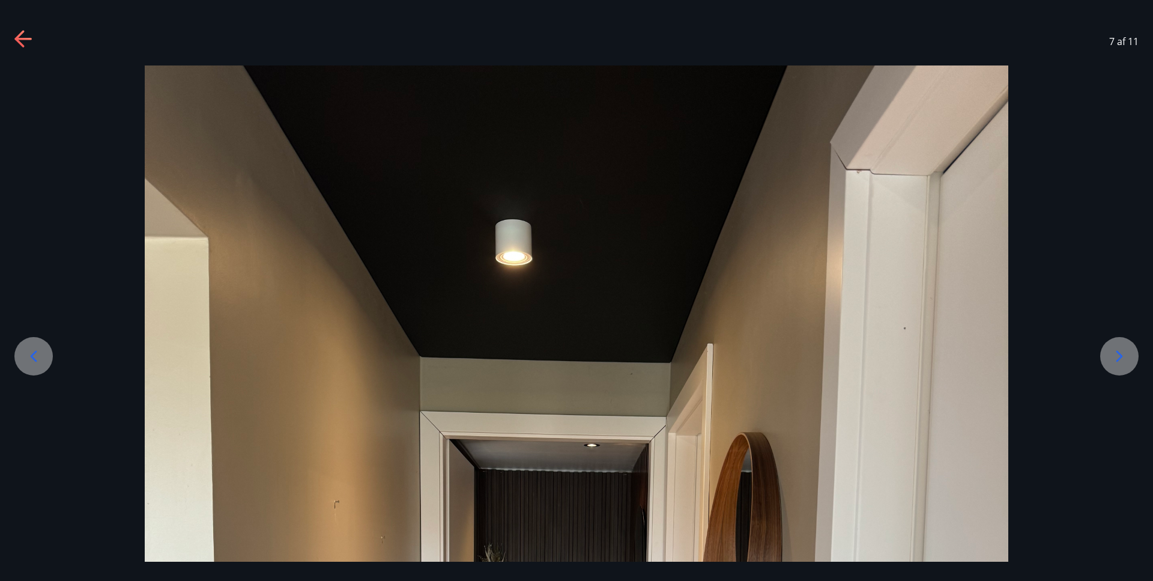
scroll to position [0, 0]
click at [32, 356] on icon at bounding box center [33, 357] width 19 height 19
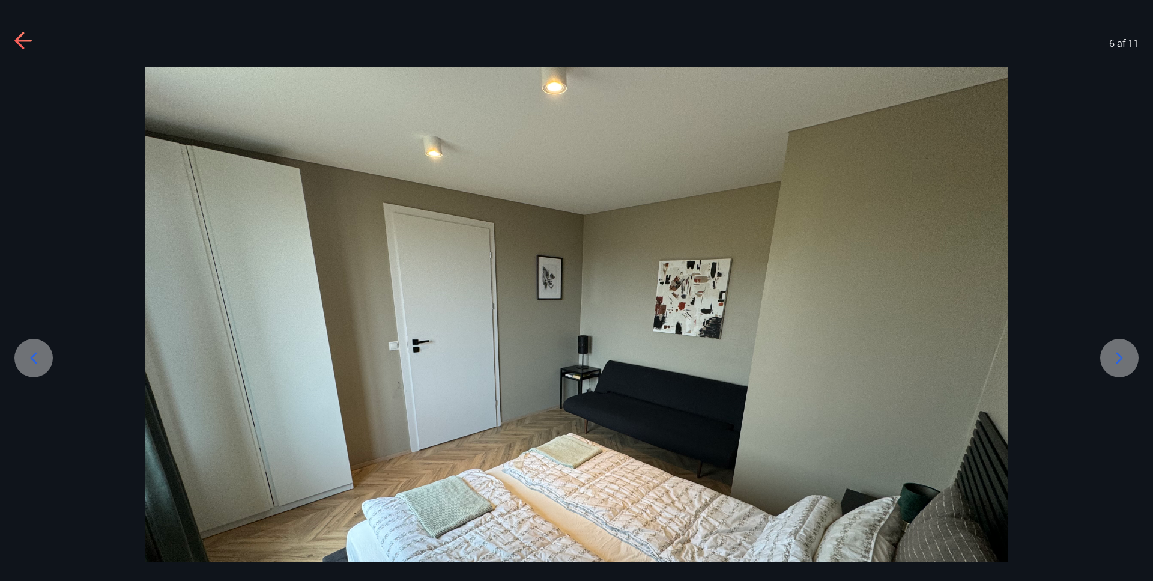
click at [32, 356] on icon at bounding box center [33, 357] width 19 height 19
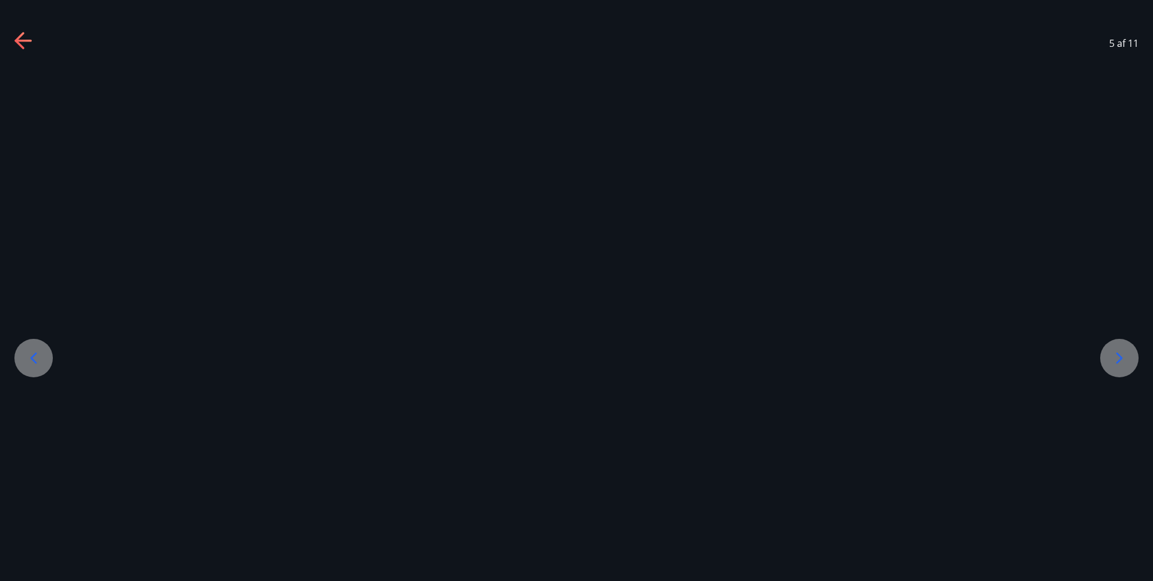
click at [34, 356] on icon at bounding box center [33, 357] width 19 height 19
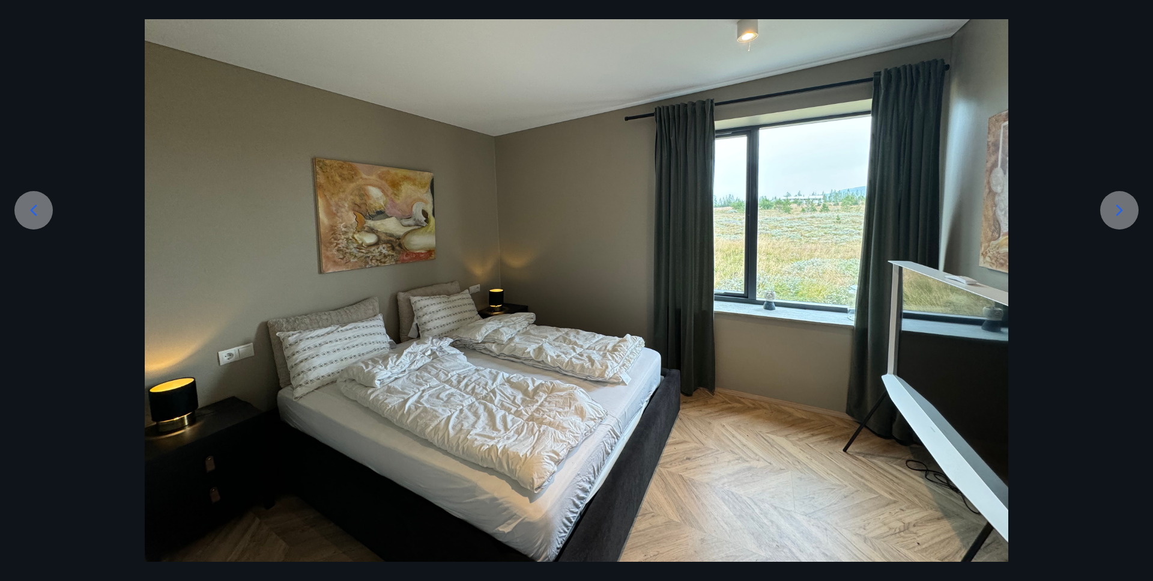
scroll to position [154, 0]
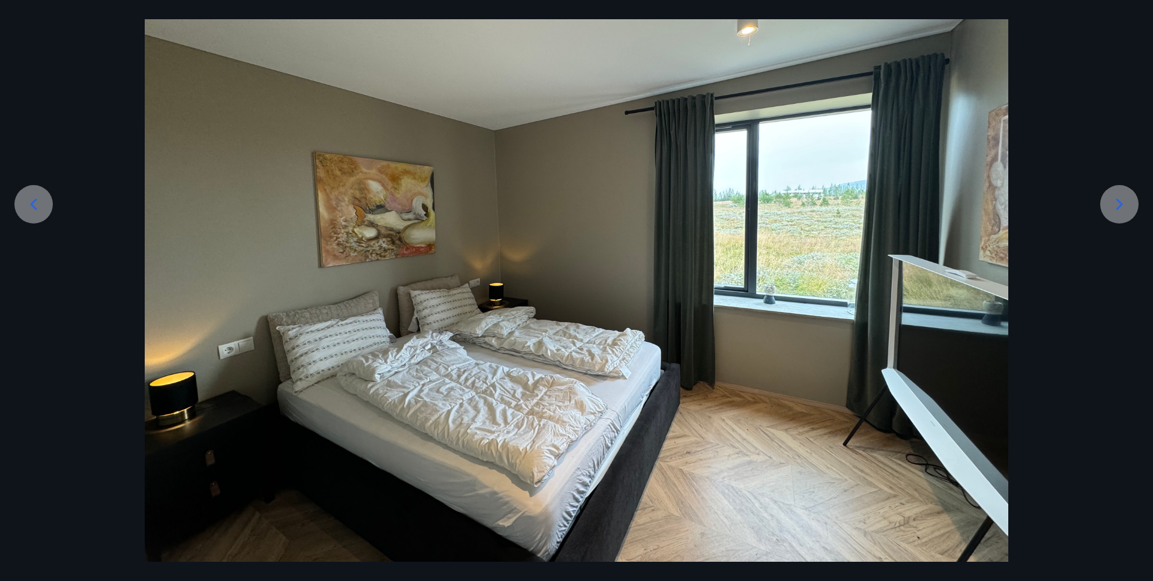
click at [34, 200] on icon at bounding box center [33, 204] width 19 height 19
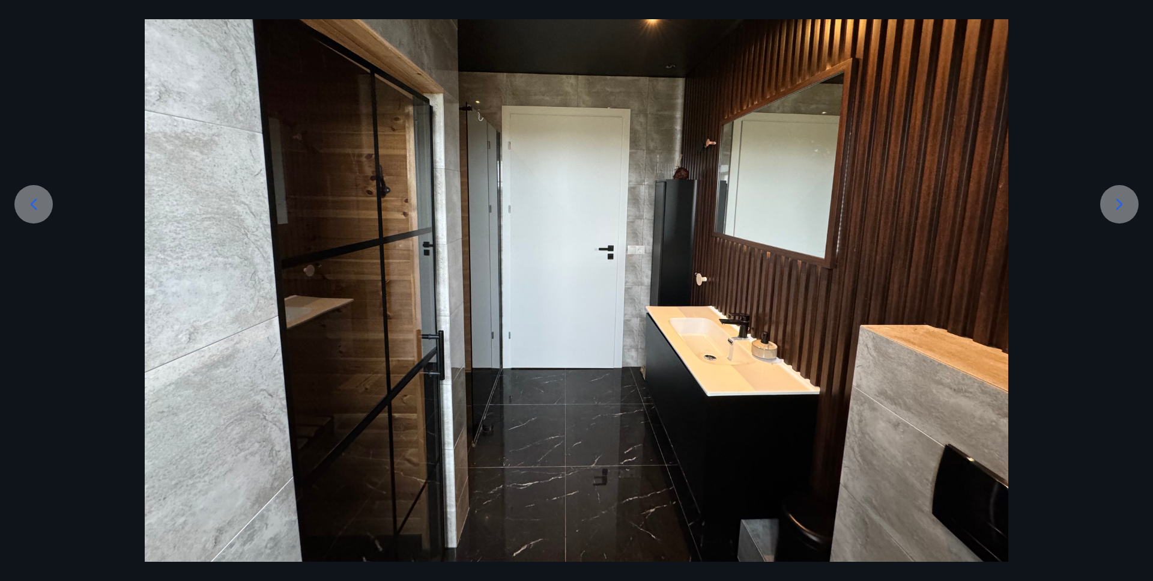
click at [34, 200] on icon at bounding box center [33, 204] width 19 height 19
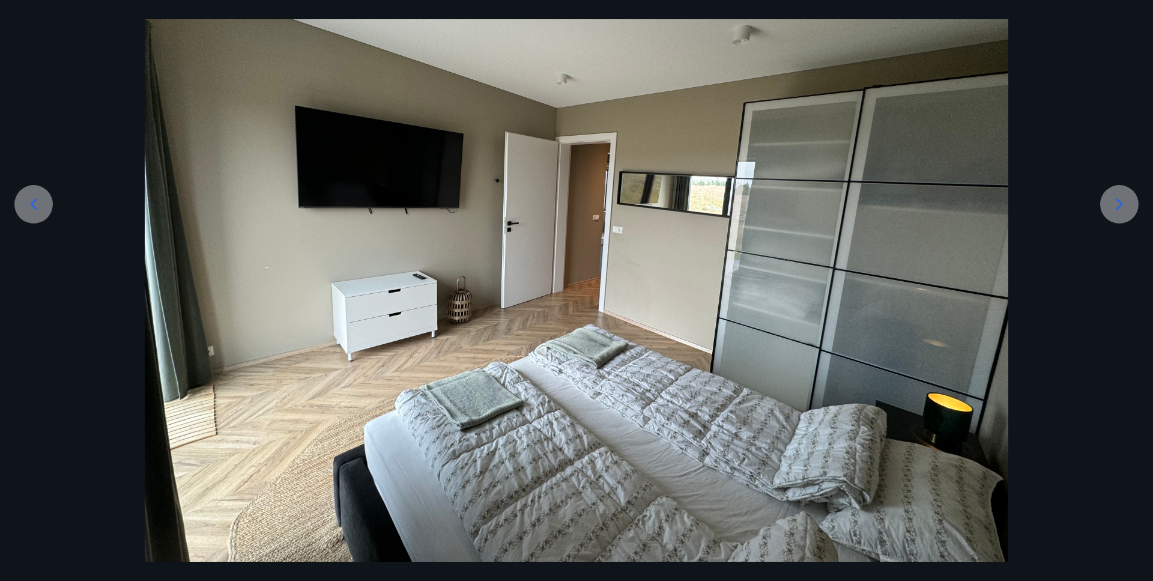
click at [34, 200] on icon at bounding box center [33, 204] width 19 height 19
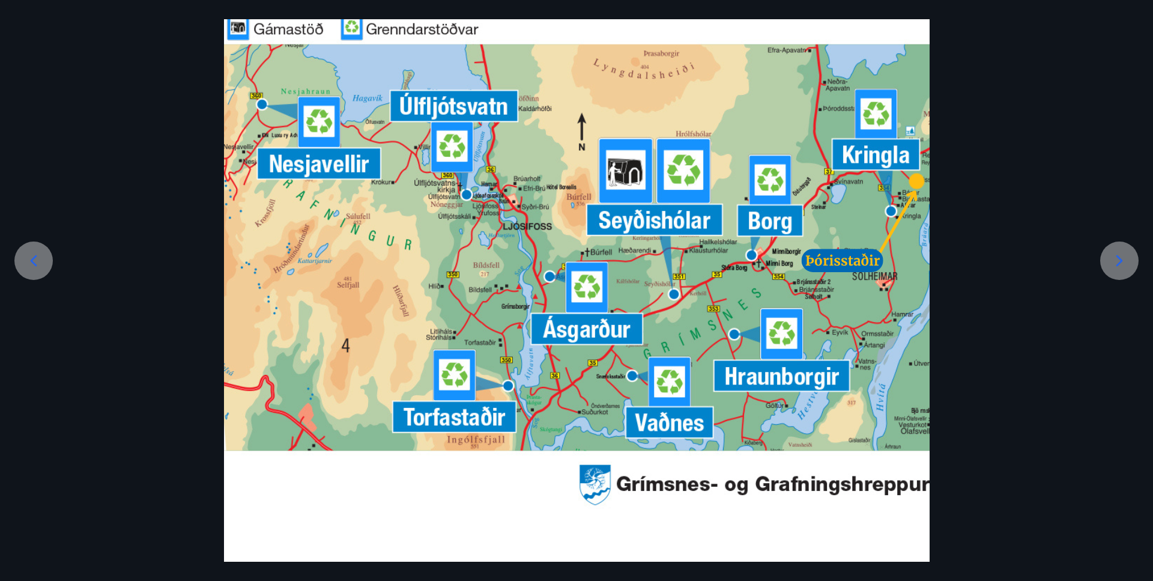
scroll to position [97, 0]
click at [34, 200] on div at bounding box center [576, 266] width 1153 height 592
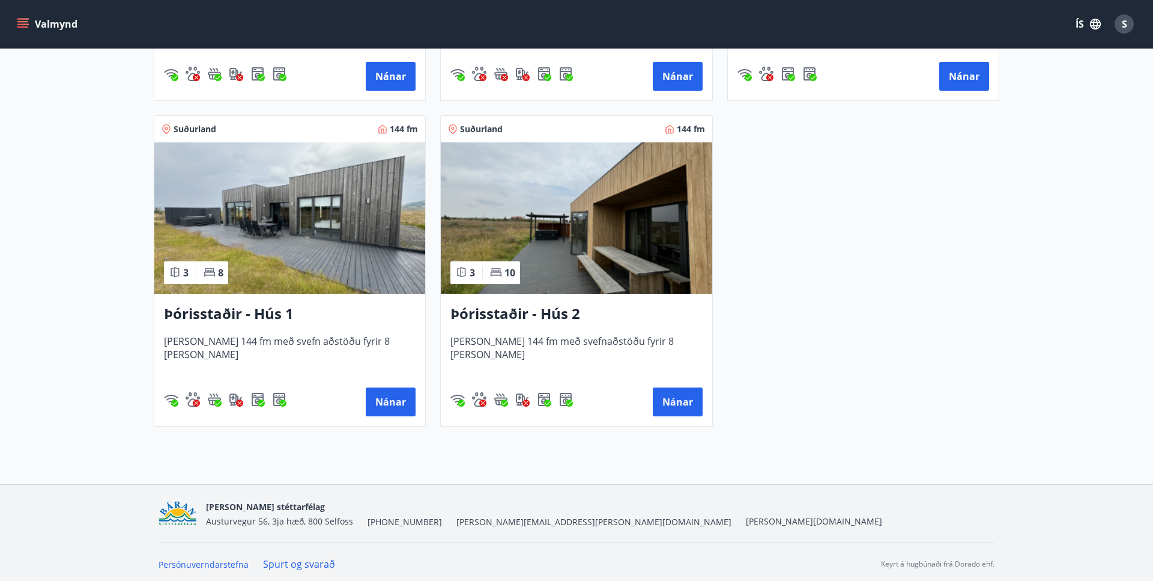
scroll to position [816, 0]
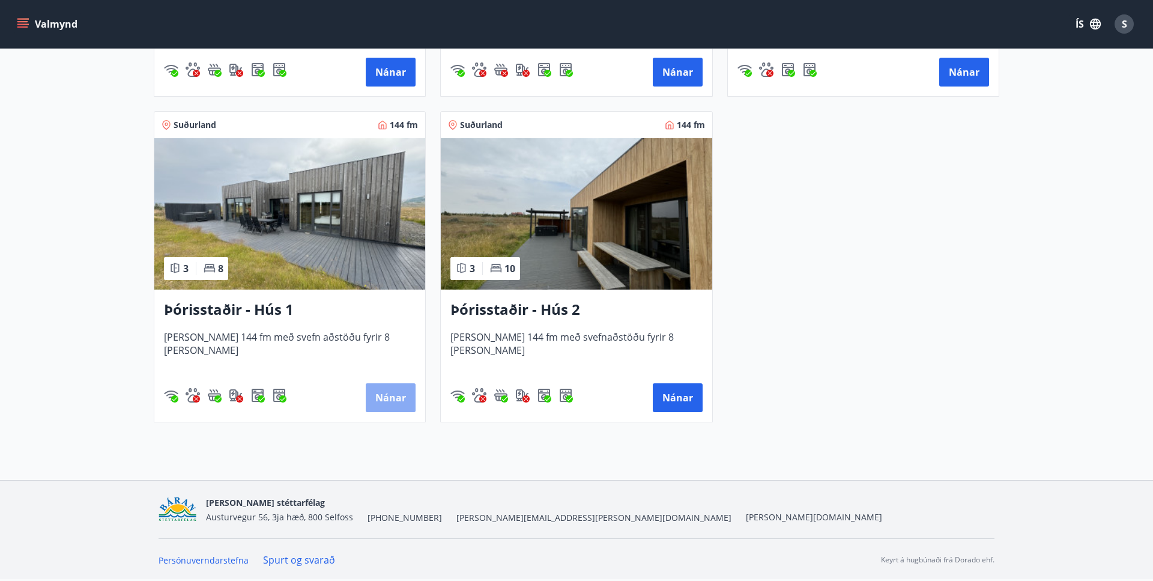
click at [377, 402] on button "Nánar" at bounding box center [391, 397] width 50 height 29
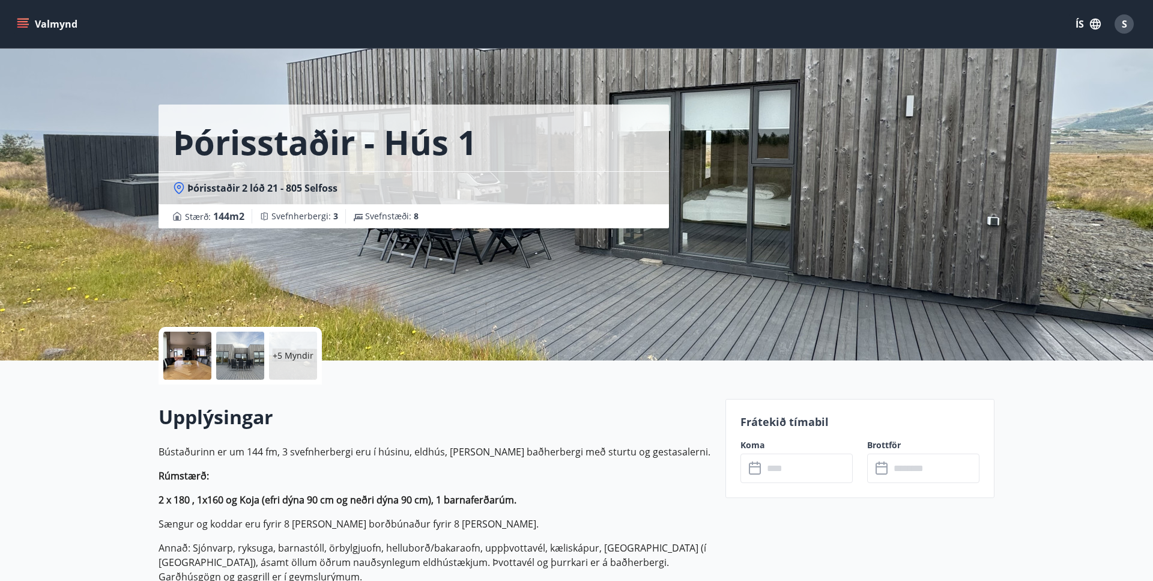
click at [784, 467] on input "text" at bounding box center [807, 467] width 89 height 29
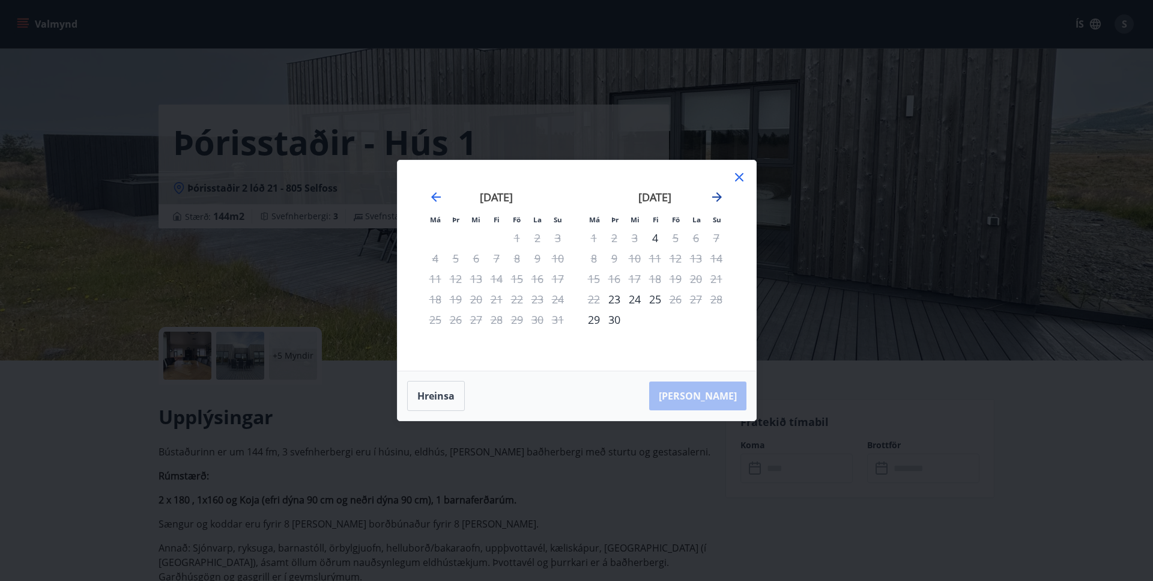
click at [719, 197] on icon "Move forward to switch to the next month." at bounding box center [717, 197] width 10 height 10
click at [717, 195] on icon "Move forward to switch to the next month." at bounding box center [717, 197] width 14 height 14
click at [715, 193] on icon "Move forward to switch to the next month." at bounding box center [717, 197] width 14 height 14
click at [715, 198] on icon "Move forward to switch to the next month." at bounding box center [717, 197] width 14 height 14
click at [433, 195] on icon "Move backward to switch to the previous month." at bounding box center [436, 197] width 14 height 14
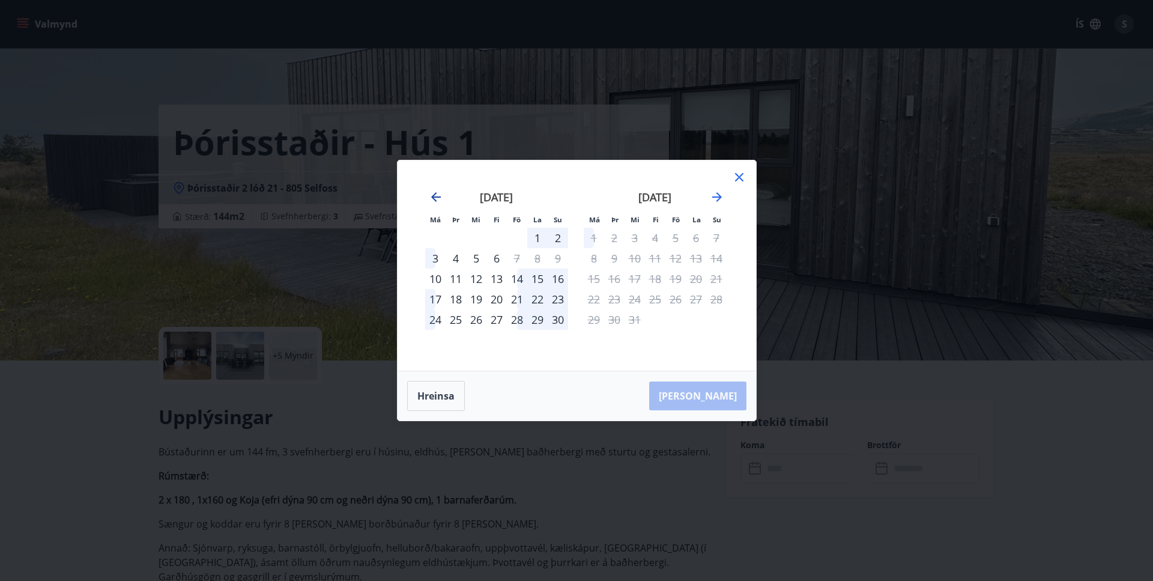
click at [433, 195] on icon "Move backward to switch to the previous month." at bounding box center [436, 197] width 14 height 14
click at [740, 171] on icon at bounding box center [739, 177] width 14 height 14
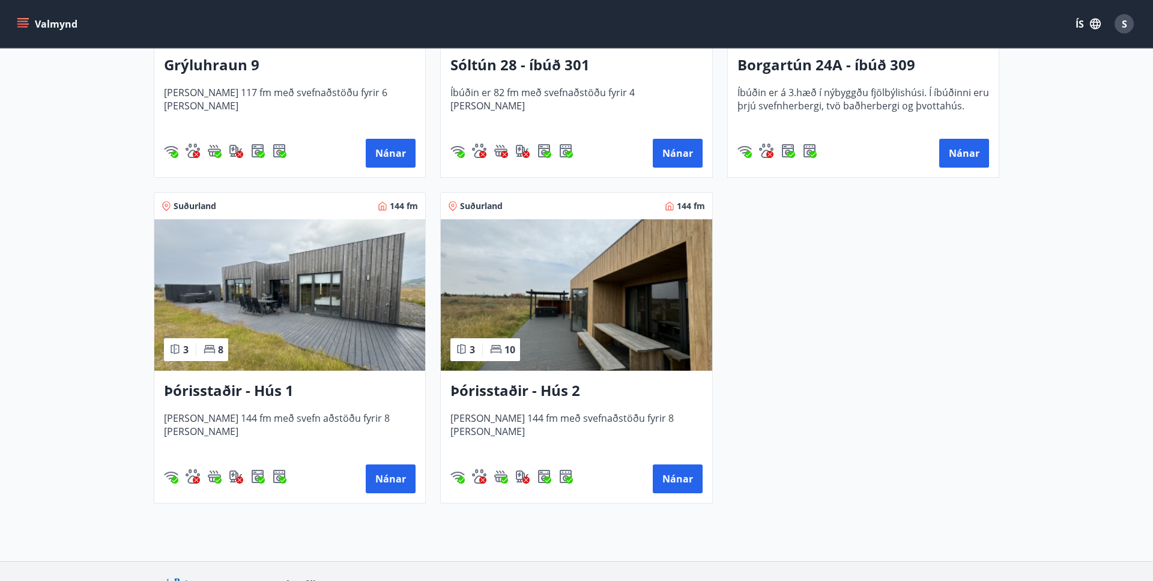
scroll to position [735, 0]
click at [686, 475] on button "Nánar" at bounding box center [678, 478] width 50 height 29
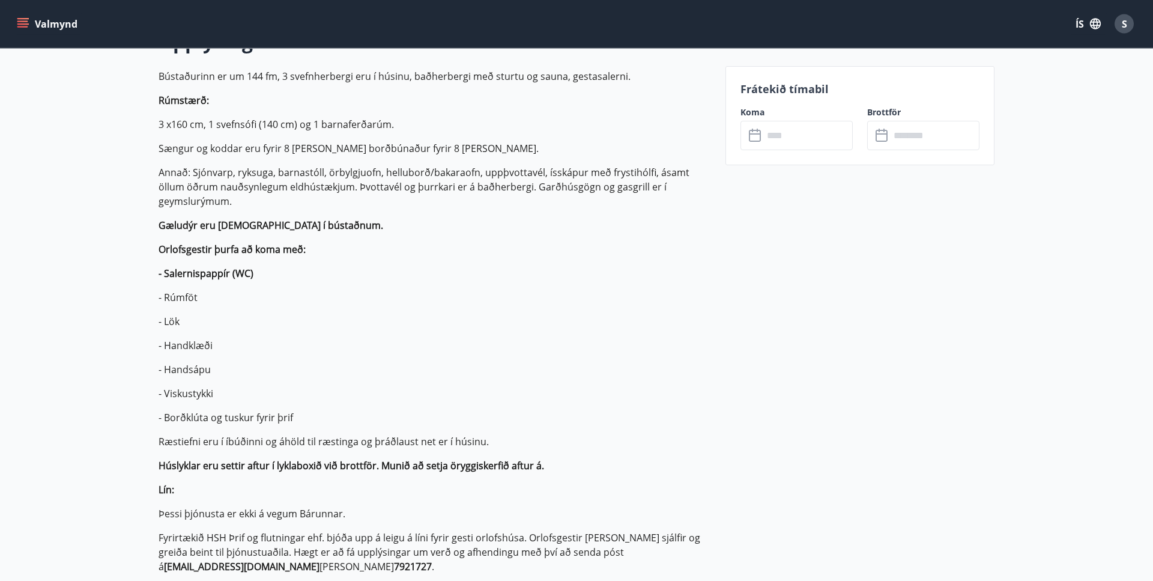
scroll to position [306, 0]
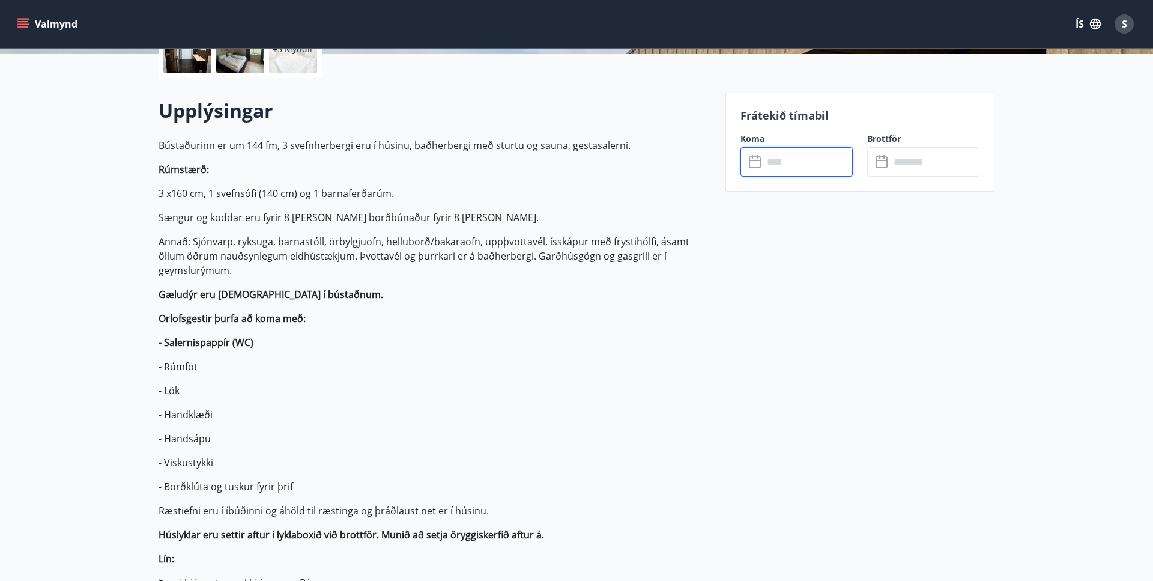
click at [775, 157] on input "text" at bounding box center [807, 161] width 89 height 29
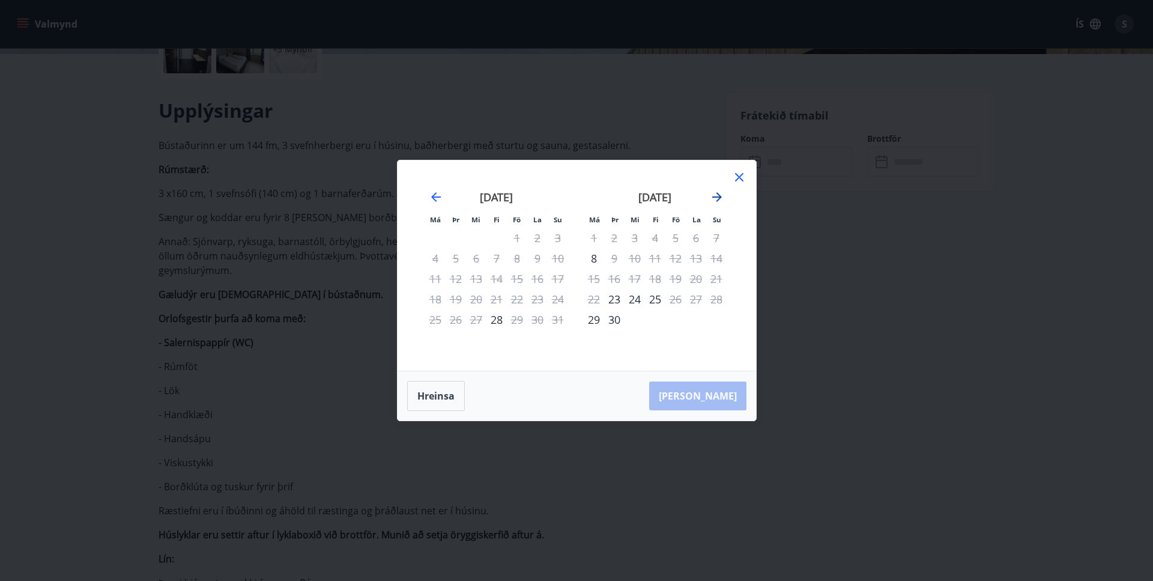
click at [715, 198] on icon "Move forward to switch to the next month." at bounding box center [717, 197] width 14 height 14
click at [715, 195] on icon "Move forward to switch to the next month." at bounding box center [717, 197] width 14 height 14
click at [433, 195] on icon "Move backward to switch to the previous month." at bounding box center [436, 197] width 14 height 14
click at [742, 177] on icon at bounding box center [739, 177] width 14 height 14
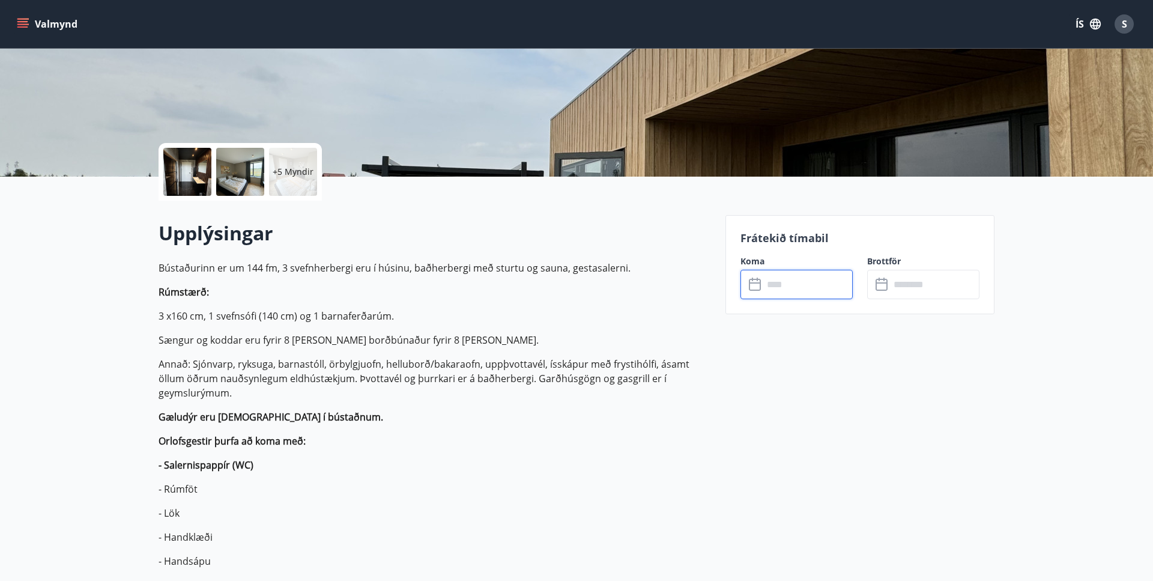
scroll to position [0, 0]
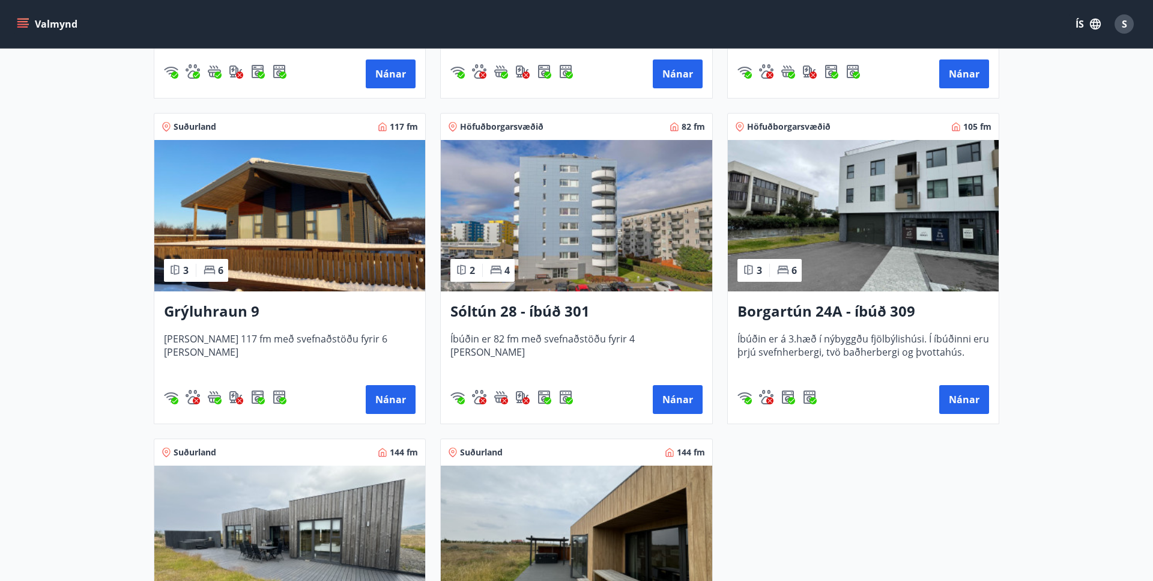
scroll to position [490, 0]
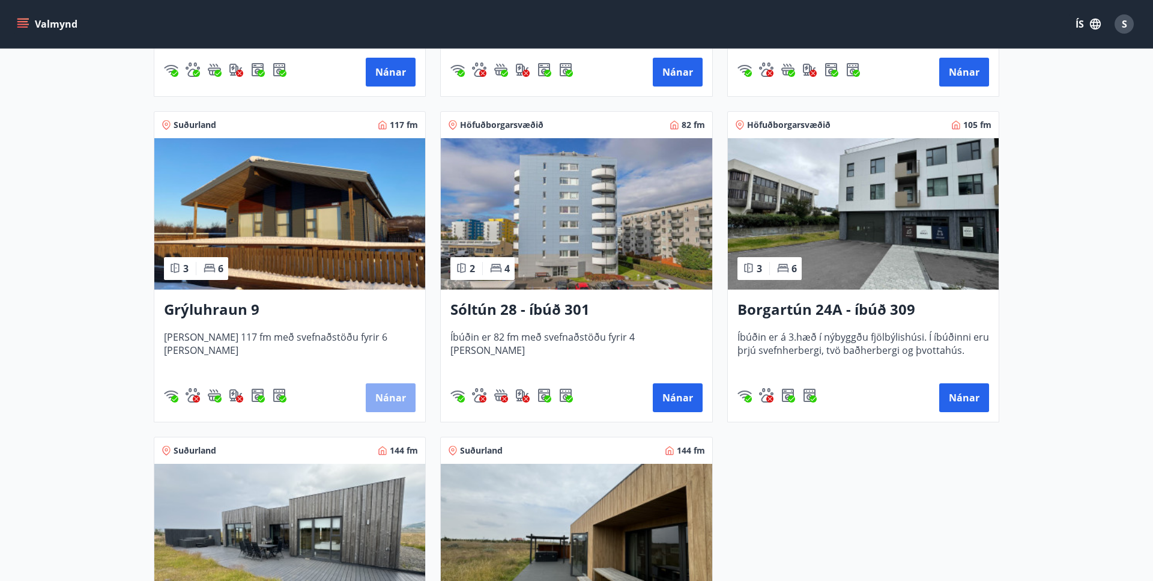
click at [395, 401] on button "Nánar" at bounding box center [391, 397] width 50 height 29
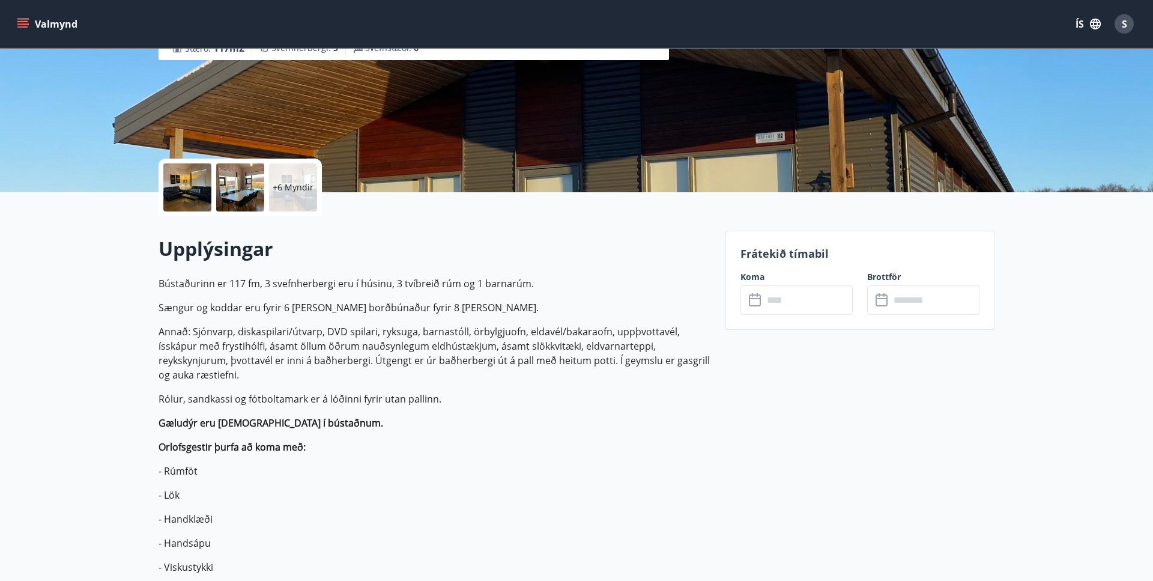
scroll to position [245, 0]
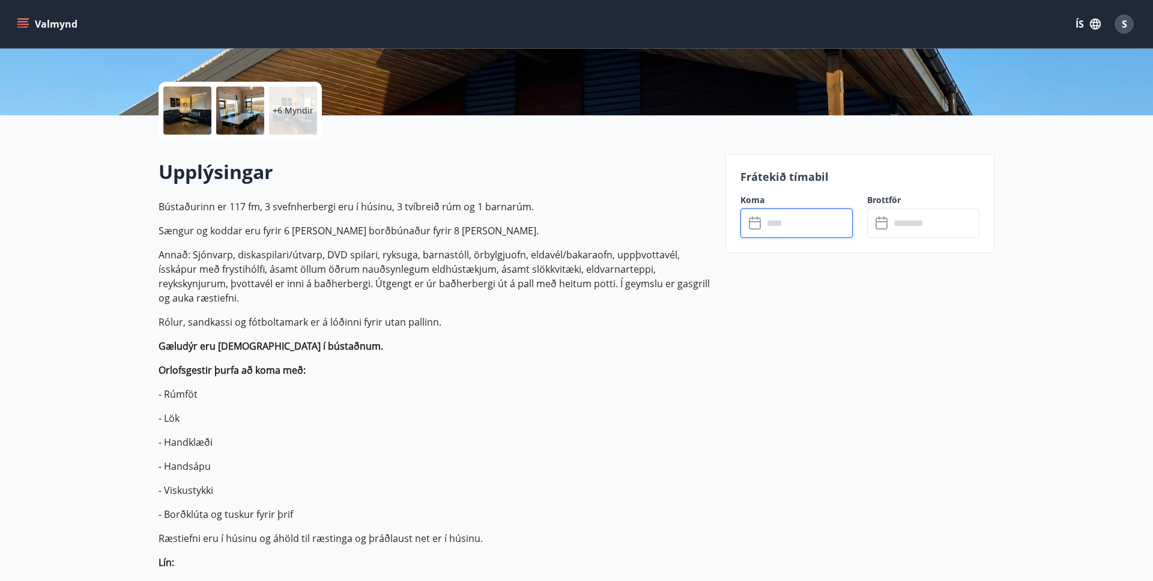
click at [822, 218] on input "text" at bounding box center [807, 222] width 89 height 29
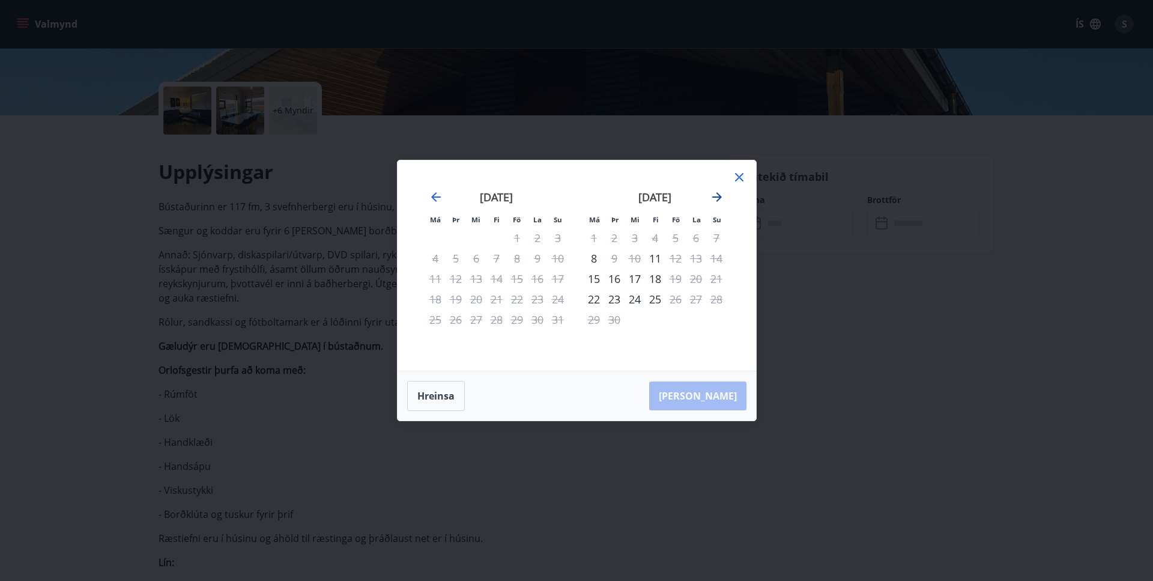
click at [718, 195] on icon "Move forward to switch to the next month." at bounding box center [717, 197] width 14 height 14
click at [737, 174] on icon at bounding box center [739, 177] width 8 height 8
